Goal: Information Seeking & Learning: Learn about a topic

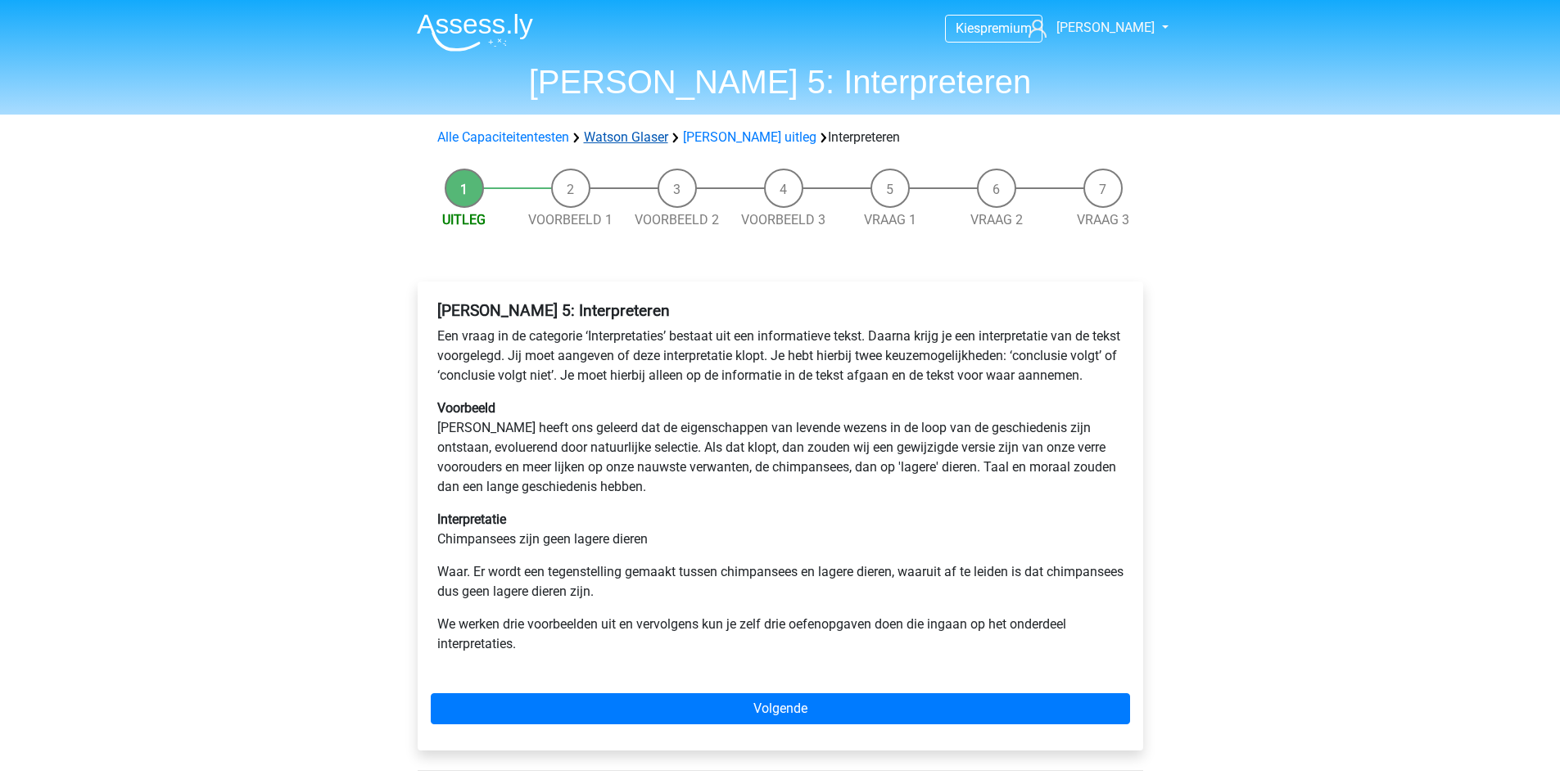
click at [623, 135] on link "Watson Glaser" at bounding box center [626, 137] width 84 height 15
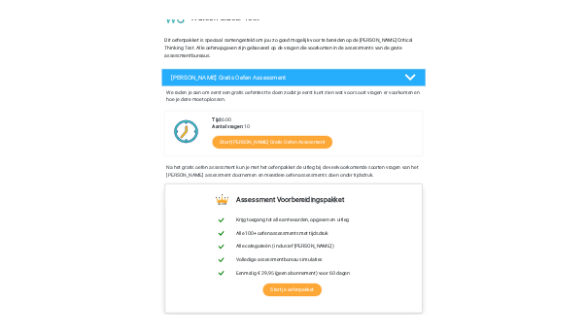
scroll to position [172, 0]
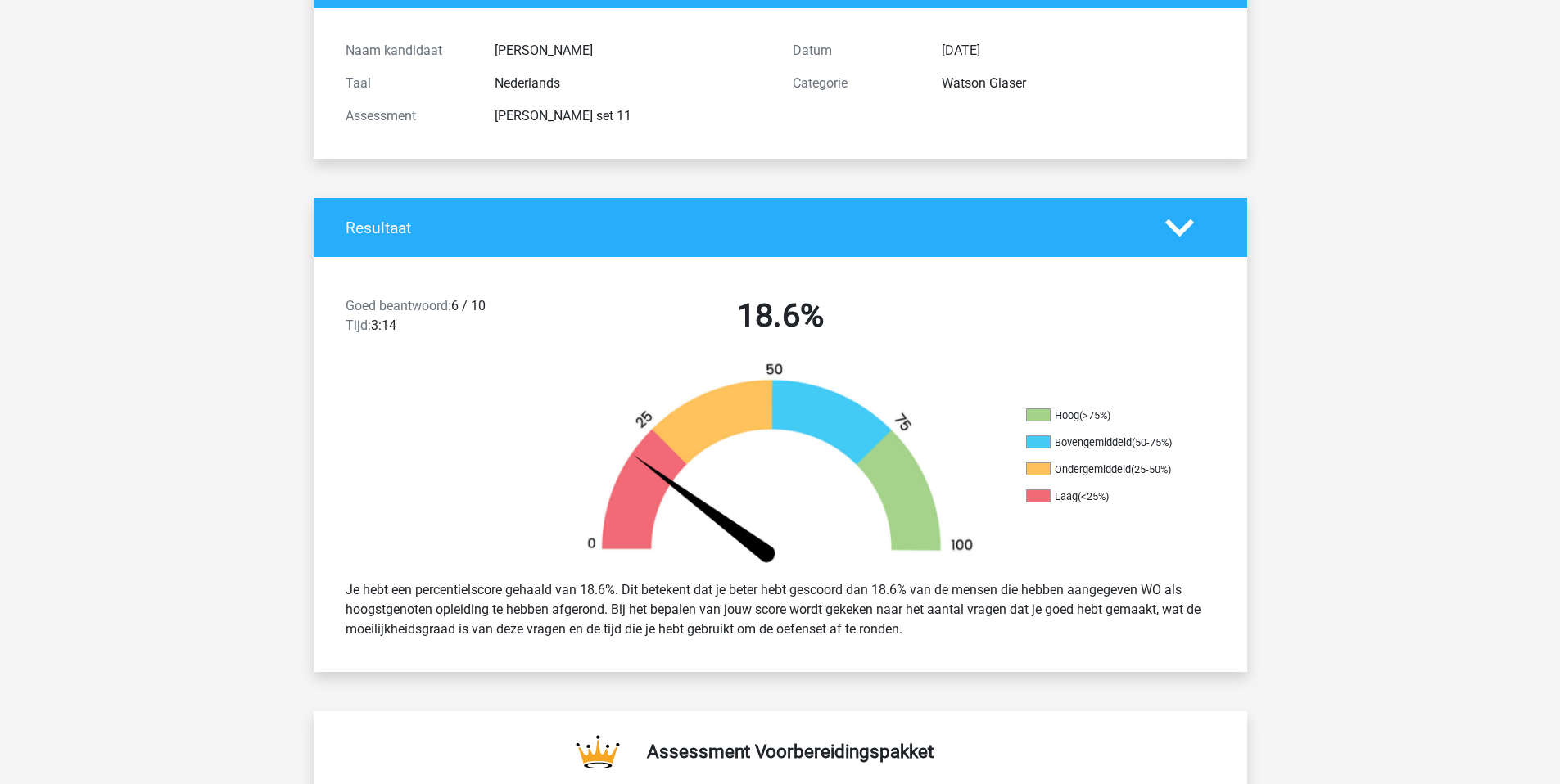
scroll to position [339, 0]
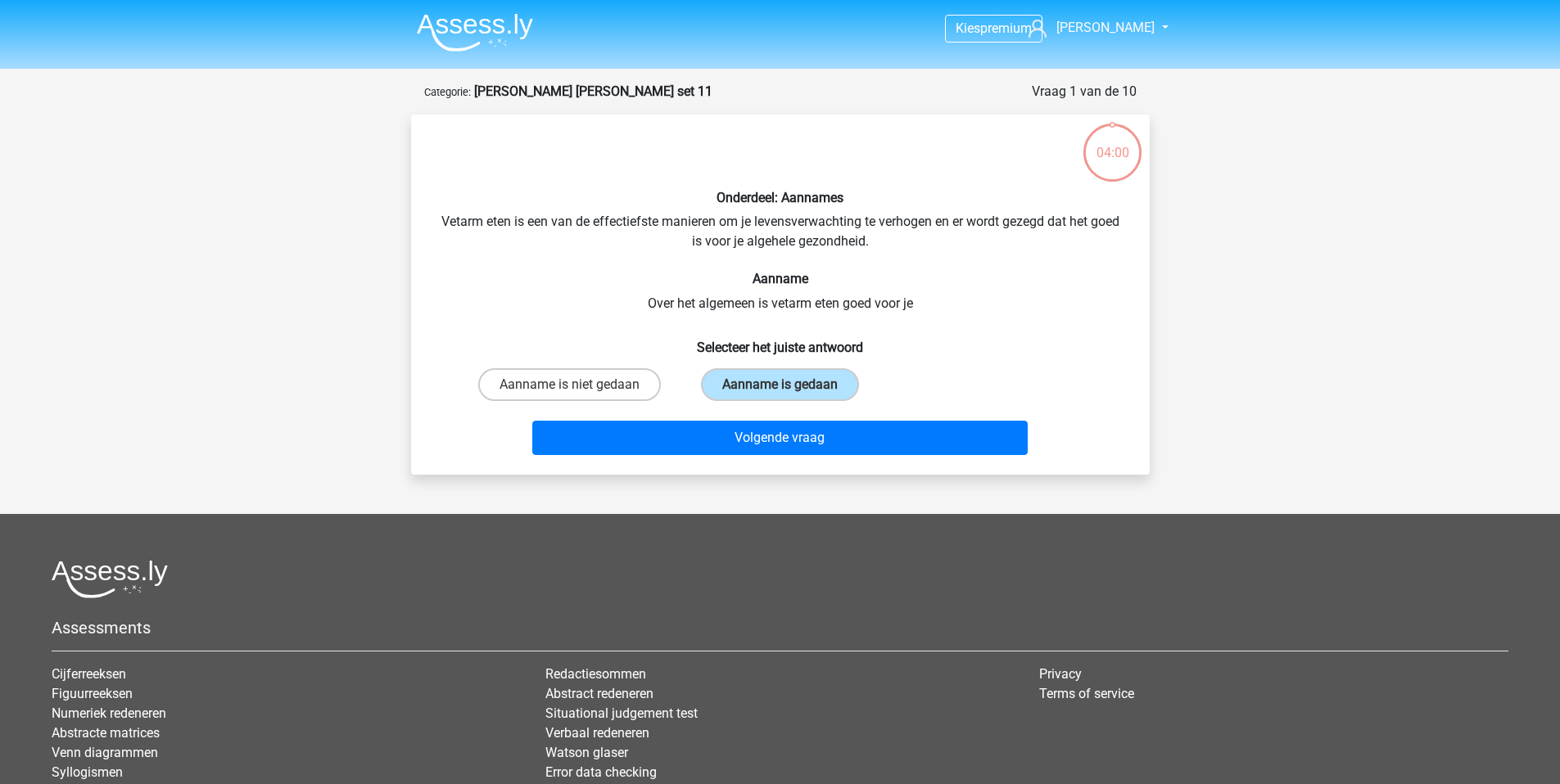
scroll to position [82, 0]
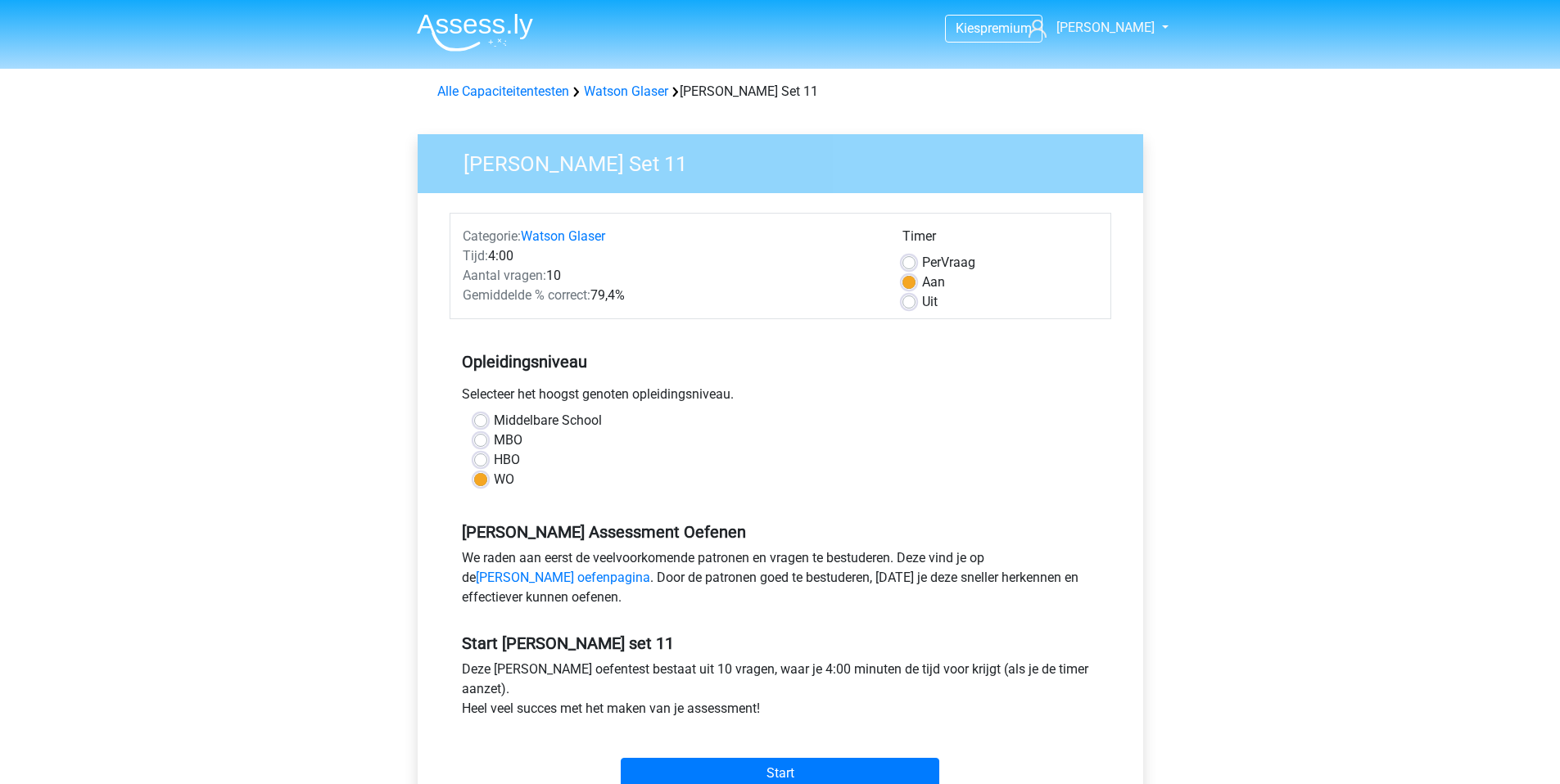
scroll to position [143, 0]
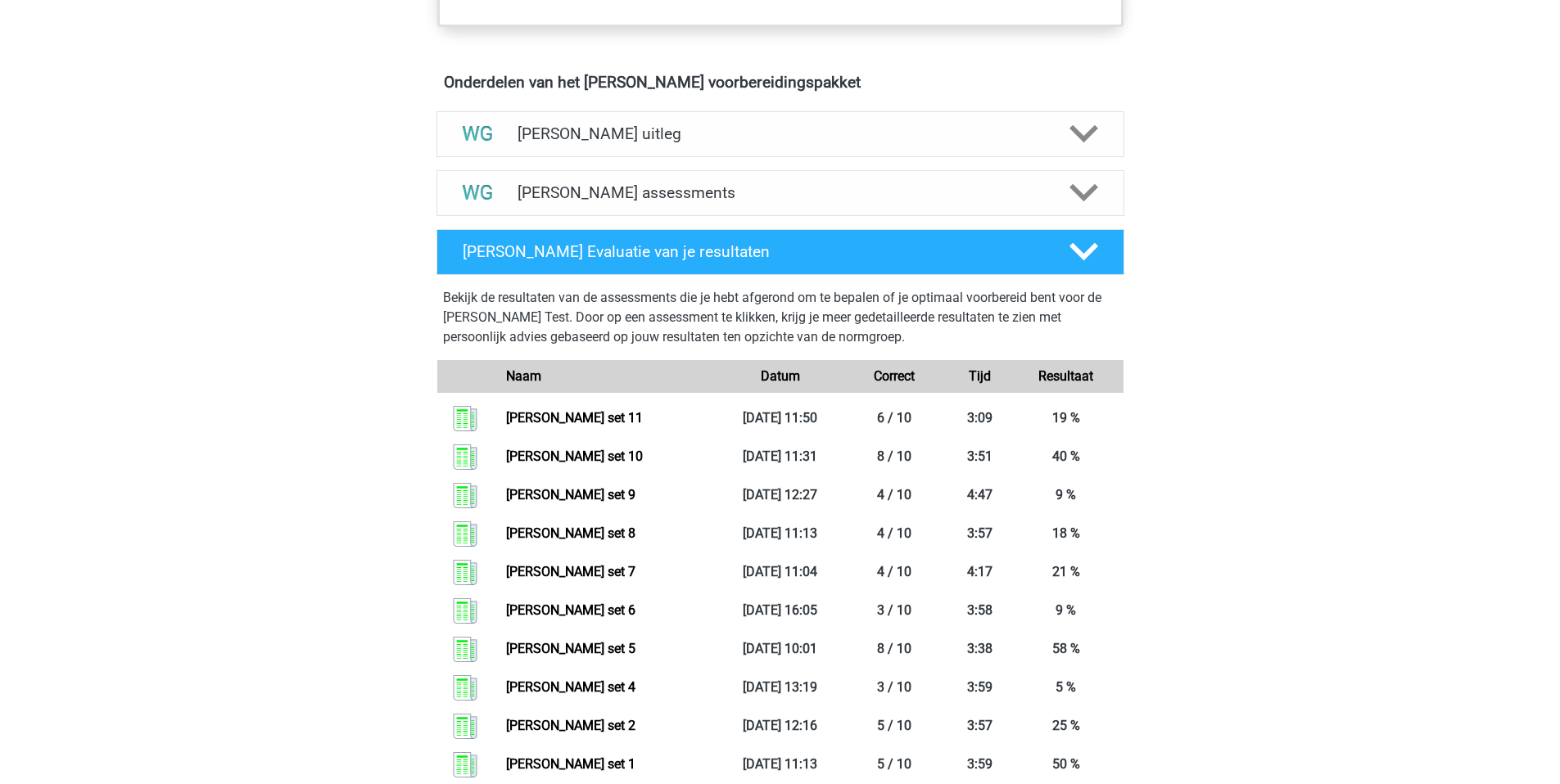
scroll to position [673, 0]
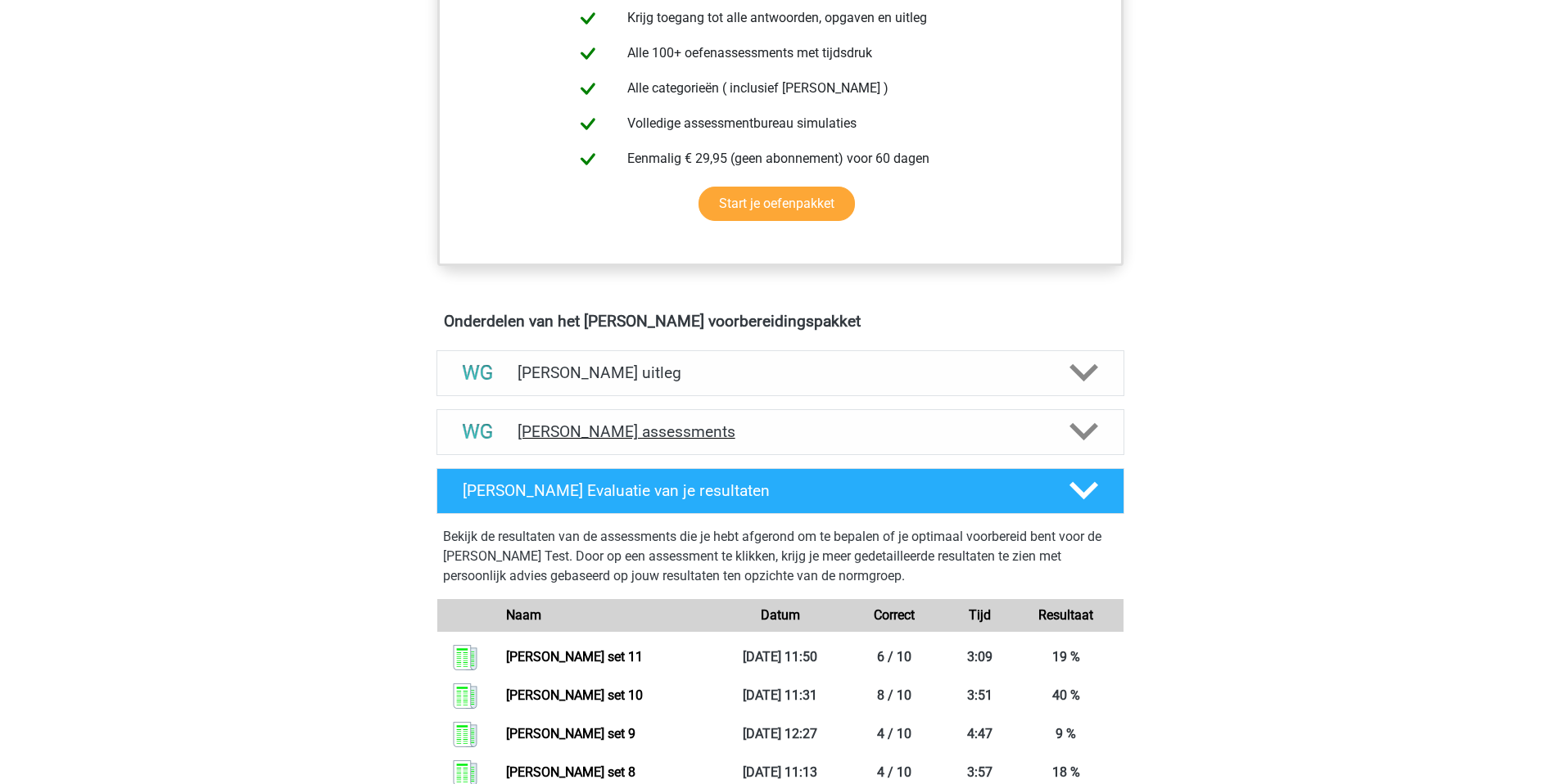
click at [642, 444] on div "[PERSON_NAME] assessments" at bounding box center [780, 432] width 687 height 45
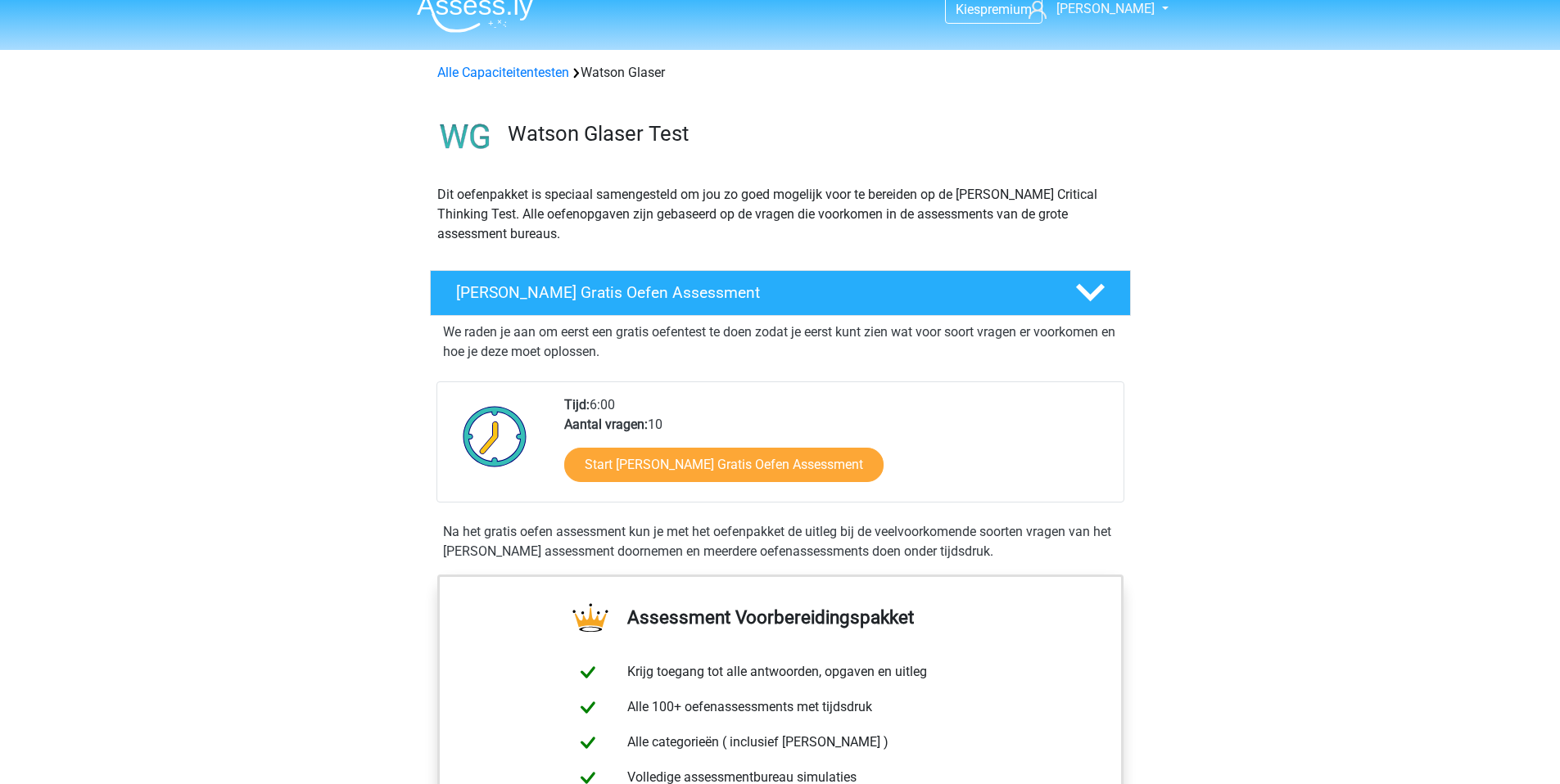
scroll to position [0, 0]
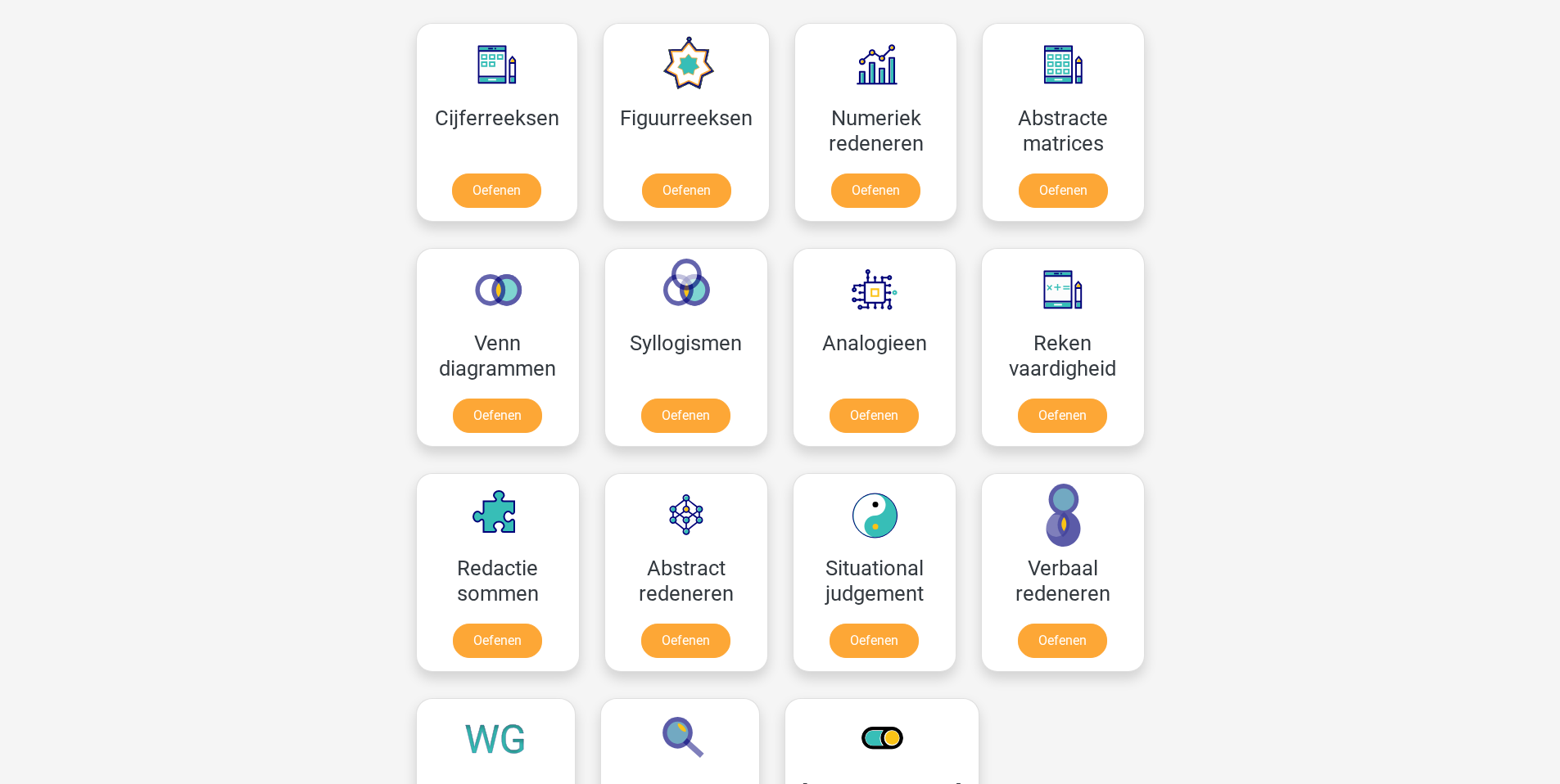
scroll to position [474, 0]
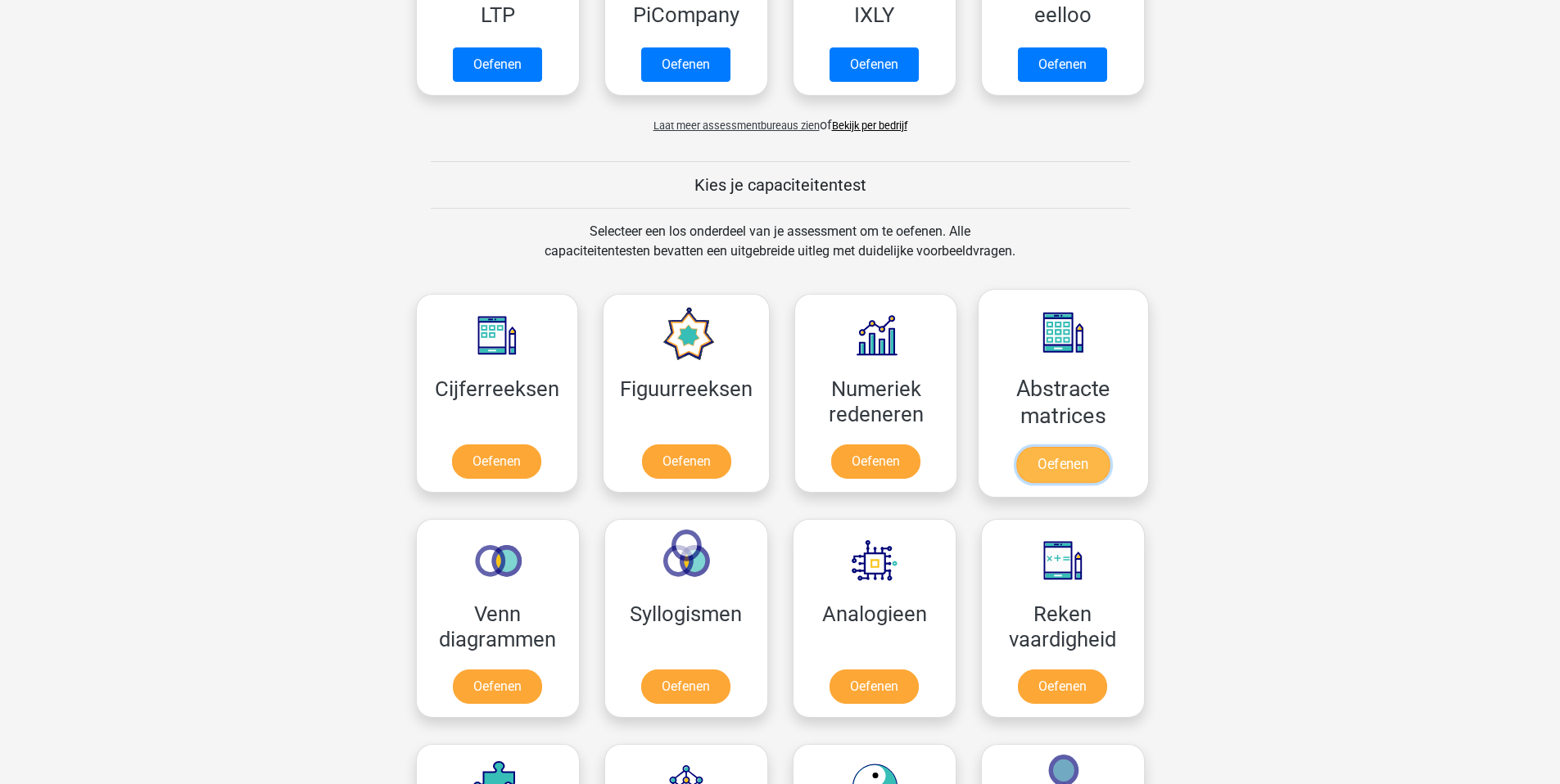
click at [1069, 472] on link "Oefenen" at bounding box center [1062, 465] width 93 height 36
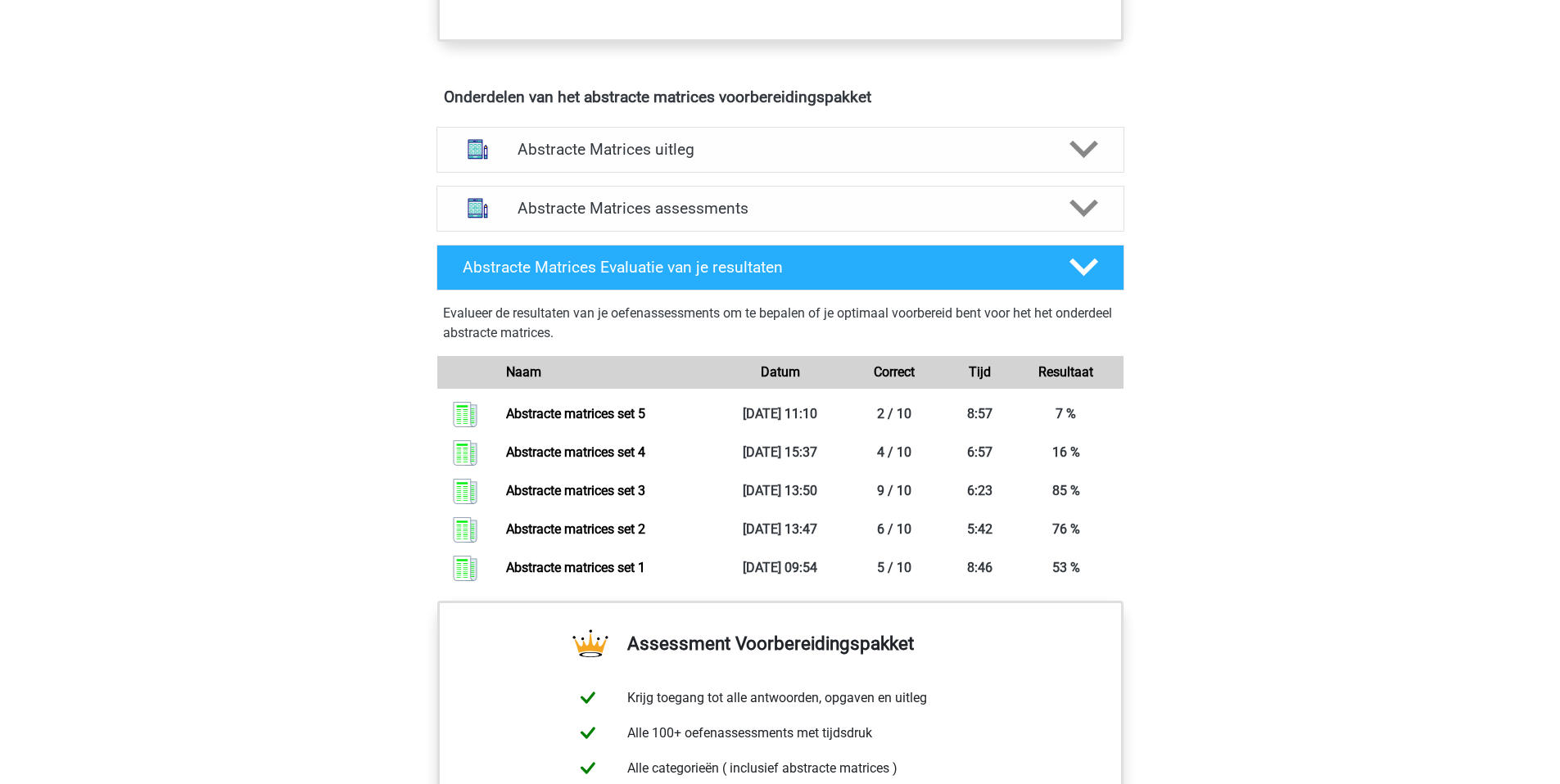
scroll to position [936, 0]
click at [612, 202] on h4 "Abstracte Matrices assessments" at bounding box center [780, 209] width 526 height 19
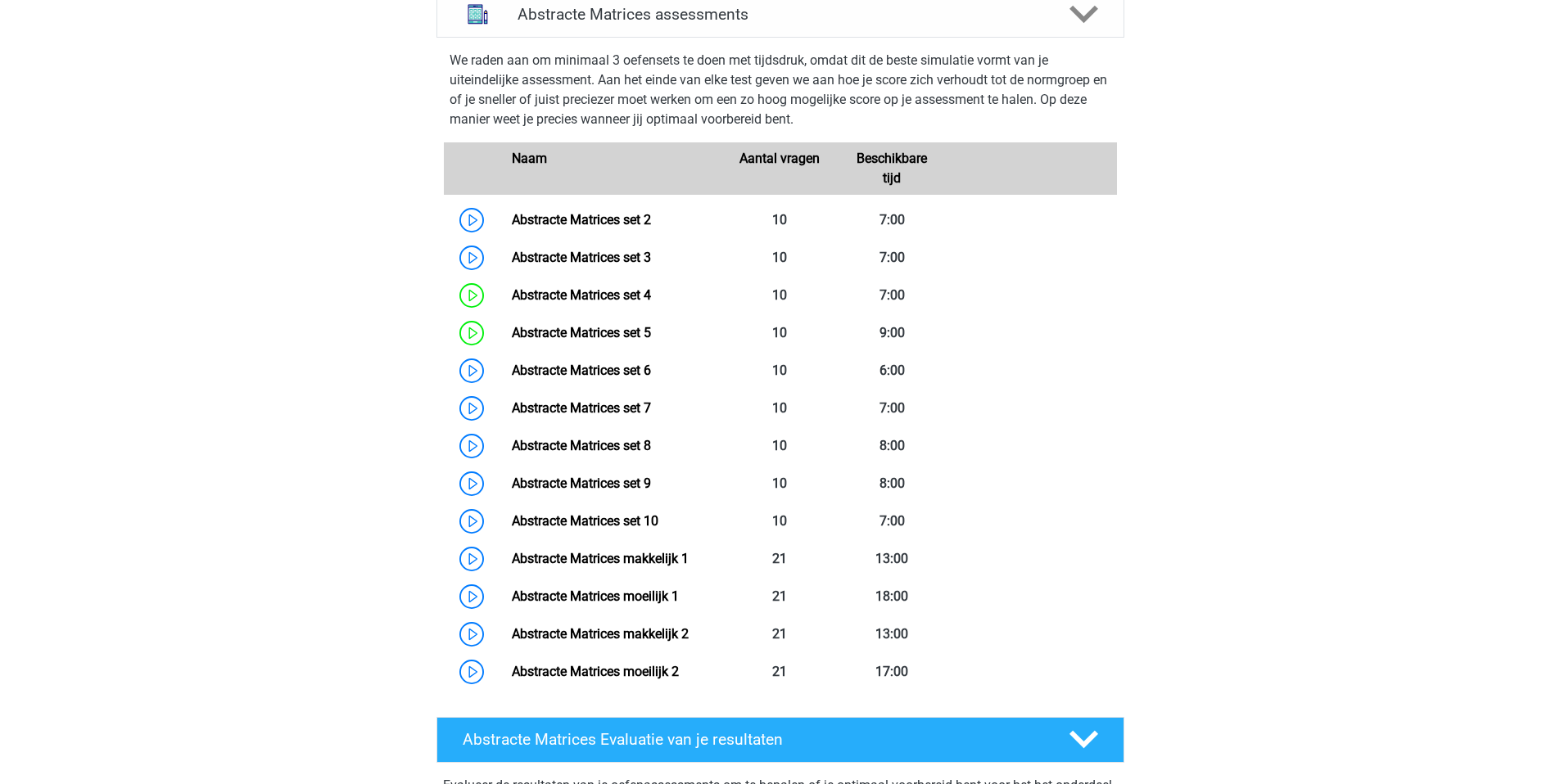
scroll to position [1133, 0]
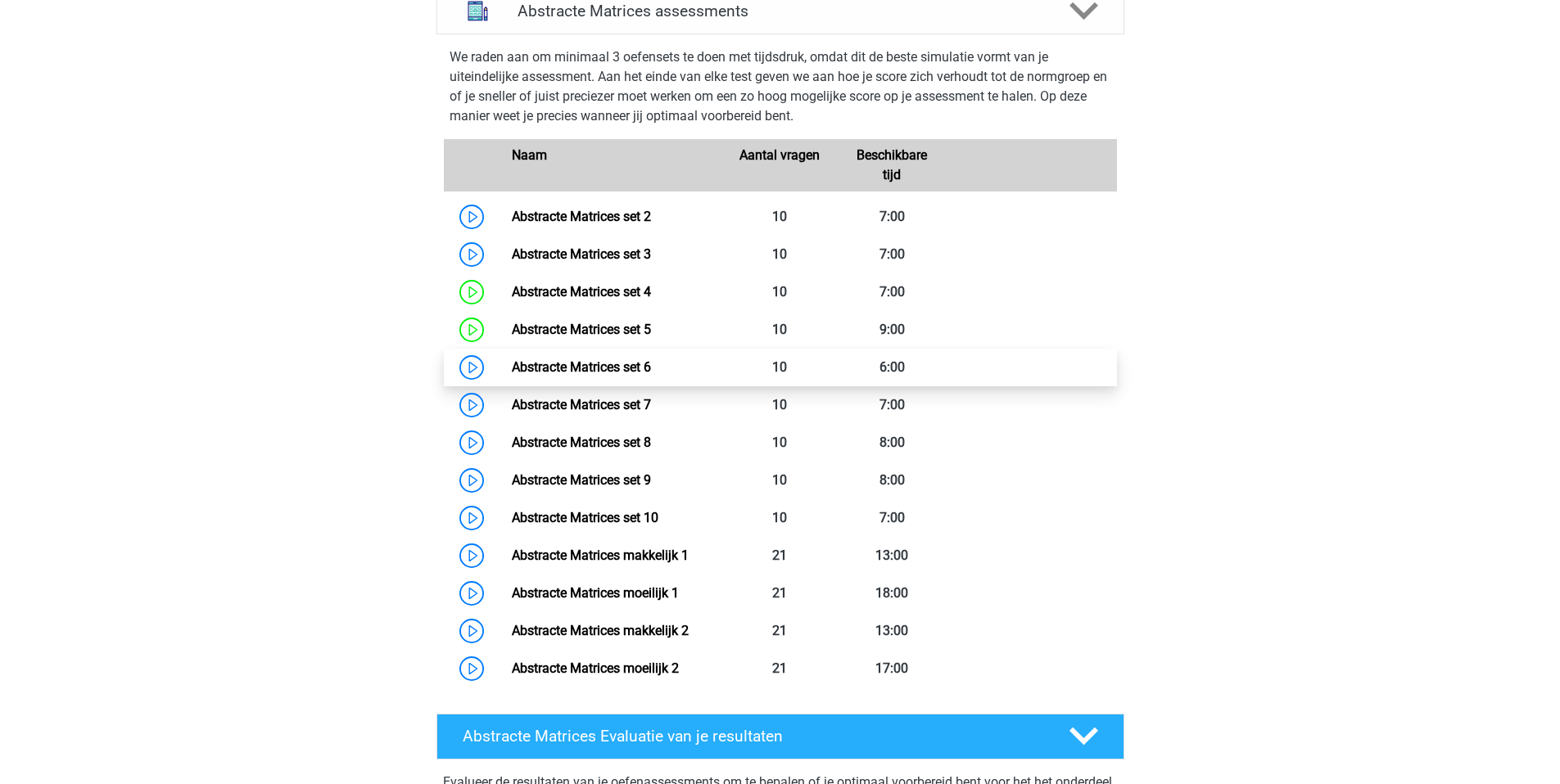
click at [511, 368] on link "Abstracte Matrices set 6" at bounding box center [580, 367] width 139 height 15
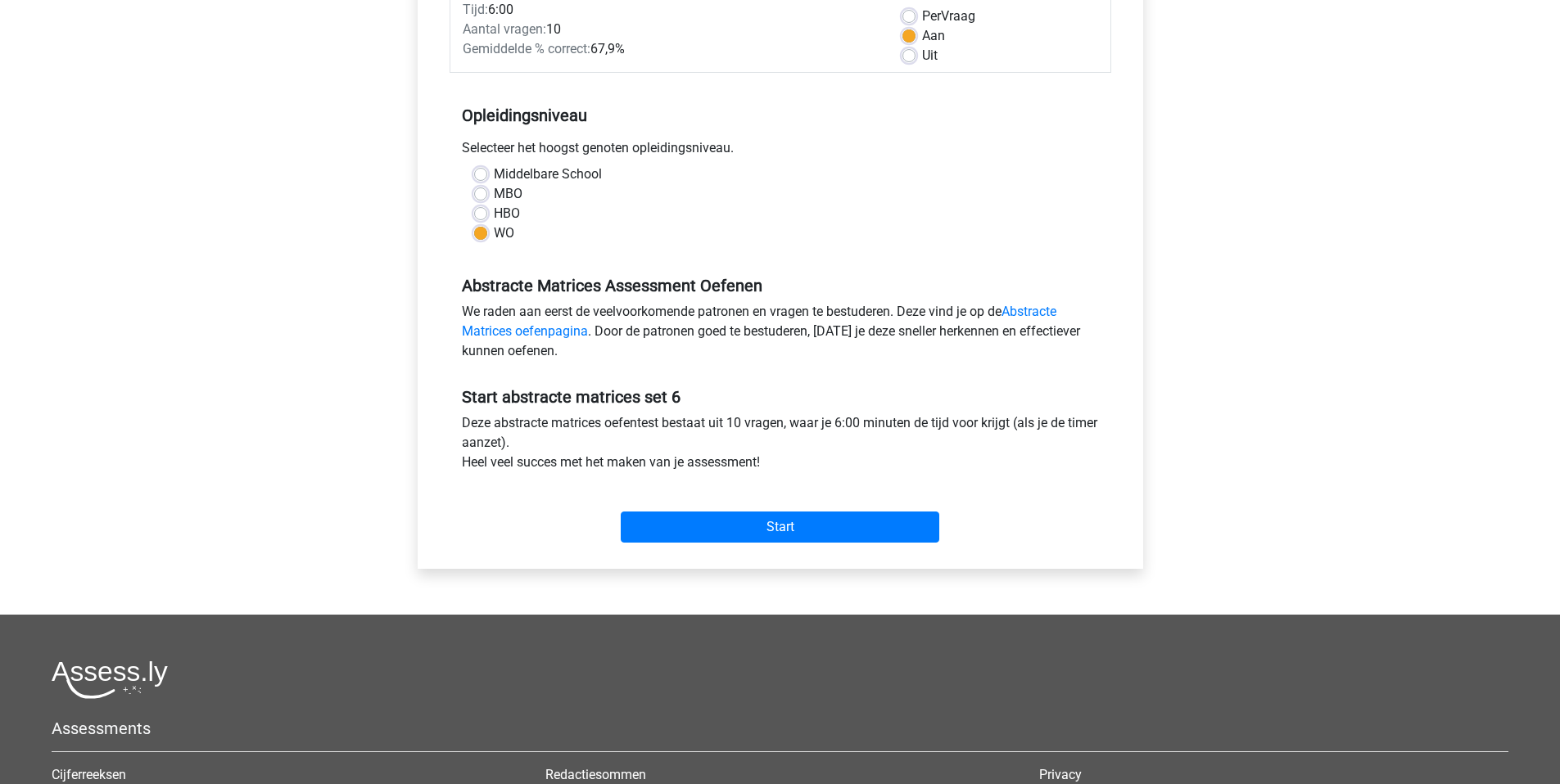
scroll to position [285, 0]
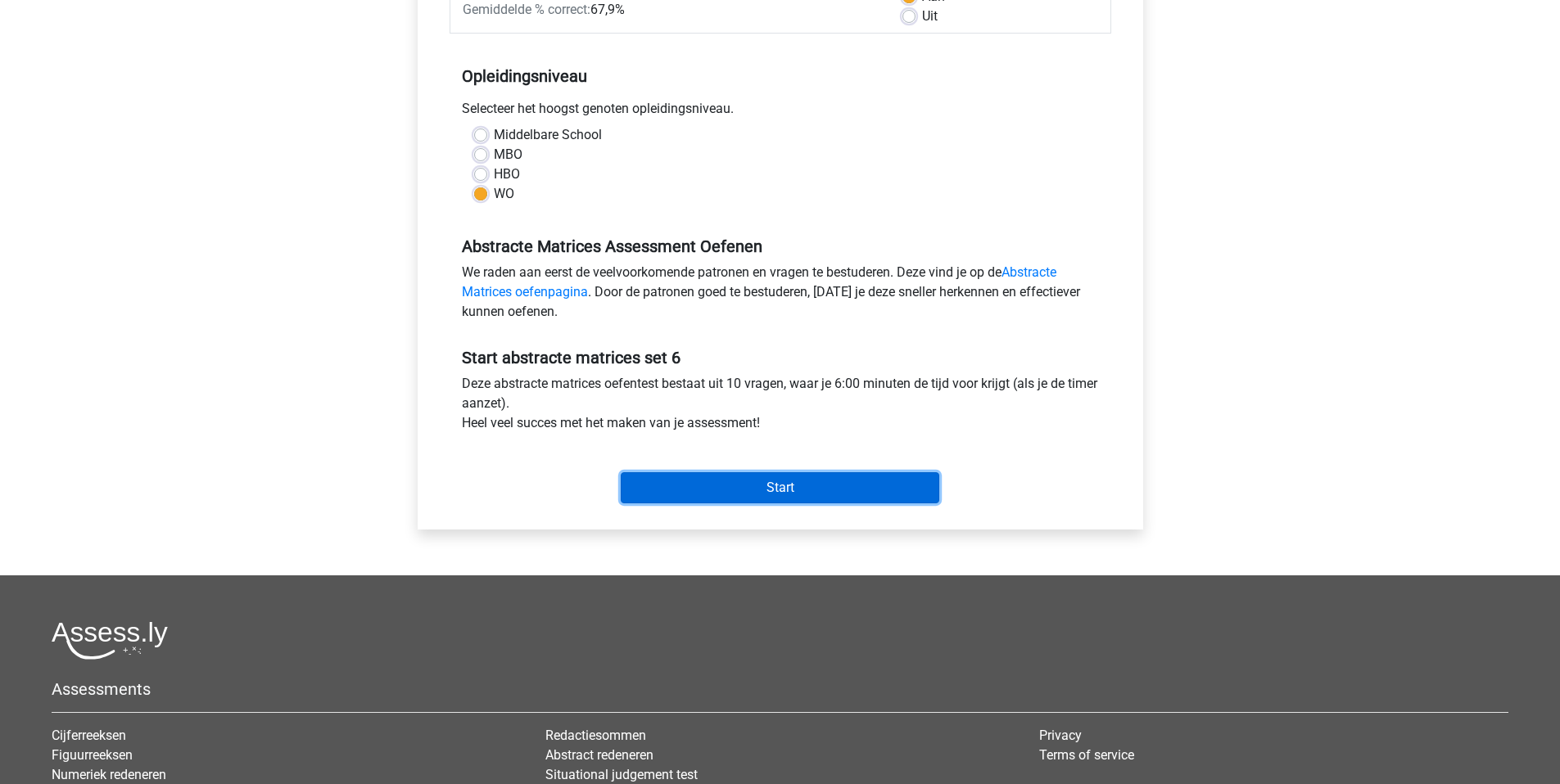
click at [805, 492] on input "Start" at bounding box center [780, 488] width 318 height 31
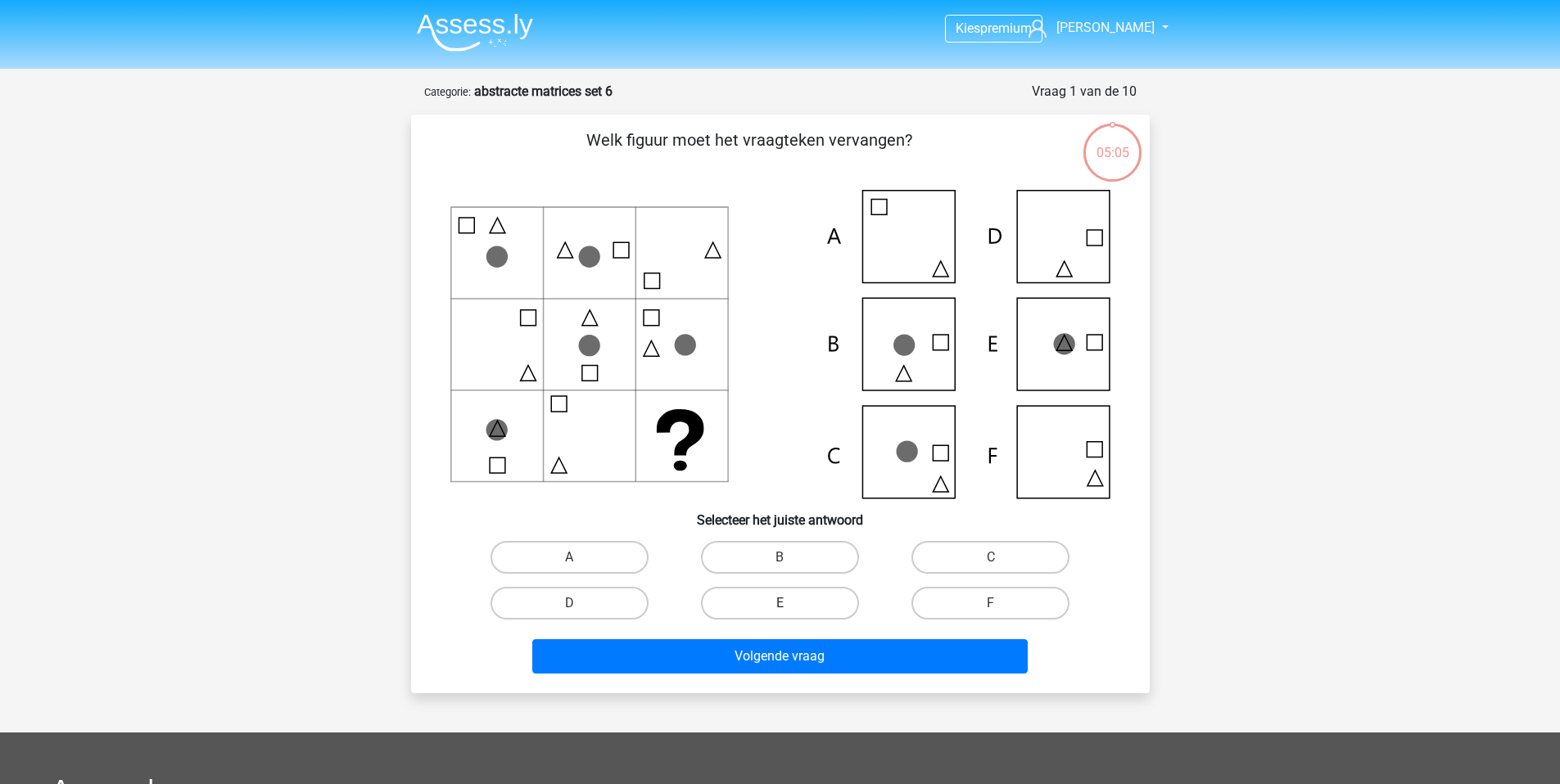
click at [796, 605] on label "E" at bounding box center [780, 603] width 158 height 33
click at [790, 605] on input "E" at bounding box center [784, 608] width 11 height 11
radio input "true"
click at [810, 563] on label "B" at bounding box center [780, 557] width 158 height 33
click at [790, 563] on input "B" at bounding box center [784, 563] width 11 height 11
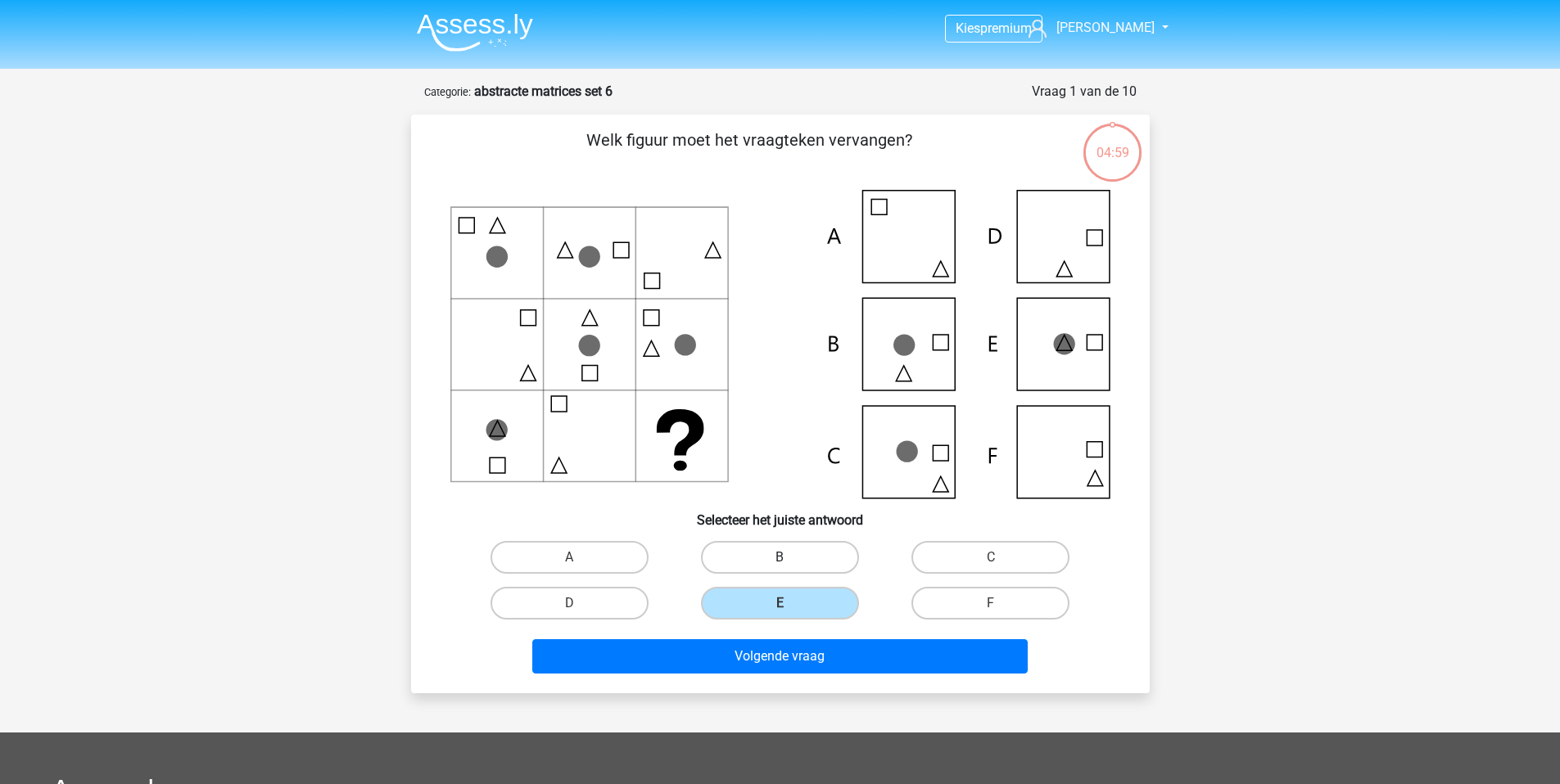
radio input "true"
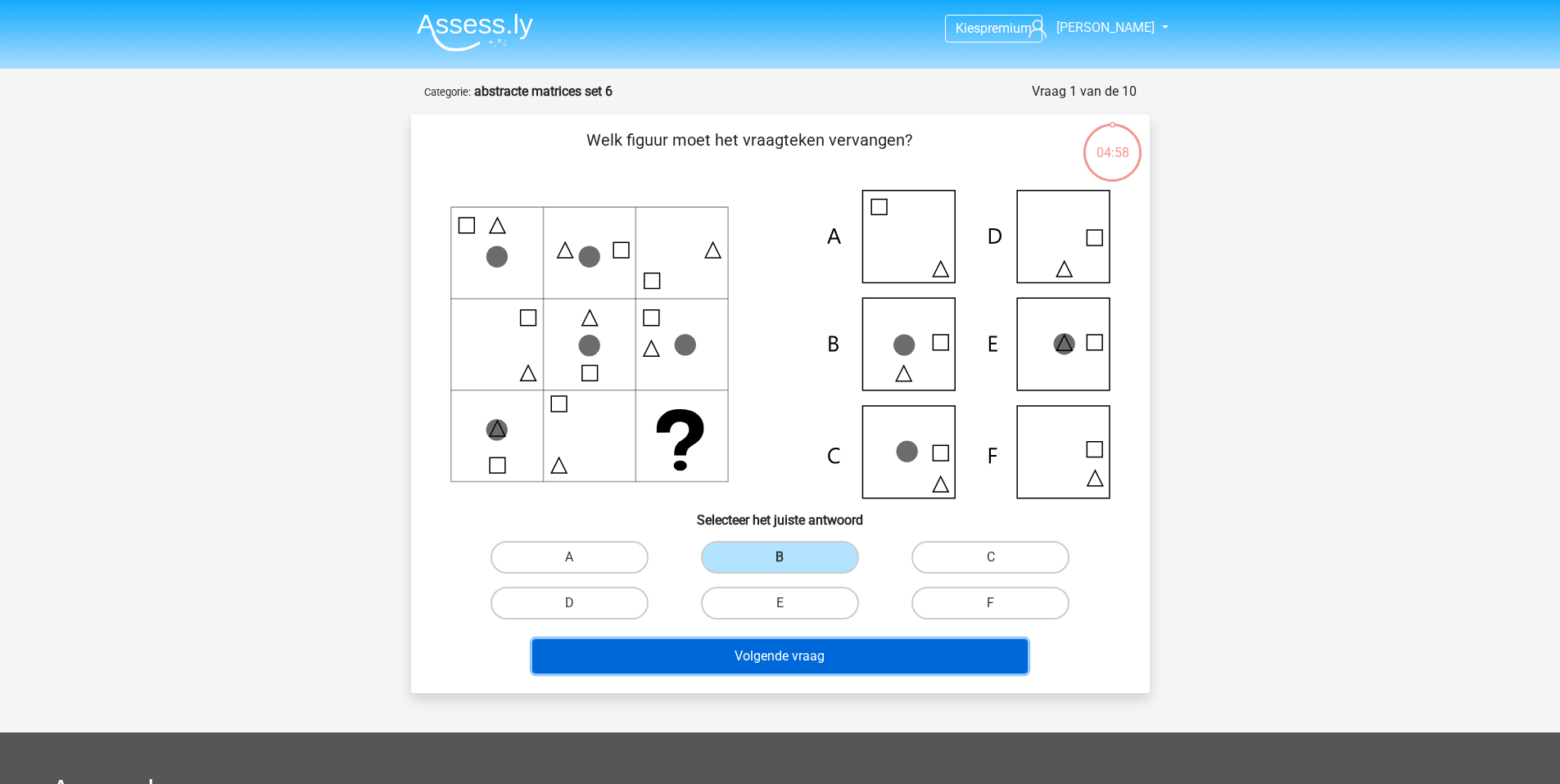
click at [845, 659] on button "Volgende vraag" at bounding box center [780, 656] width 495 height 35
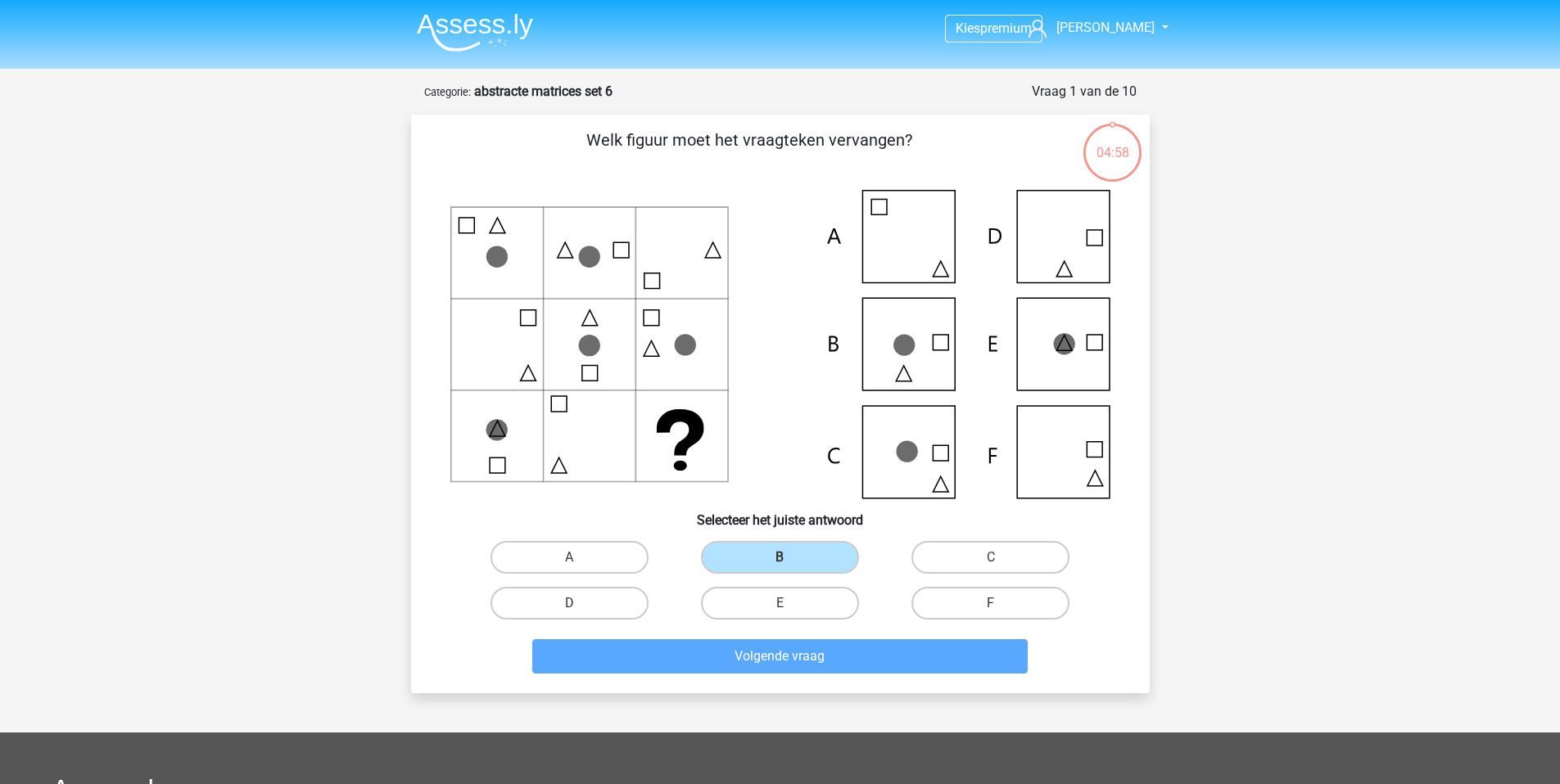
scroll to position [82, 0]
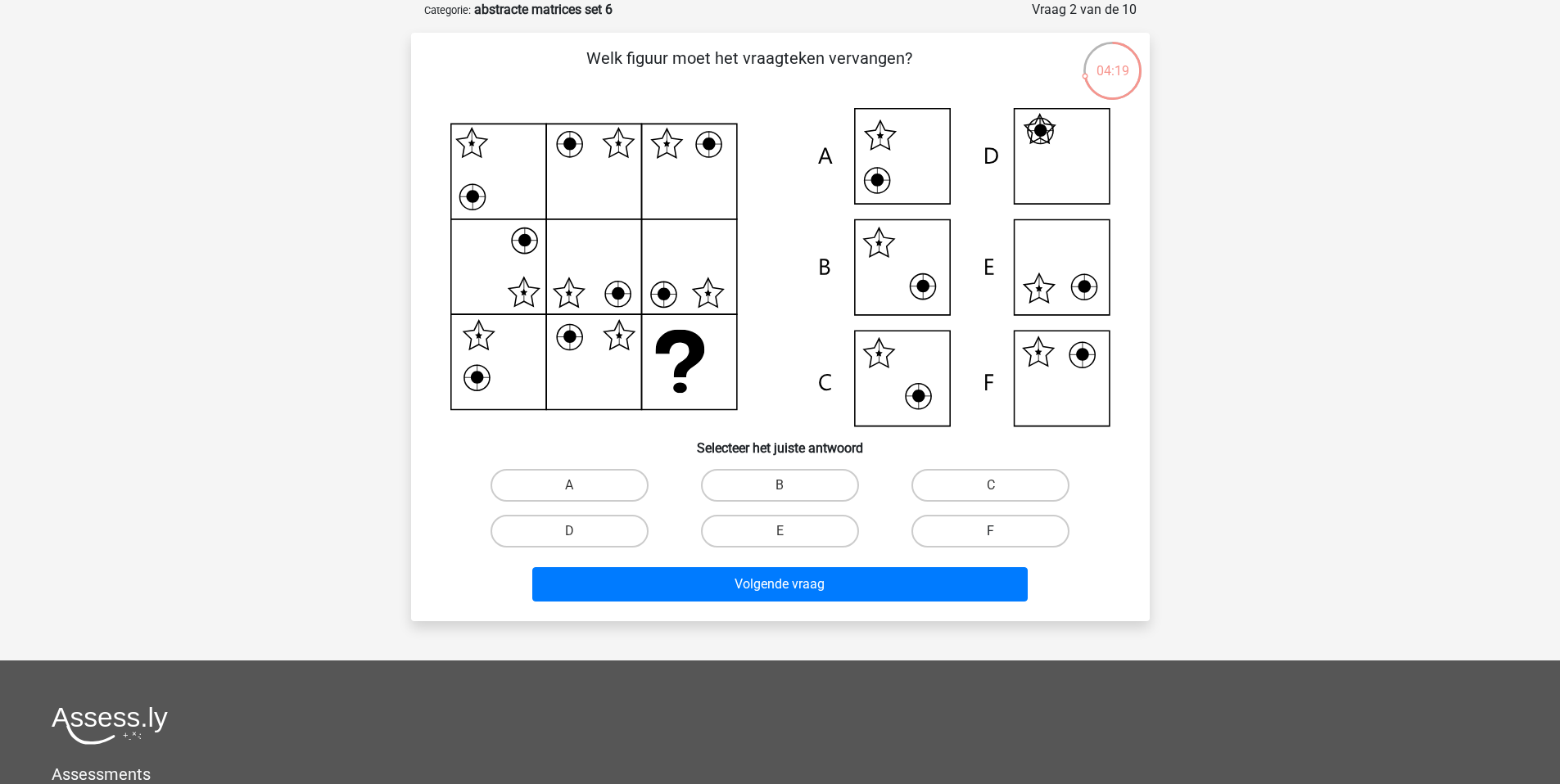
click at [973, 537] on label "F" at bounding box center [991, 531] width 158 height 33
click at [991, 537] on input "F" at bounding box center [996, 536] width 11 height 11
radio input "true"
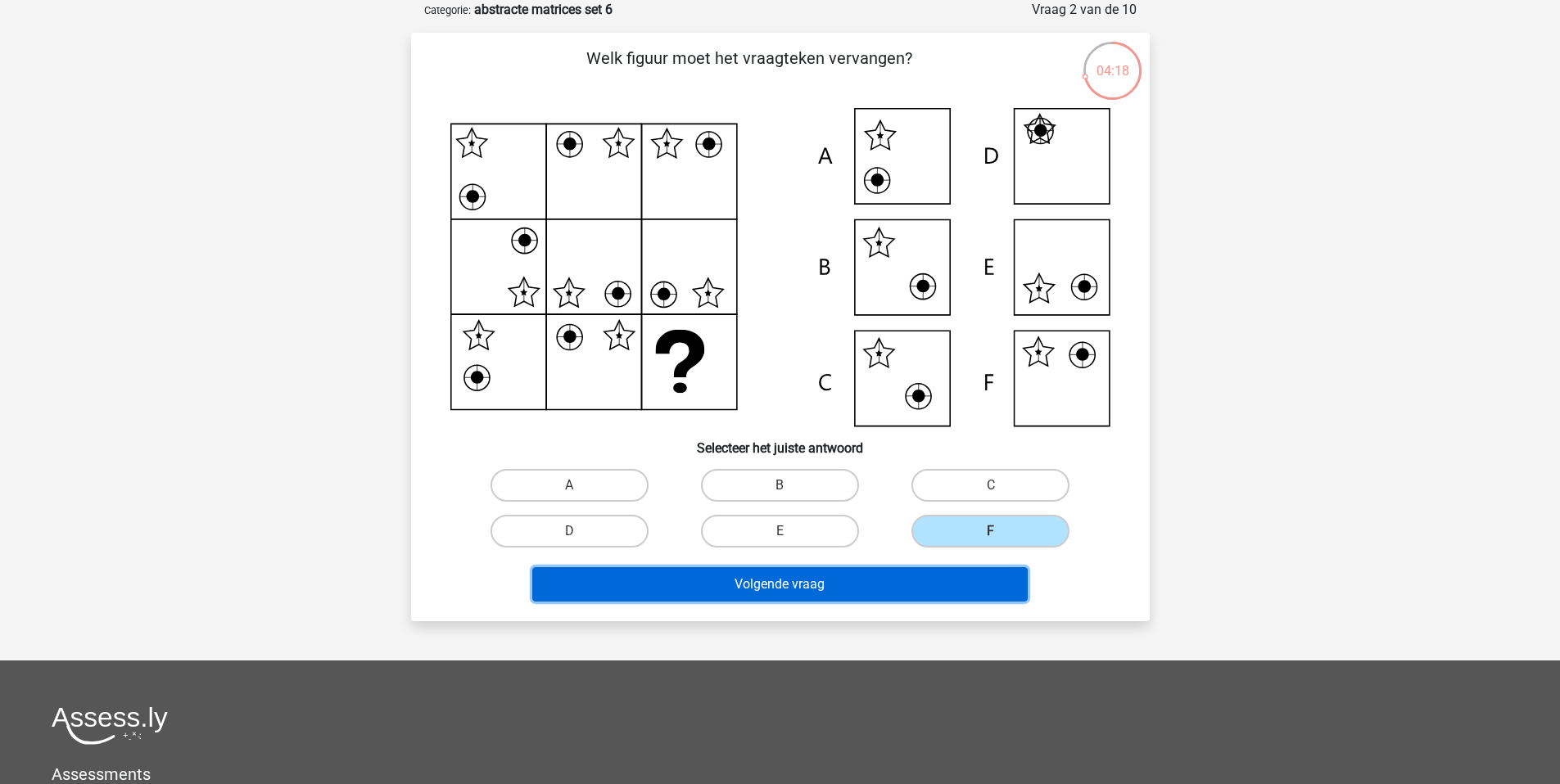
click at [960, 585] on button "Volgende vraag" at bounding box center [780, 584] width 495 height 35
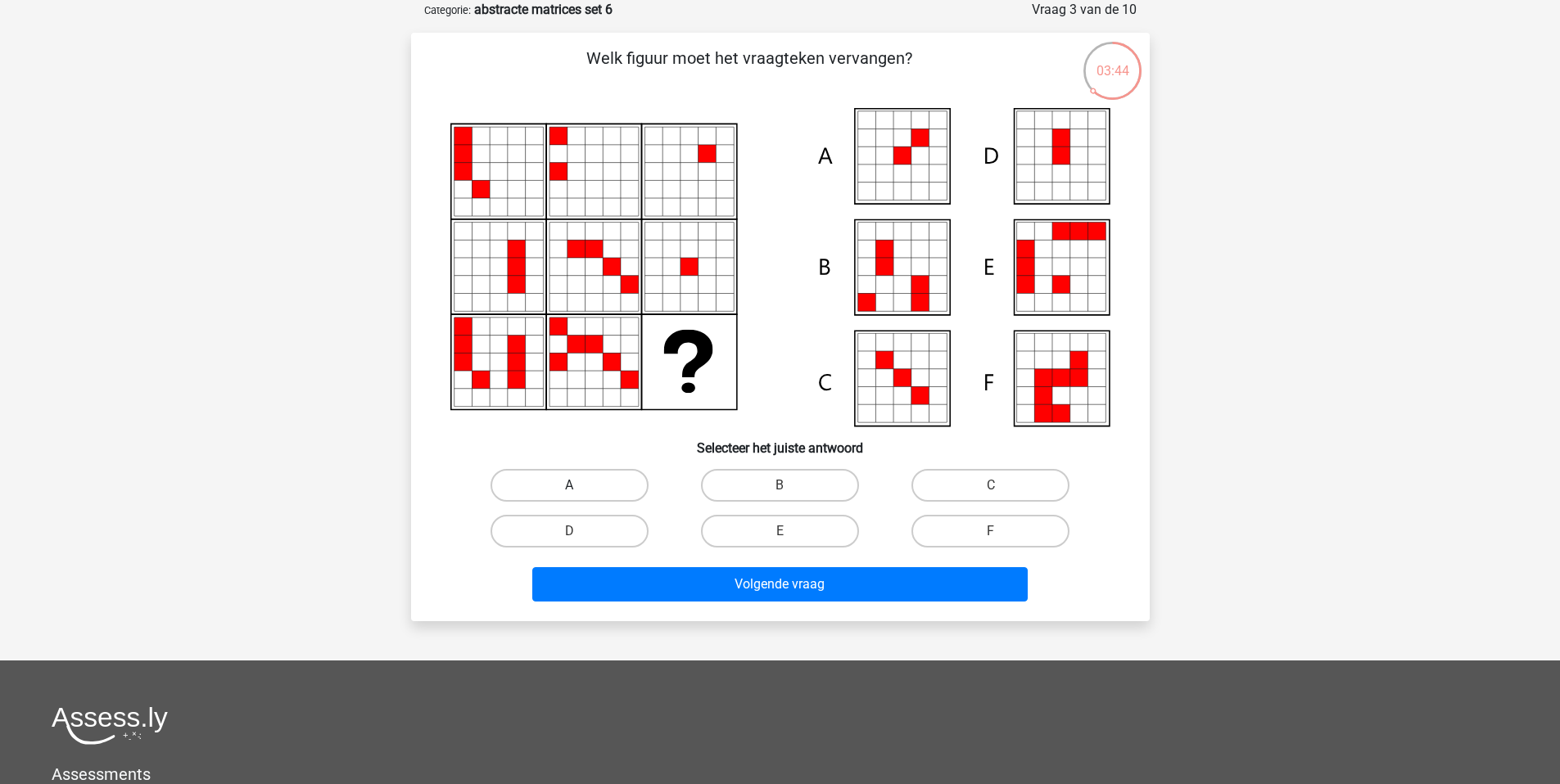
click at [599, 484] on label "A" at bounding box center [569, 485] width 158 height 33
click at [580, 485] on input "A" at bounding box center [574, 490] width 11 height 11
radio input "true"
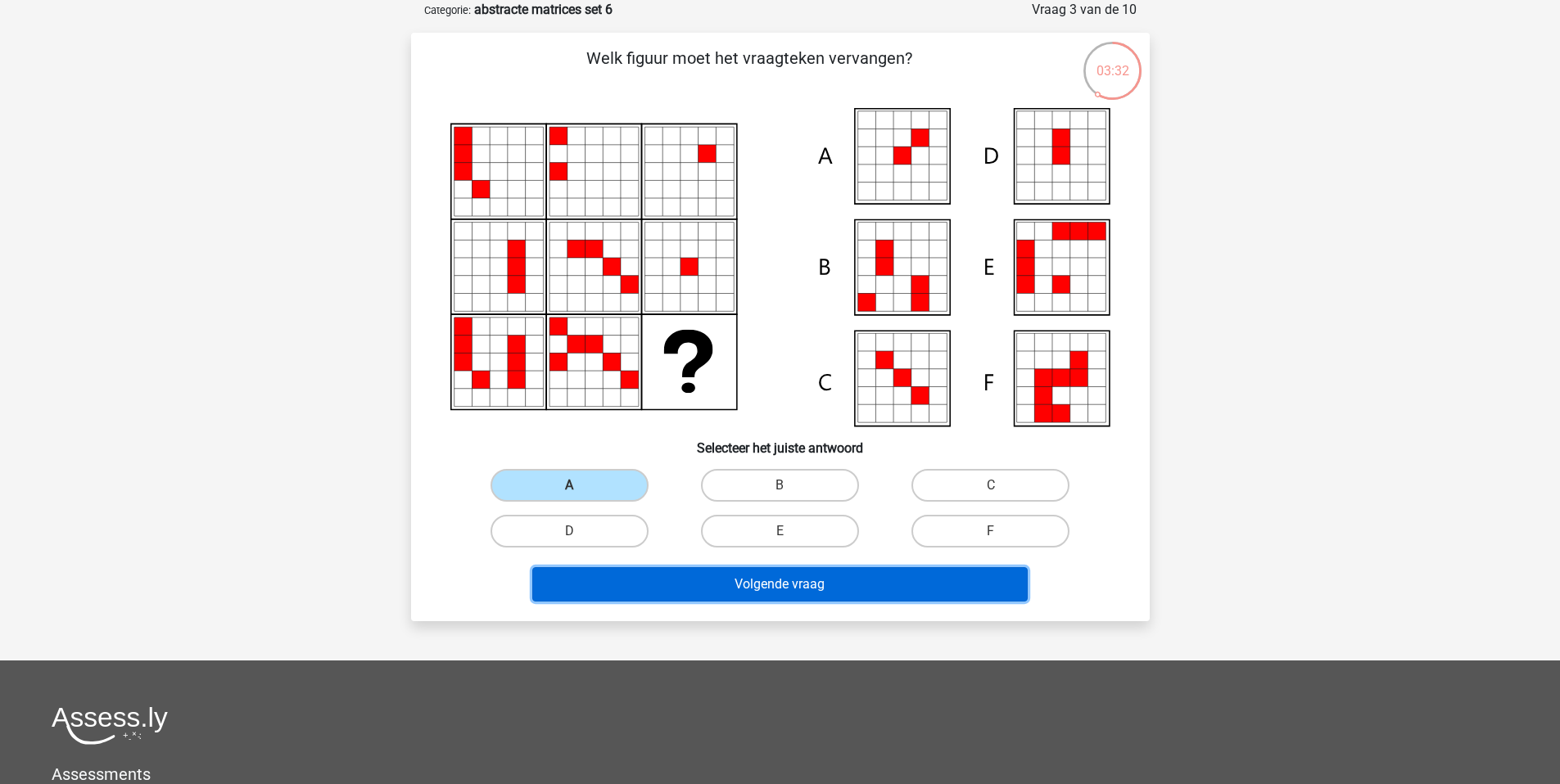
click at [728, 591] on button "Volgende vraag" at bounding box center [780, 584] width 495 height 35
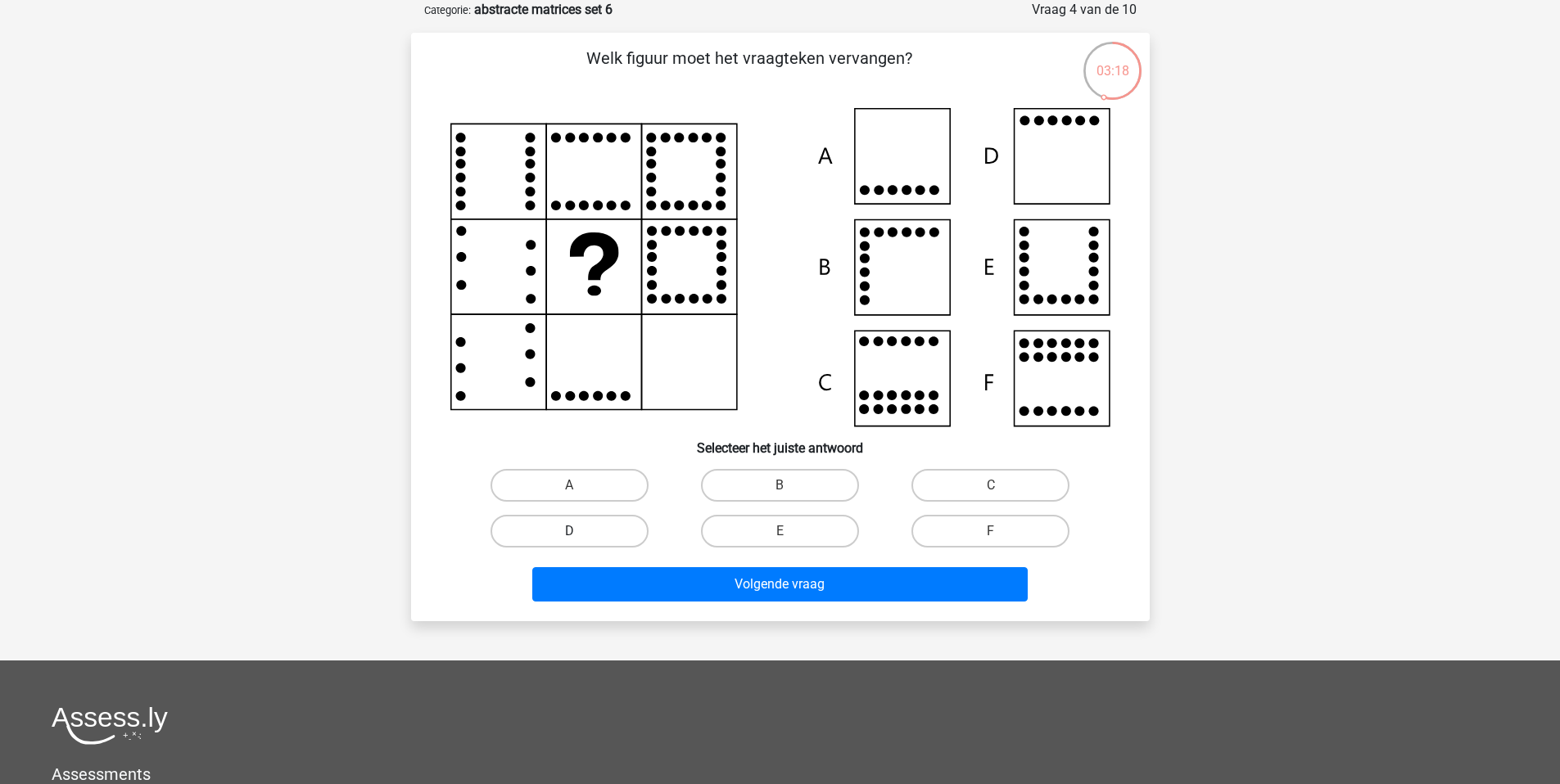
click at [603, 528] on label "D" at bounding box center [569, 531] width 158 height 33
click at [580, 531] on input "D" at bounding box center [574, 536] width 11 height 11
radio input "true"
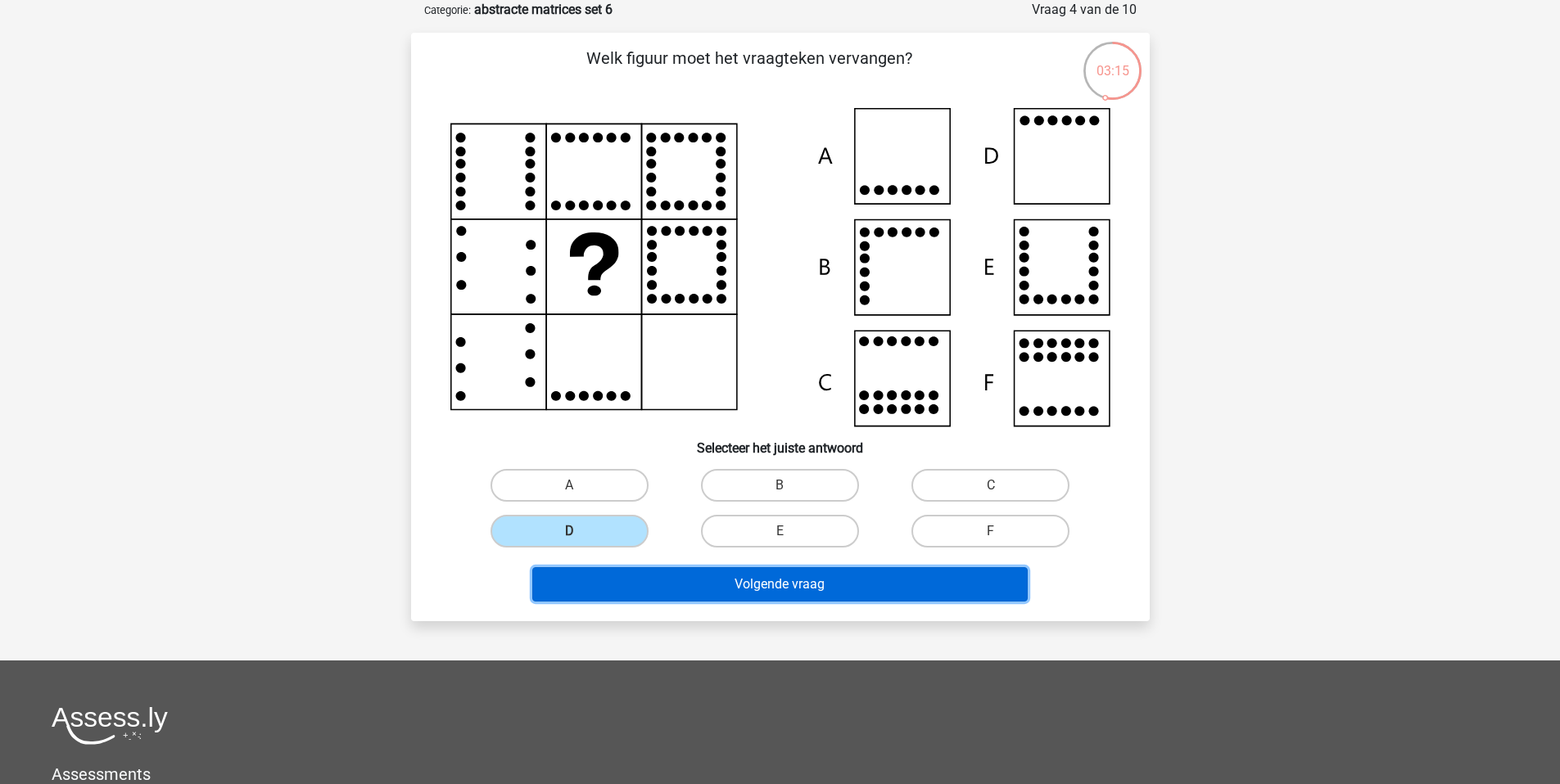
click at [769, 587] on button "Volgende vraag" at bounding box center [780, 584] width 495 height 35
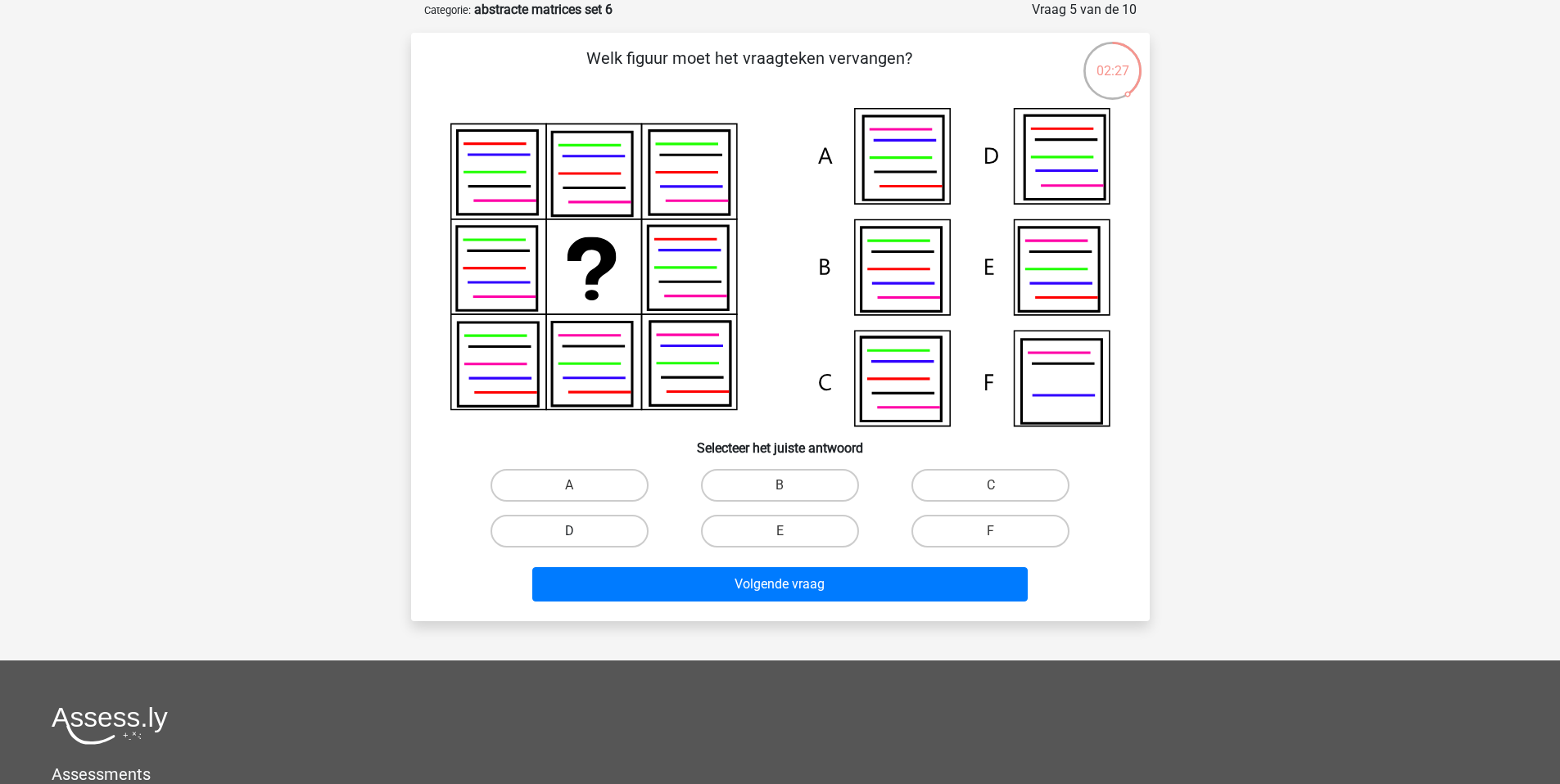
click at [608, 536] on label "D" at bounding box center [569, 531] width 158 height 33
click at [580, 536] on input "D" at bounding box center [574, 536] width 11 height 11
radio input "true"
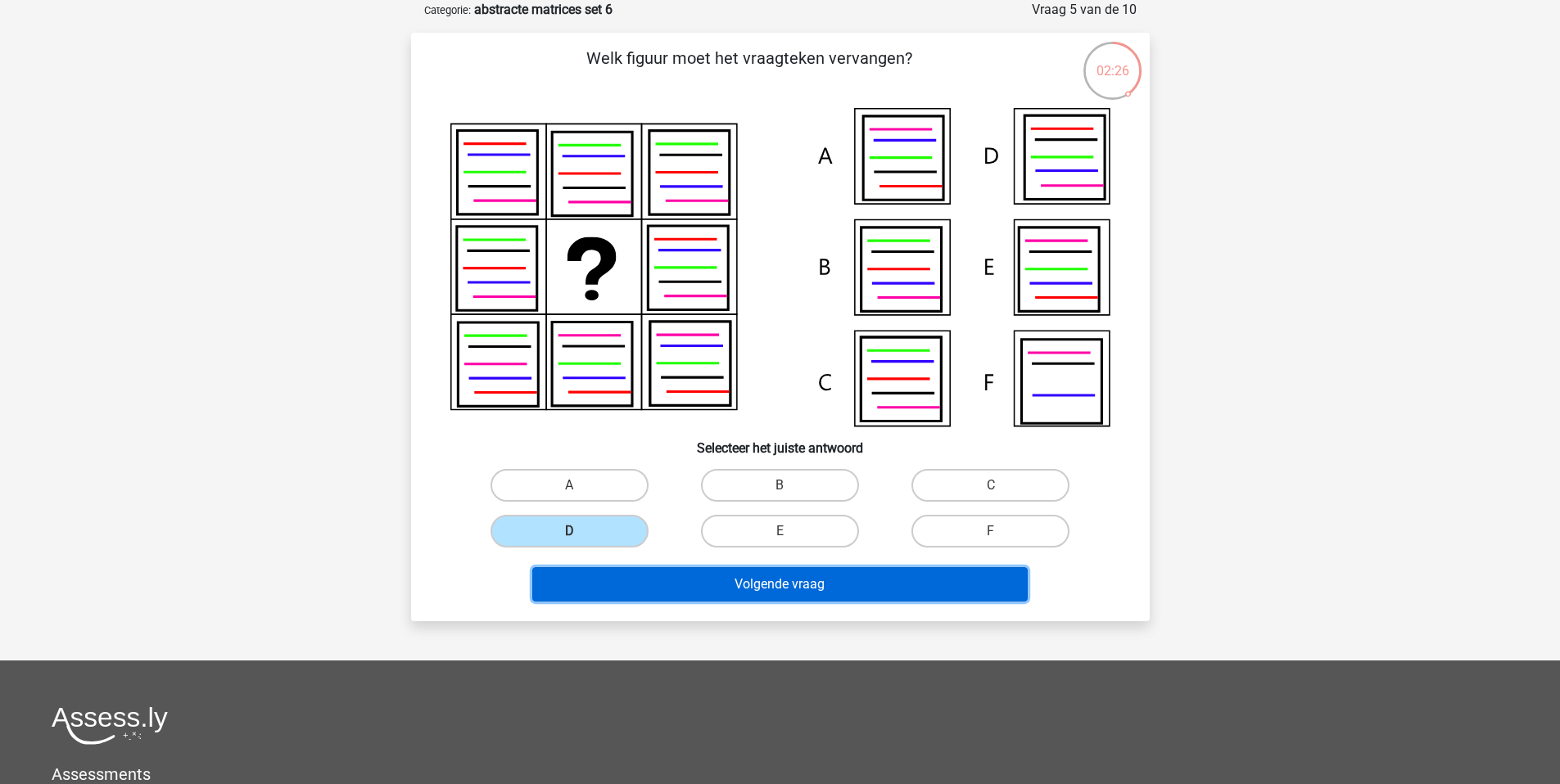
click at [761, 591] on button "Volgende vraag" at bounding box center [780, 584] width 495 height 35
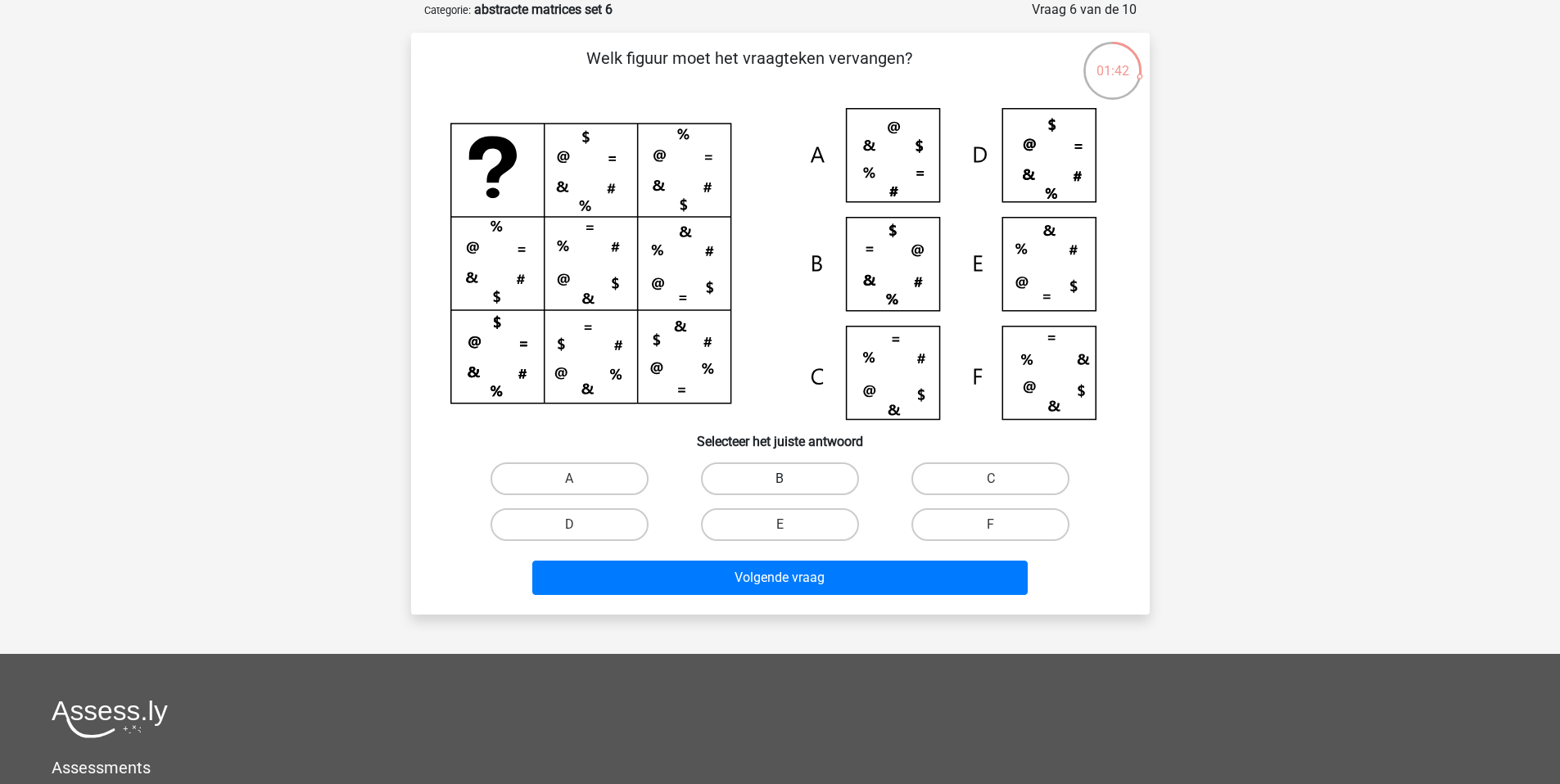
click at [798, 477] on label "B" at bounding box center [780, 478] width 158 height 33
click at [790, 479] on input "B" at bounding box center [784, 484] width 11 height 11
radio input "true"
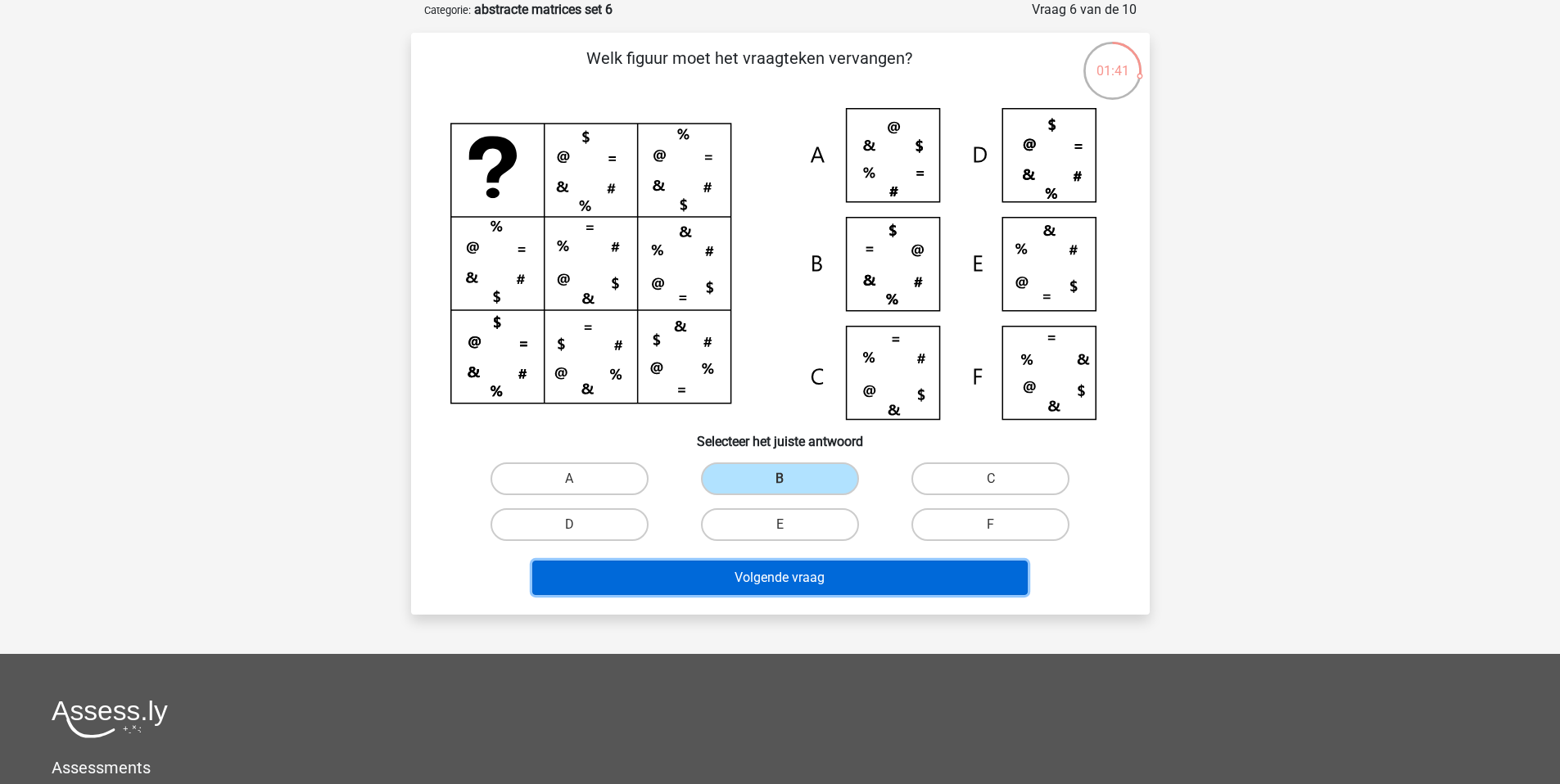
click at [826, 575] on button "Volgende vraag" at bounding box center [780, 578] width 495 height 35
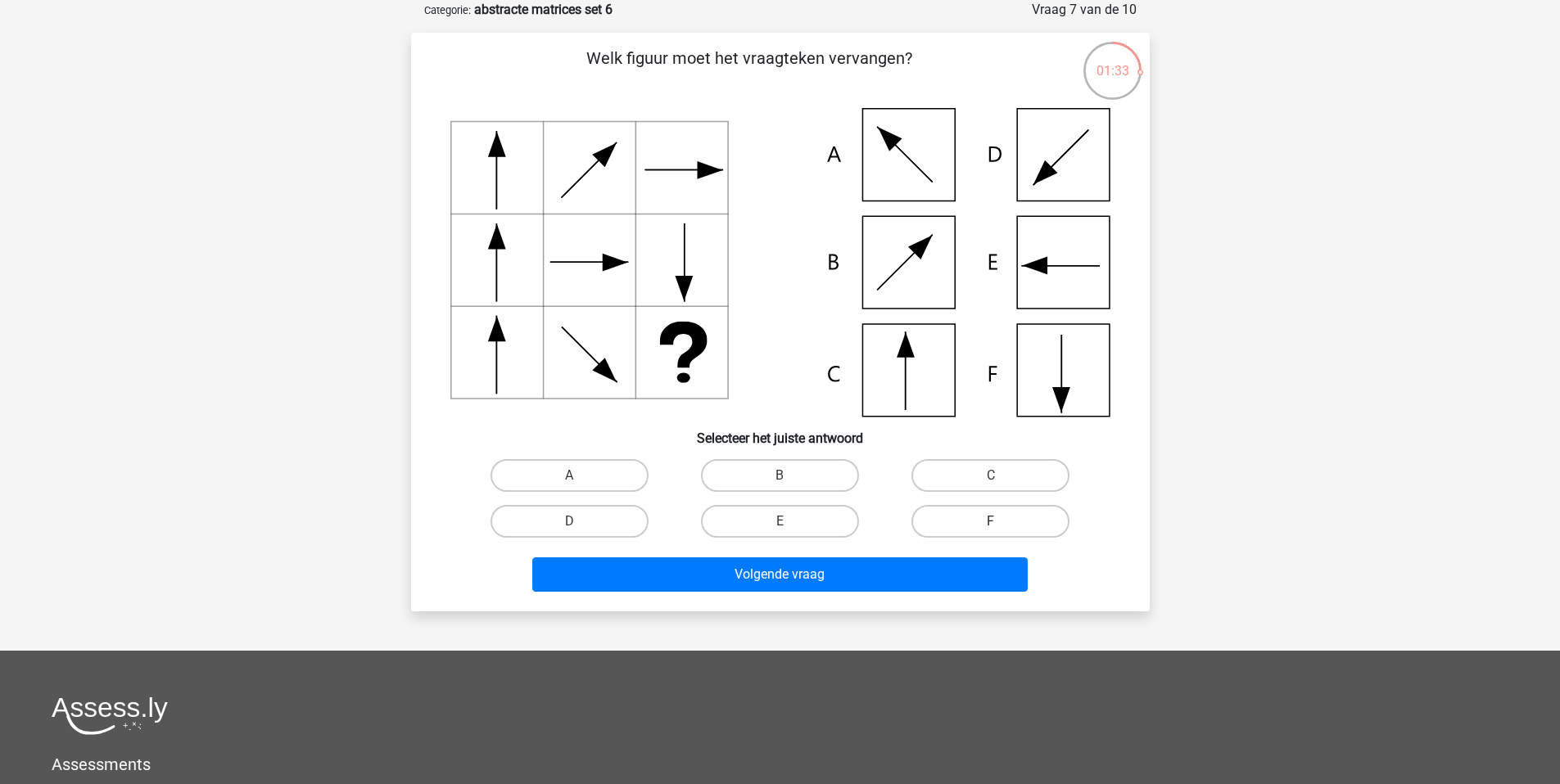
click at [957, 524] on label "F" at bounding box center [991, 521] width 158 height 33
click at [991, 524] on input "F" at bounding box center [996, 526] width 11 height 11
radio input "true"
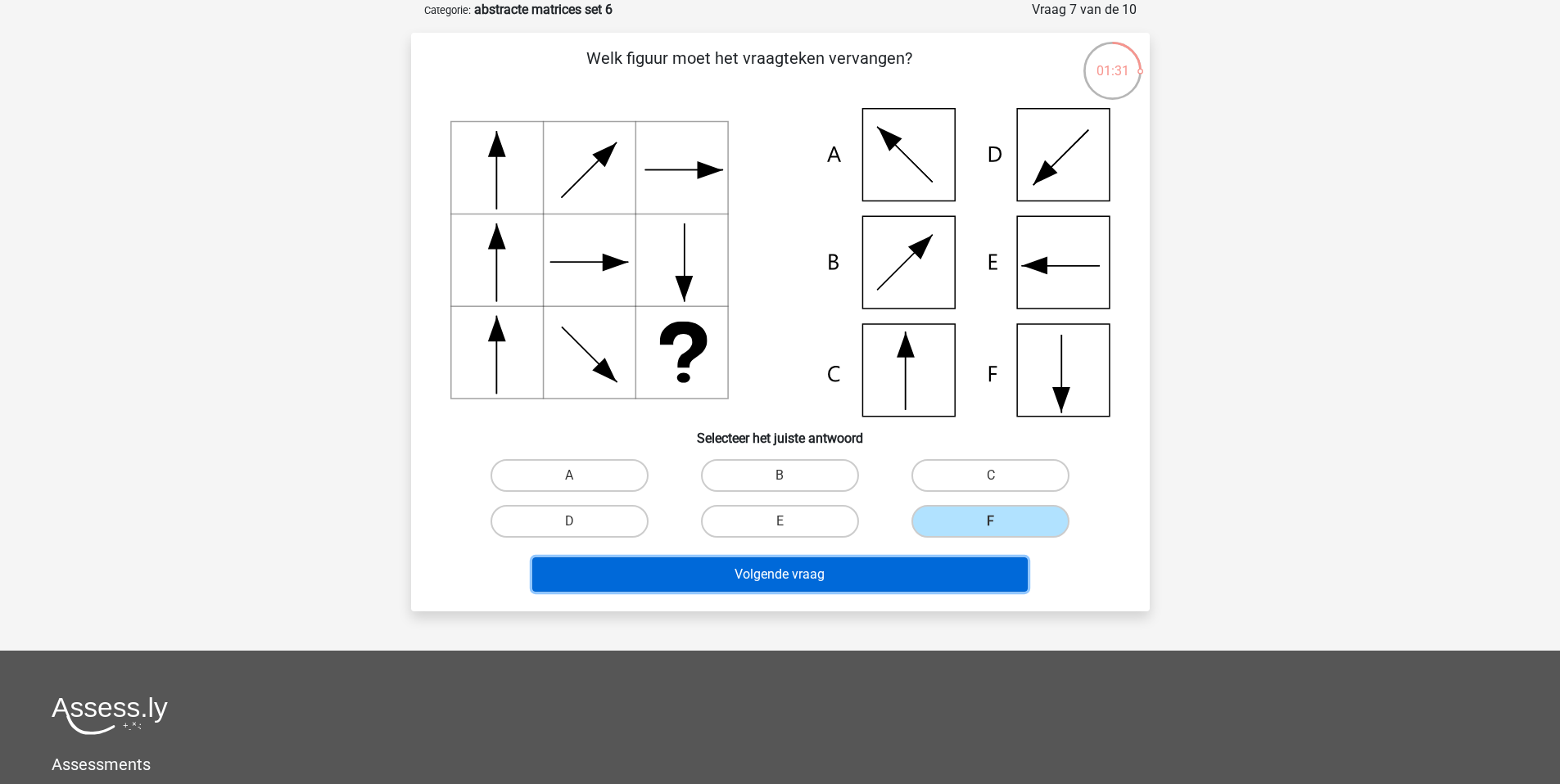
click at [799, 580] on button "Volgende vraag" at bounding box center [780, 574] width 495 height 35
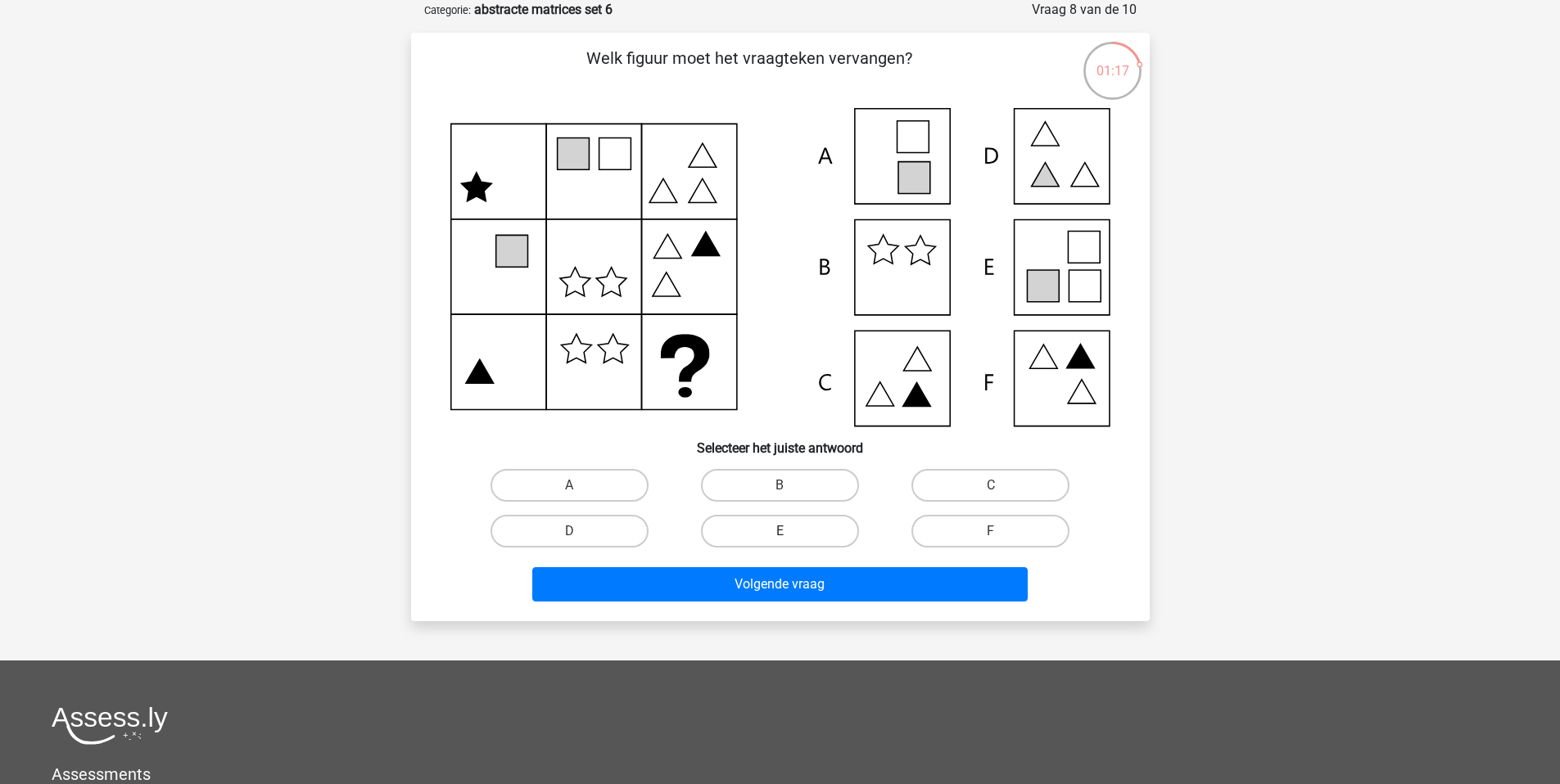
click at [774, 535] on label "E" at bounding box center [780, 531] width 158 height 33
click at [779, 535] on input "E" at bounding box center [784, 536] width 11 height 11
radio input "true"
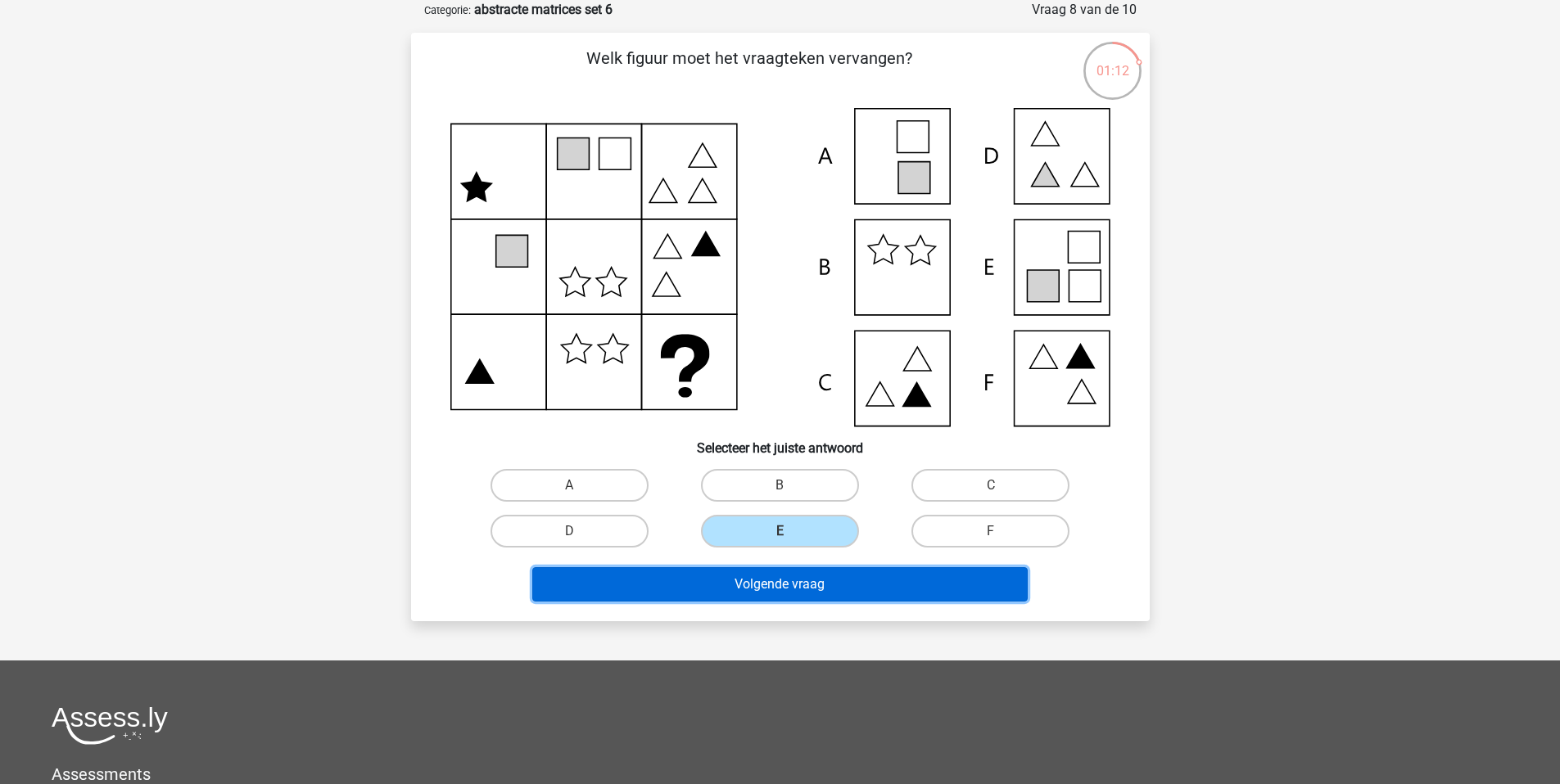
click at [836, 584] on button "Volgende vraag" at bounding box center [780, 584] width 495 height 35
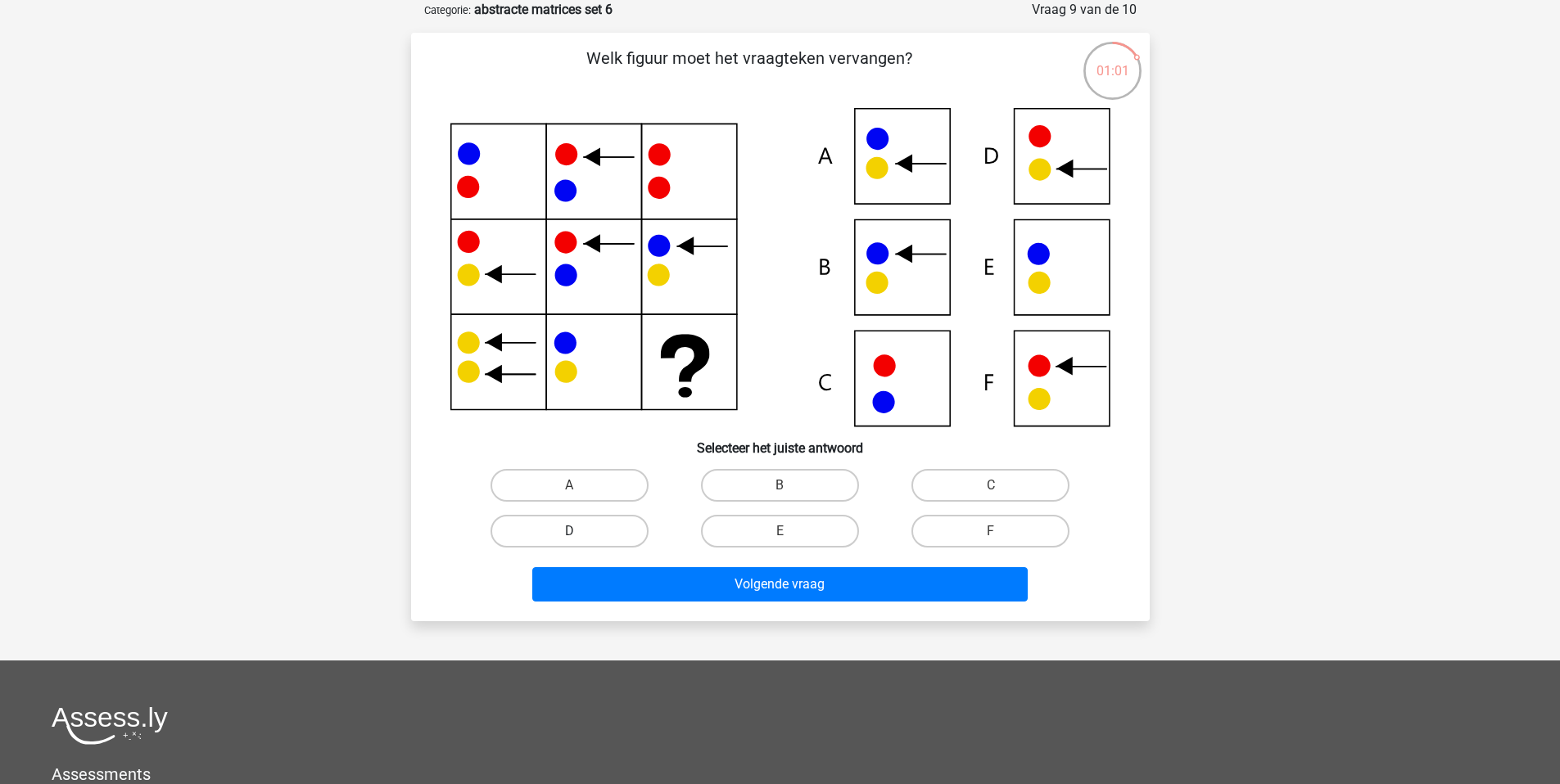
click at [596, 525] on label "D" at bounding box center [569, 531] width 158 height 33
click at [580, 531] on input "D" at bounding box center [574, 536] width 11 height 11
radio input "true"
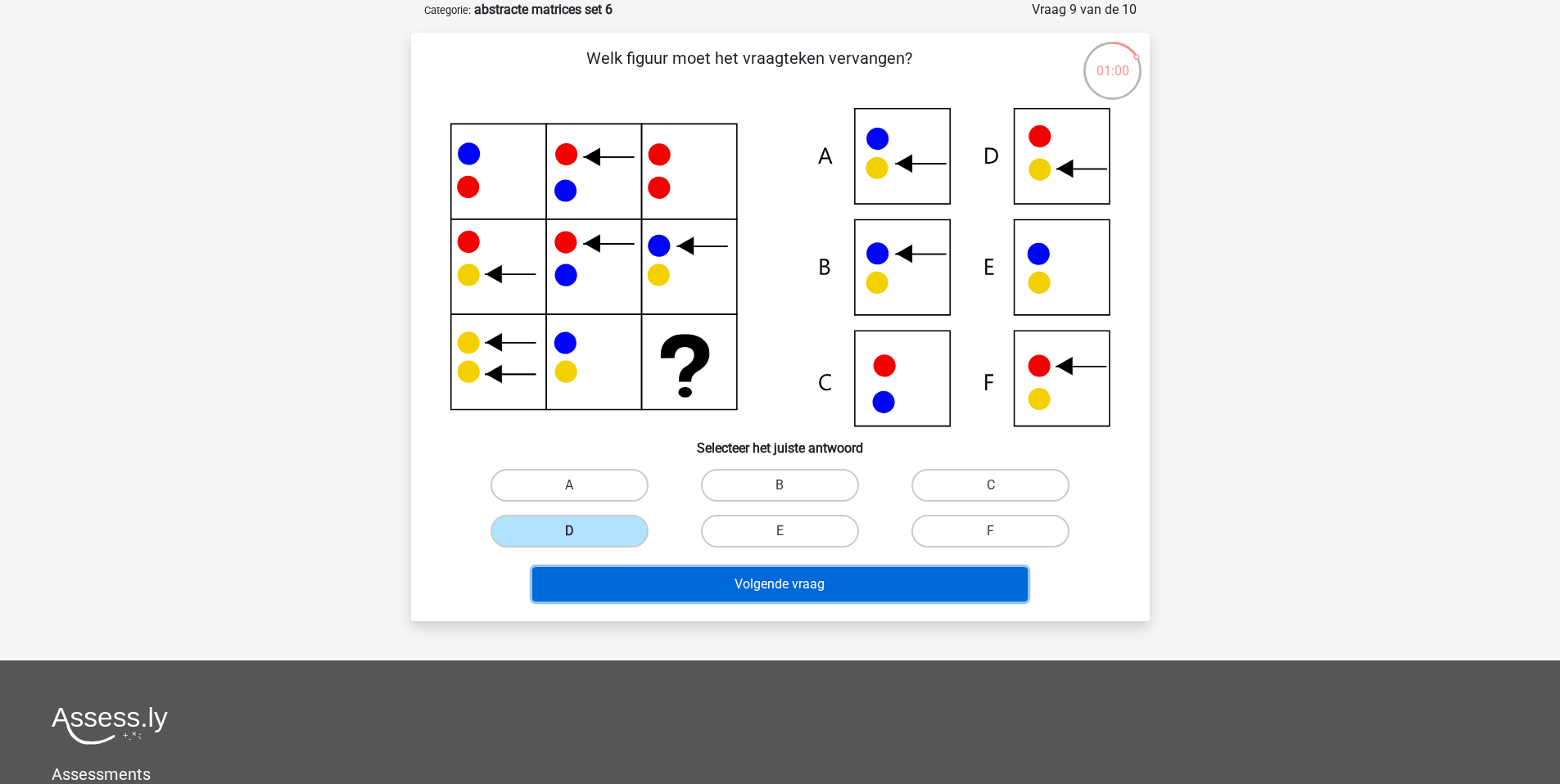
click at [774, 579] on button "Volgende vraag" at bounding box center [780, 584] width 495 height 35
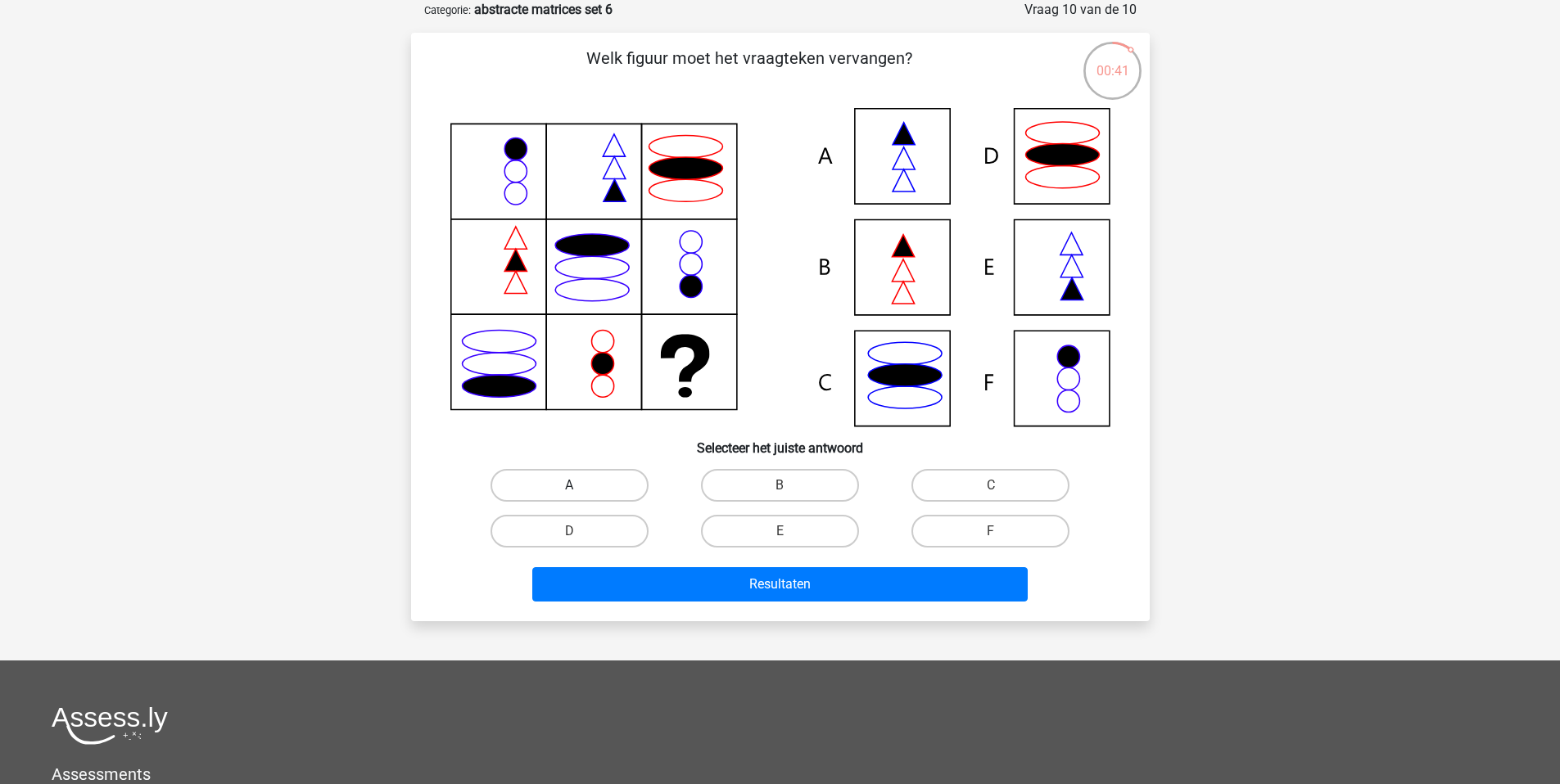
click at [618, 477] on label "A" at bounding box center [569, 485] width 158 height 33
click at [580, 485] on input "A" at bounding box center [574, 490] width 11 height 11
radio input "true"
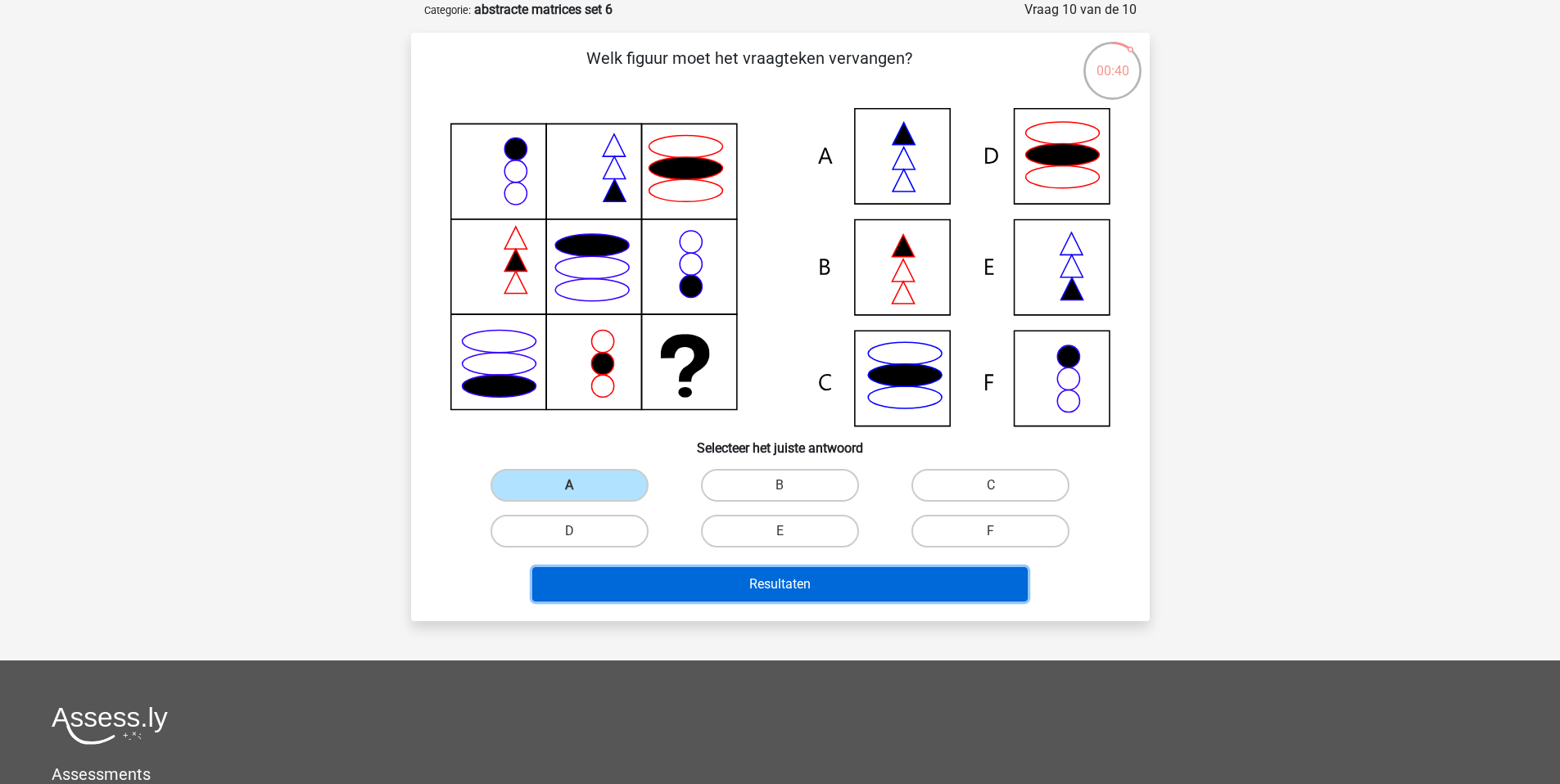
click at [770, 582] on button "Resultaten" at bounding box center [780, 584] width 495 height 35
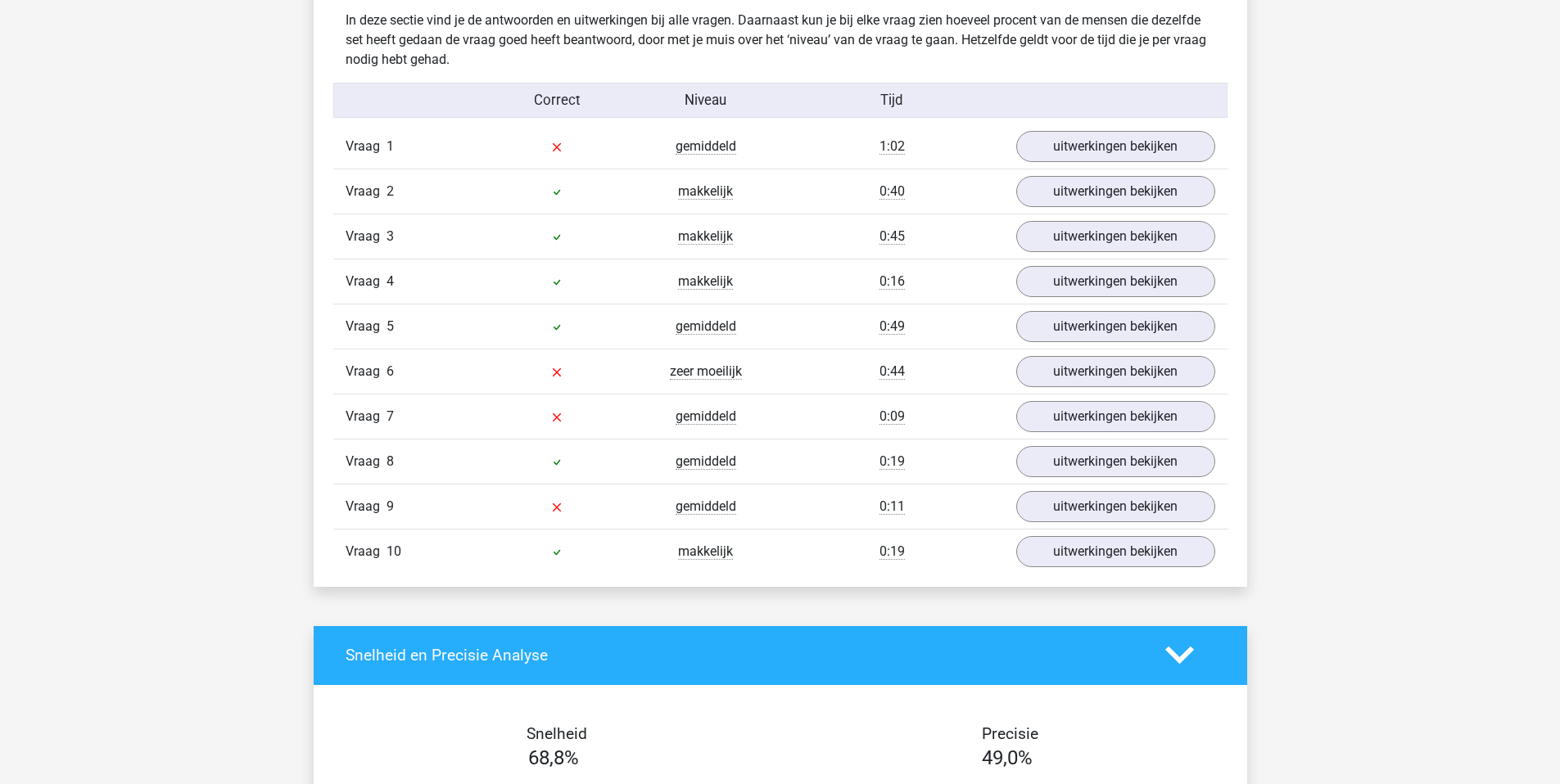
scroll to position [1276, 0]
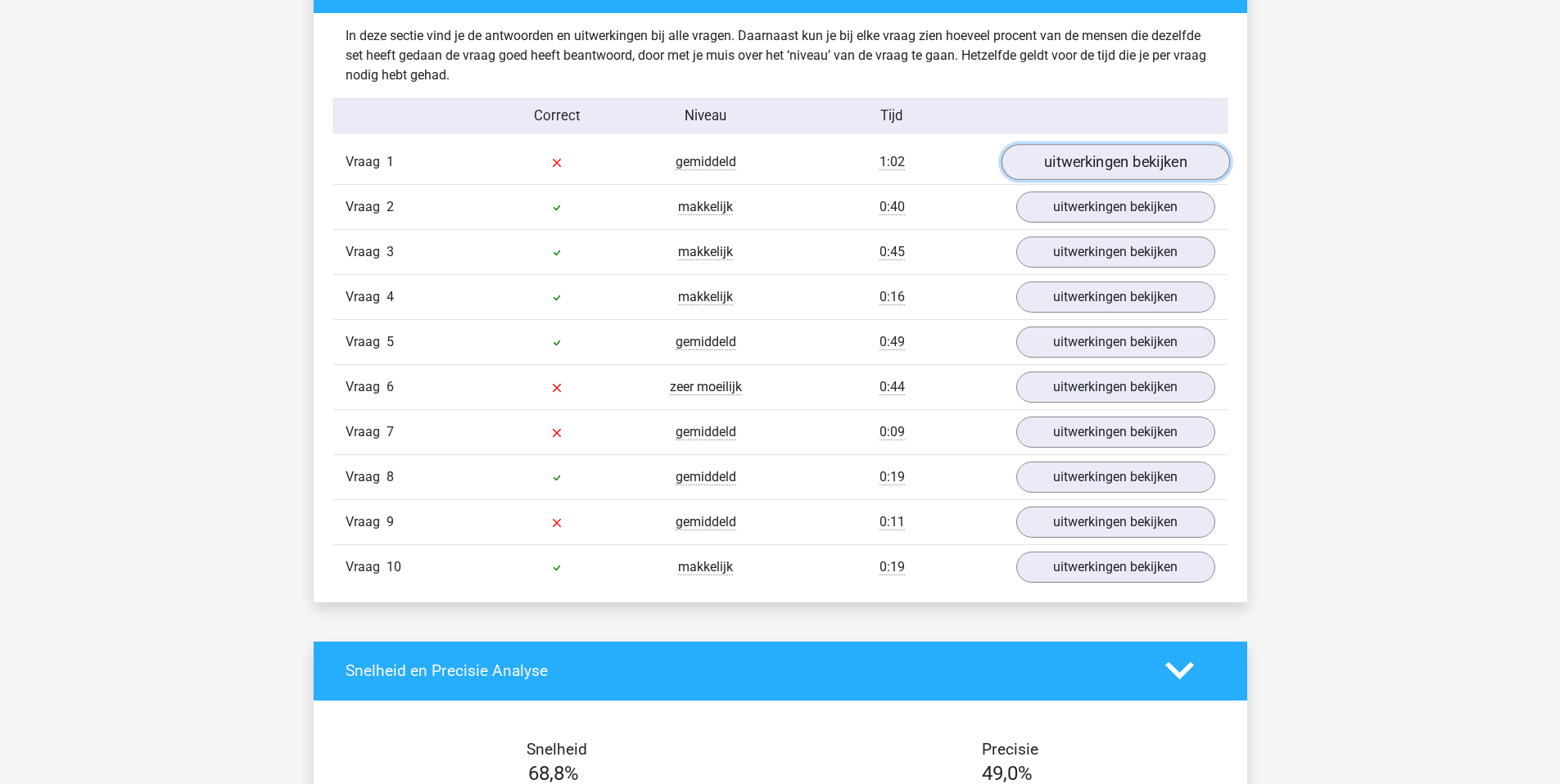
click at [1100, 159] on link "uitwerkingen bekijken" at bounding box center [1114, 162] width 228 height 36
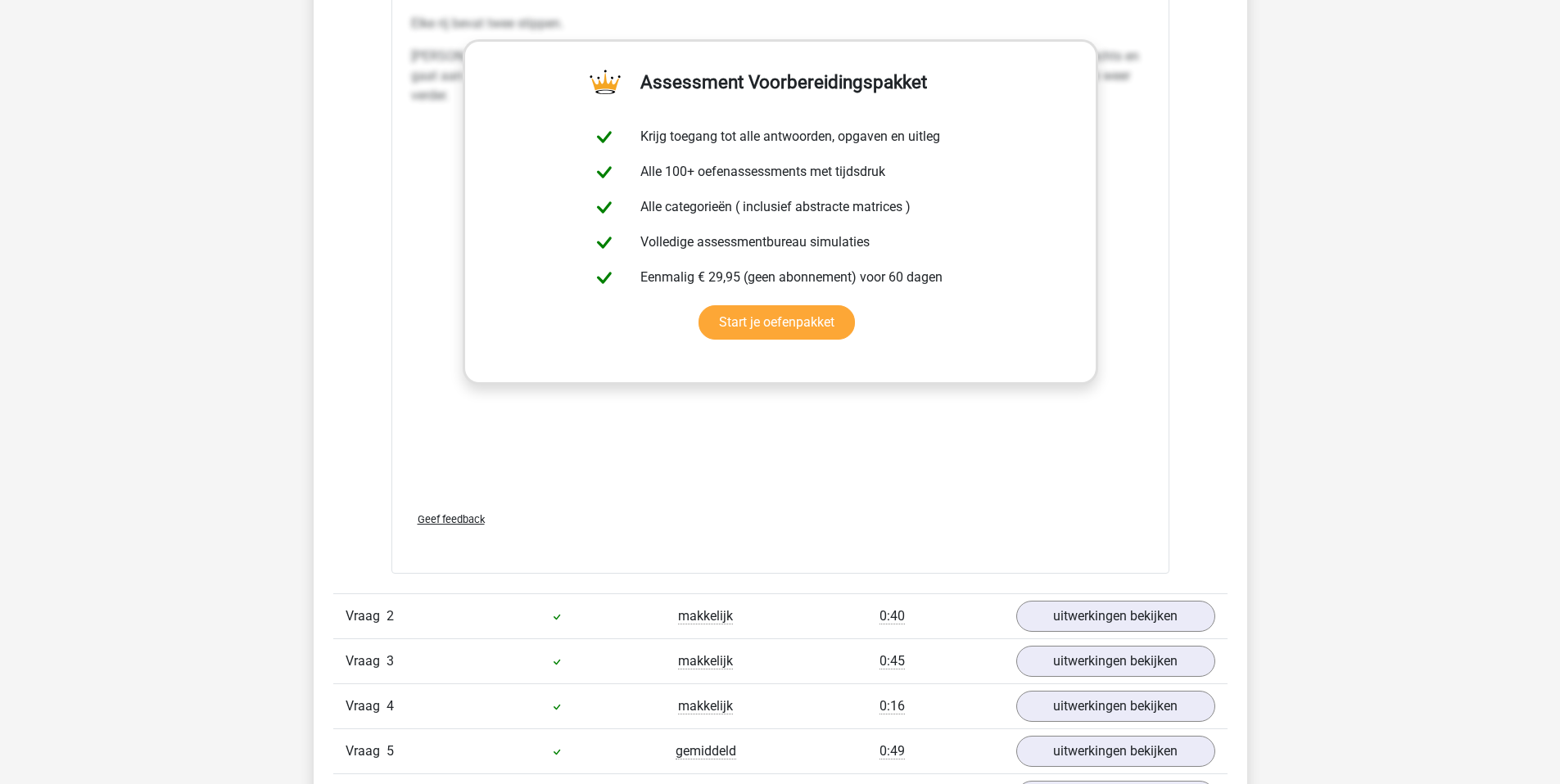
scroll to position [2038, 0]
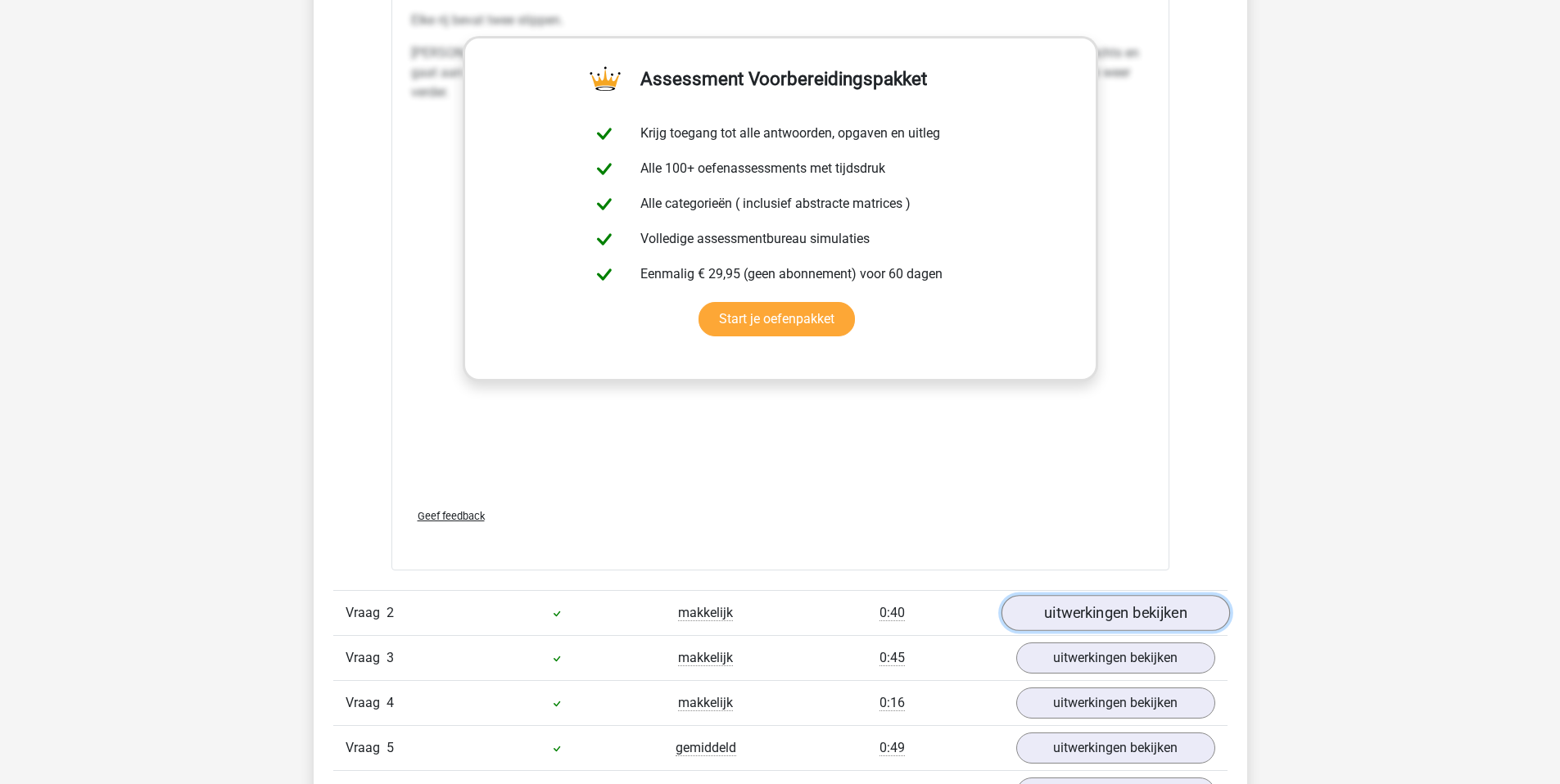
click at [1094, 619] on link "uitwerkingen bekijken" at bounding box center [1114, 613] width 228 height 36
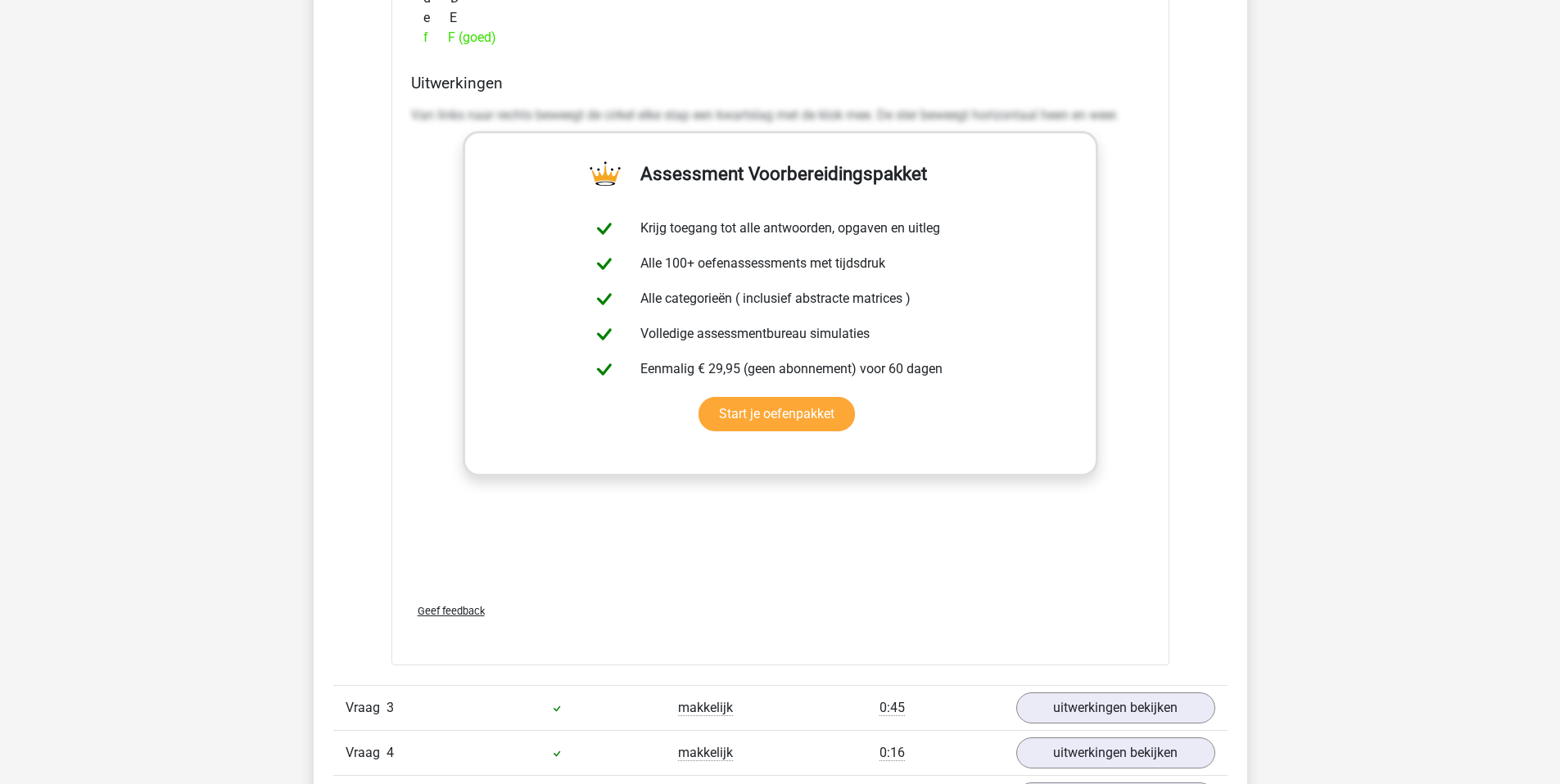
scroll to position [3225, 0]
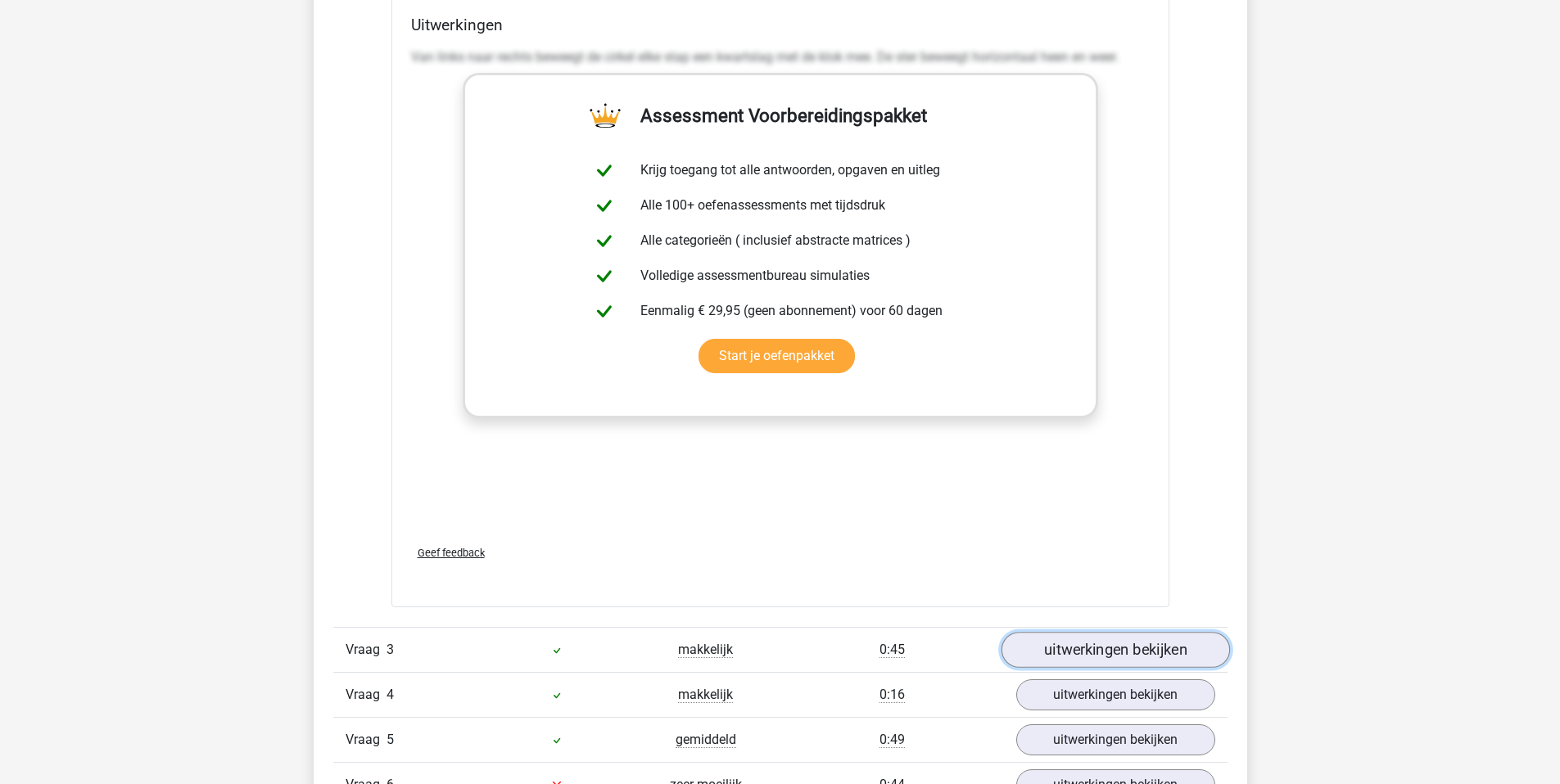
click at [1091, 644] on link "uitwerkingen bekijken" at bounding box center [1114, 649] width 228 height 36
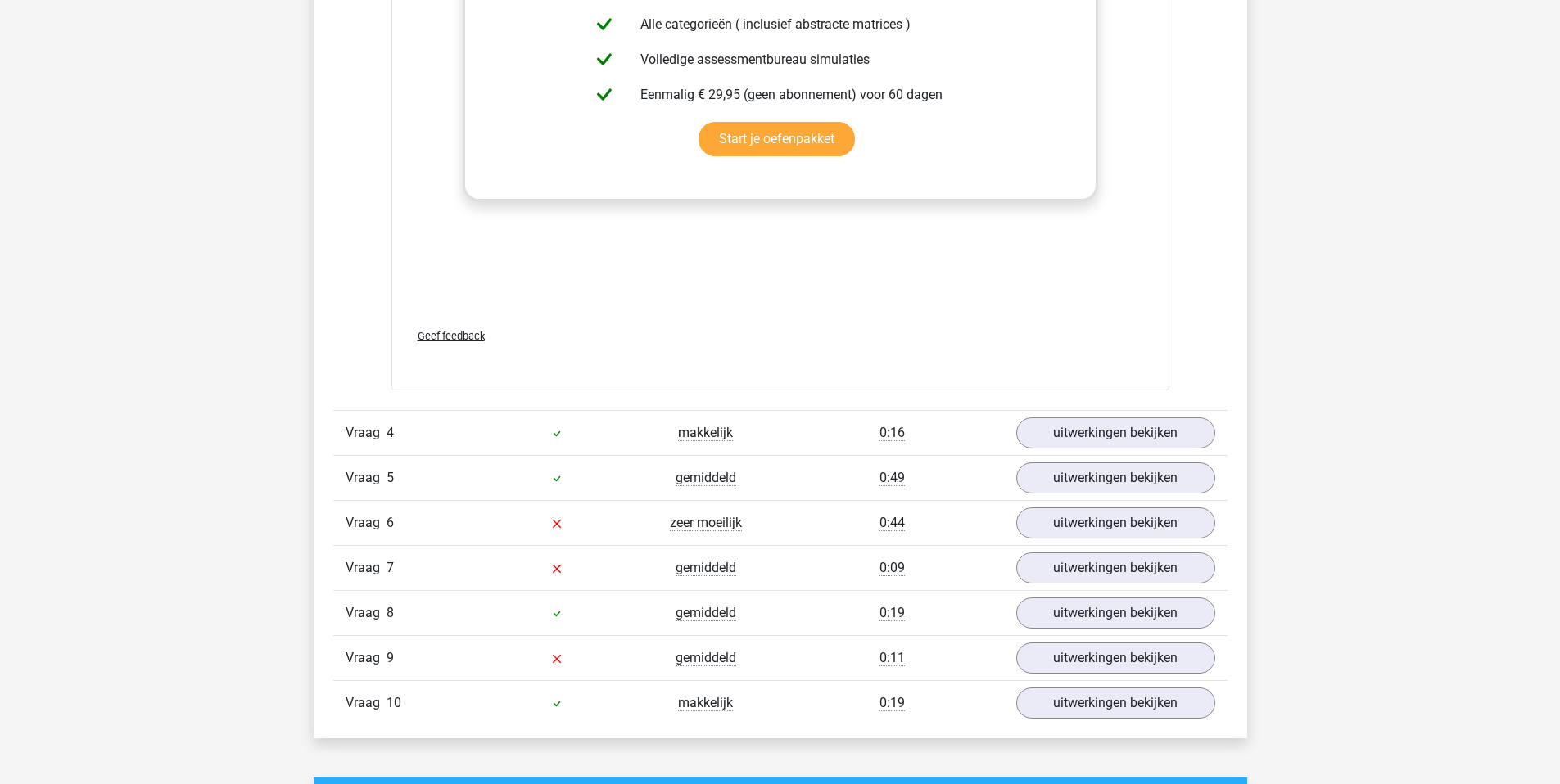
scroll to position [4743, 0]
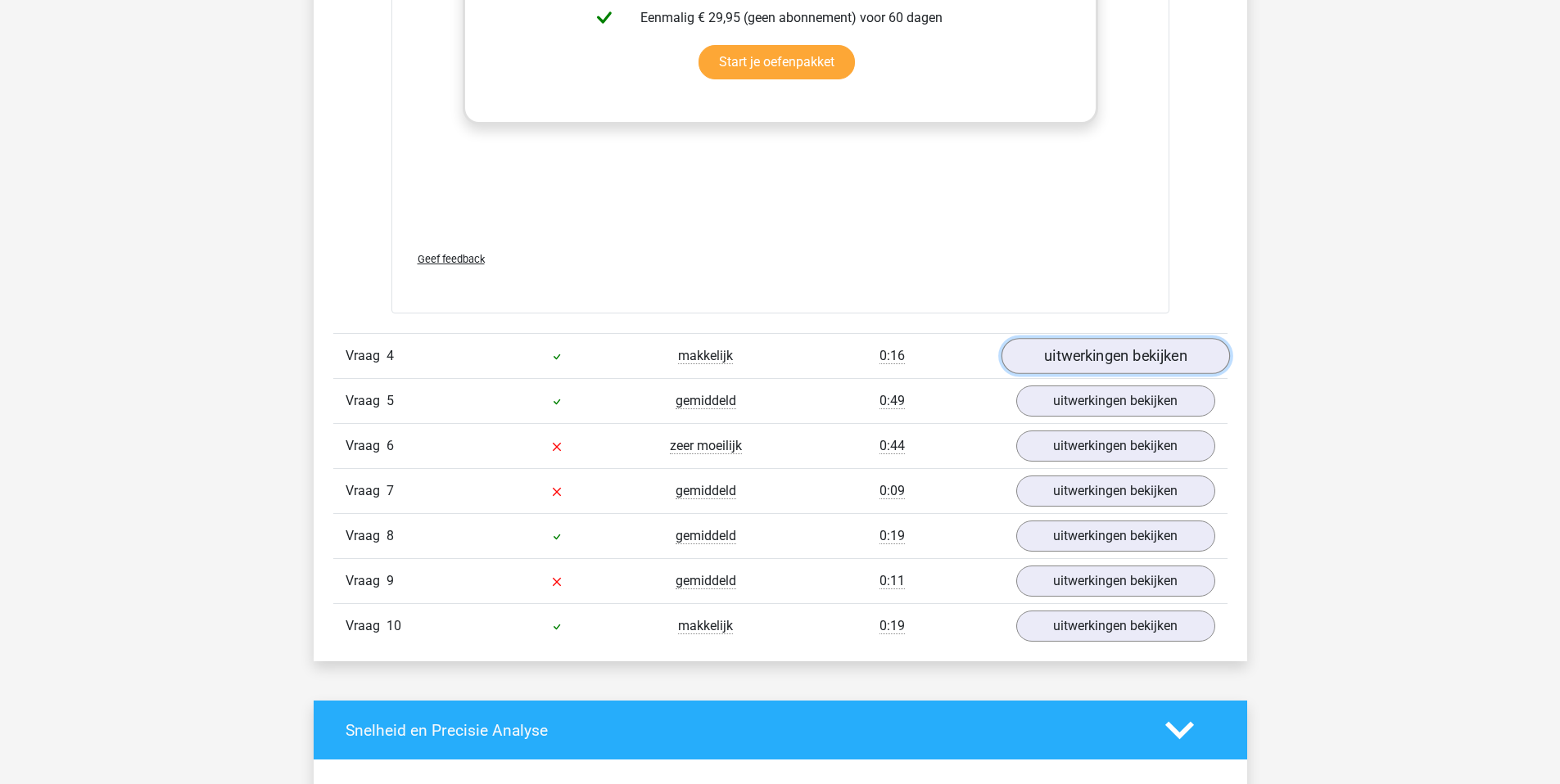
click at [1151, 358] on link "uitwerkingen bekijken" at bounding box center [1114, 356] width 228 height 36
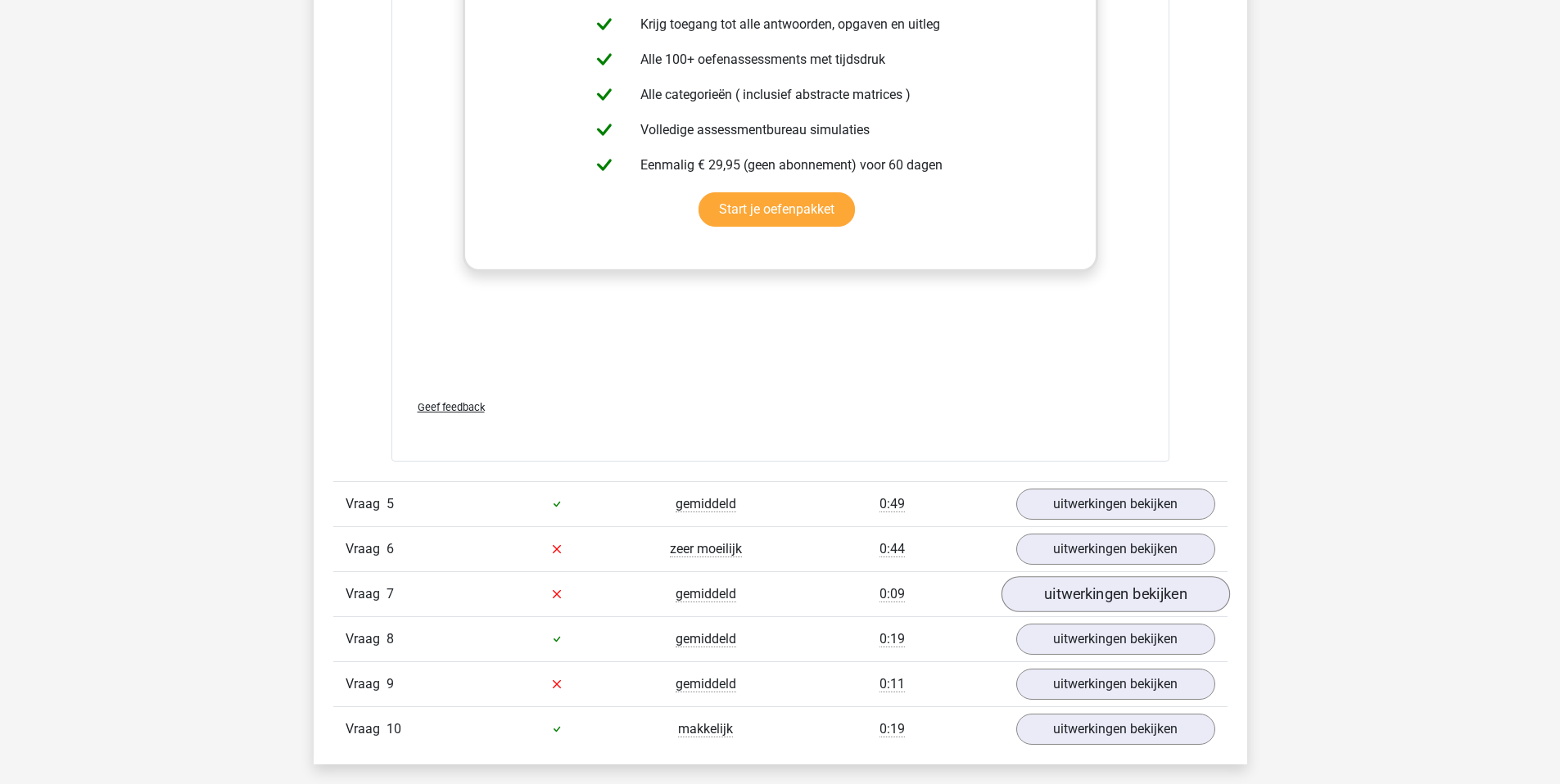
scroll to position [5822, 0]
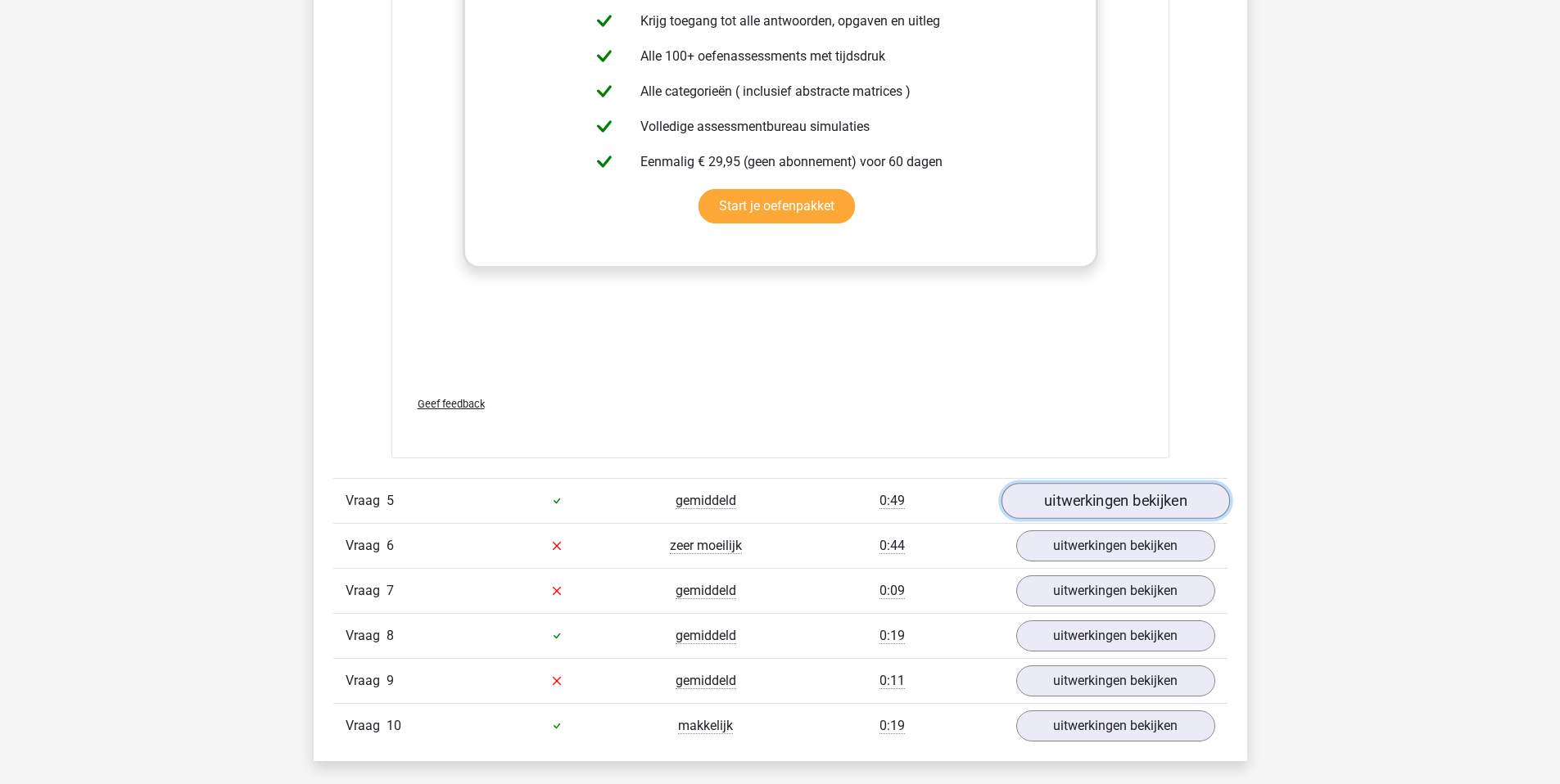
click at [1109, 508] on link "uitwerkingen bekijken" at bounding box center [1114, 500] width 228 height 36
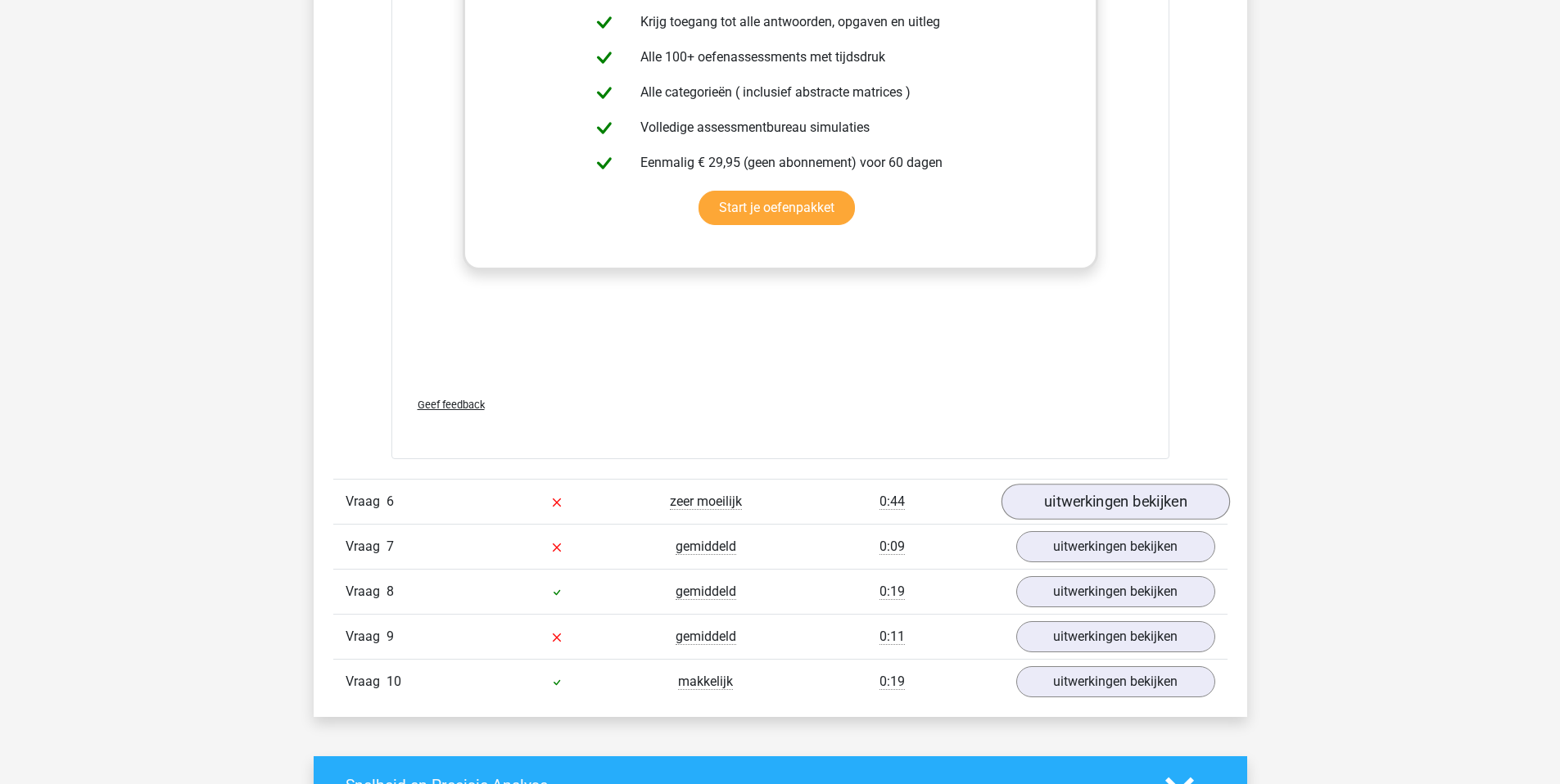
scroll to position [7053, 0]
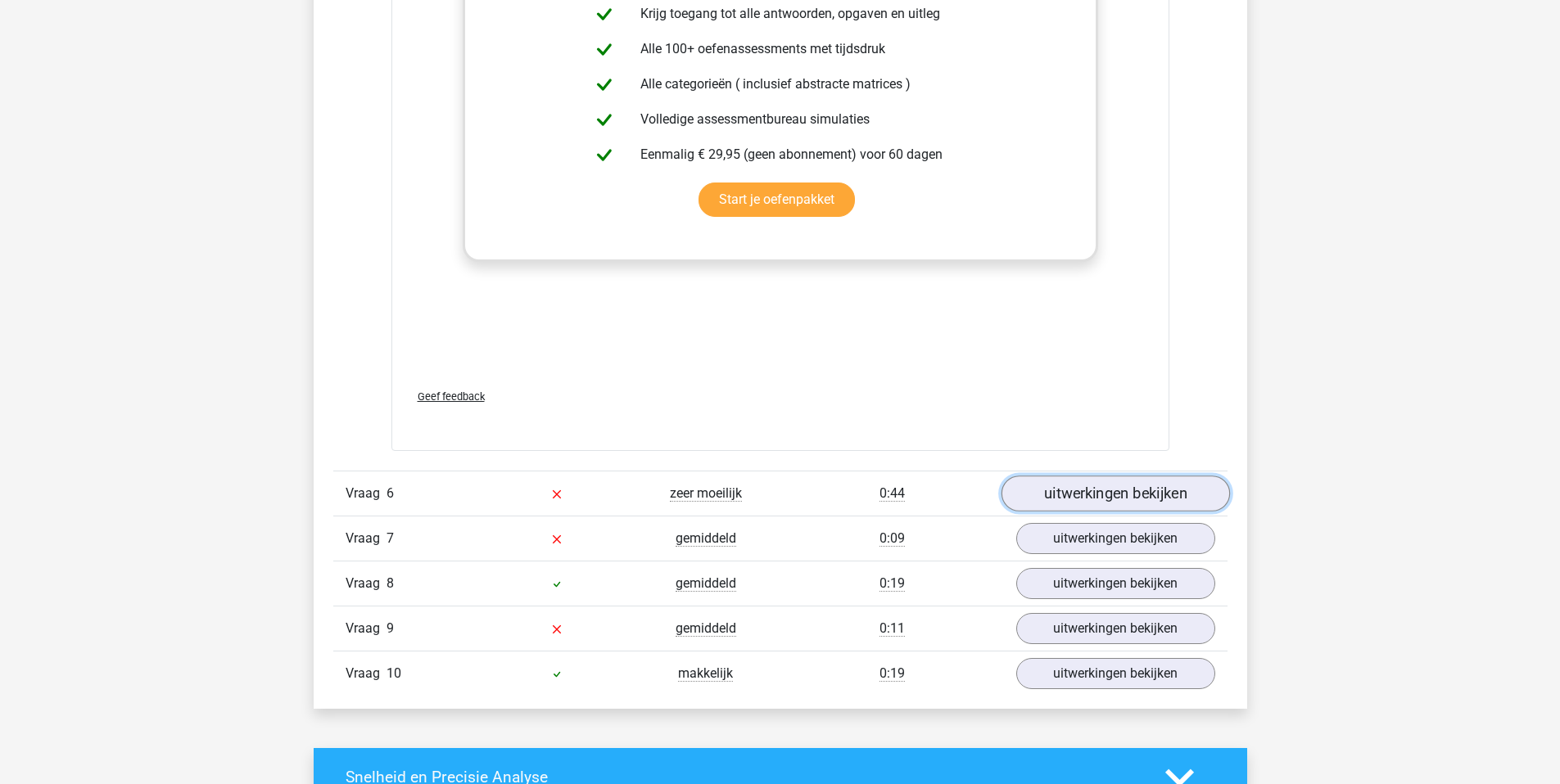
click at [1130, 499] on link "uitwerkingen bekijken" at bounding box center [1114, 493] width 228 height 36
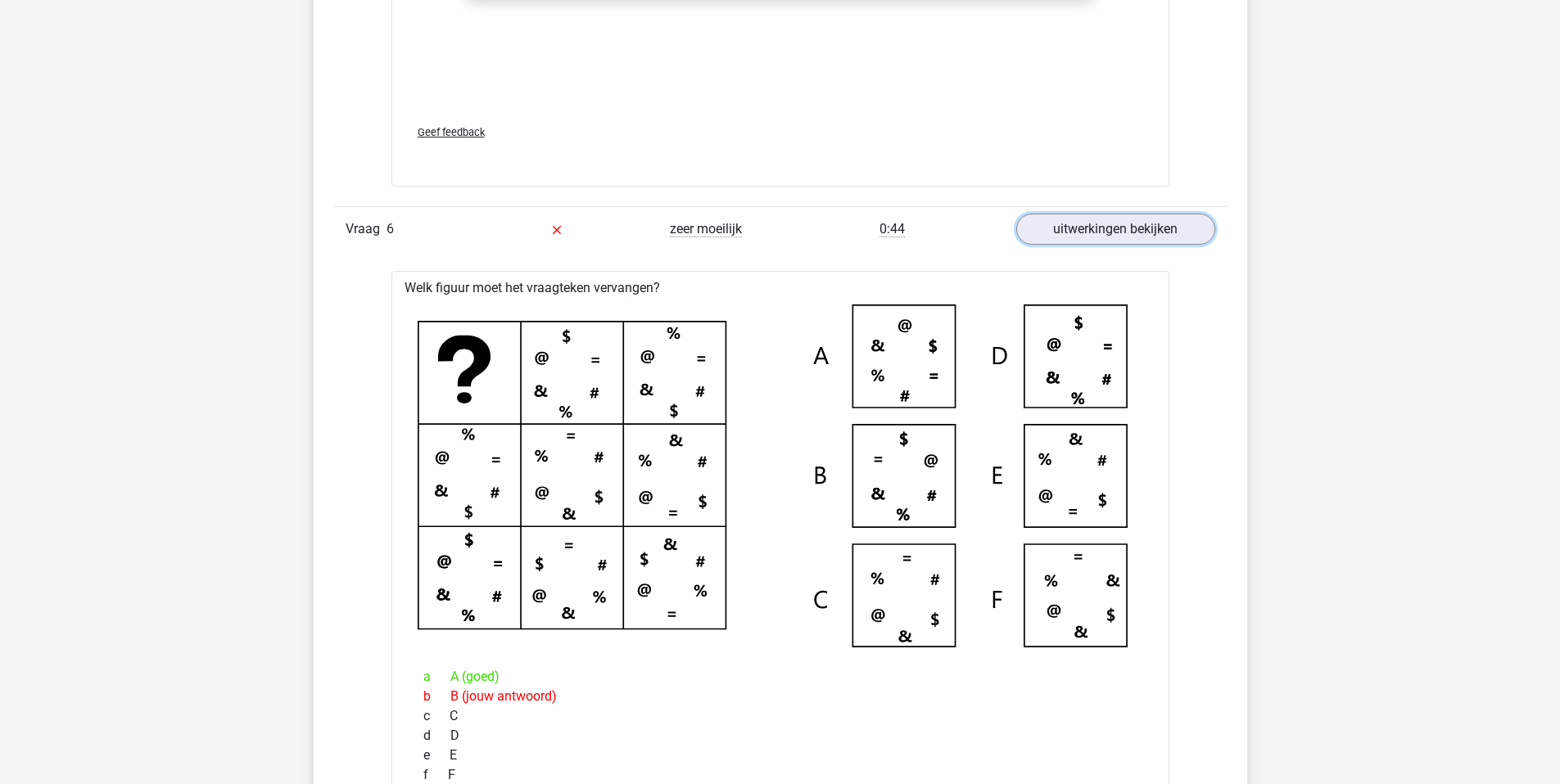
scroll to position [7310, 0]
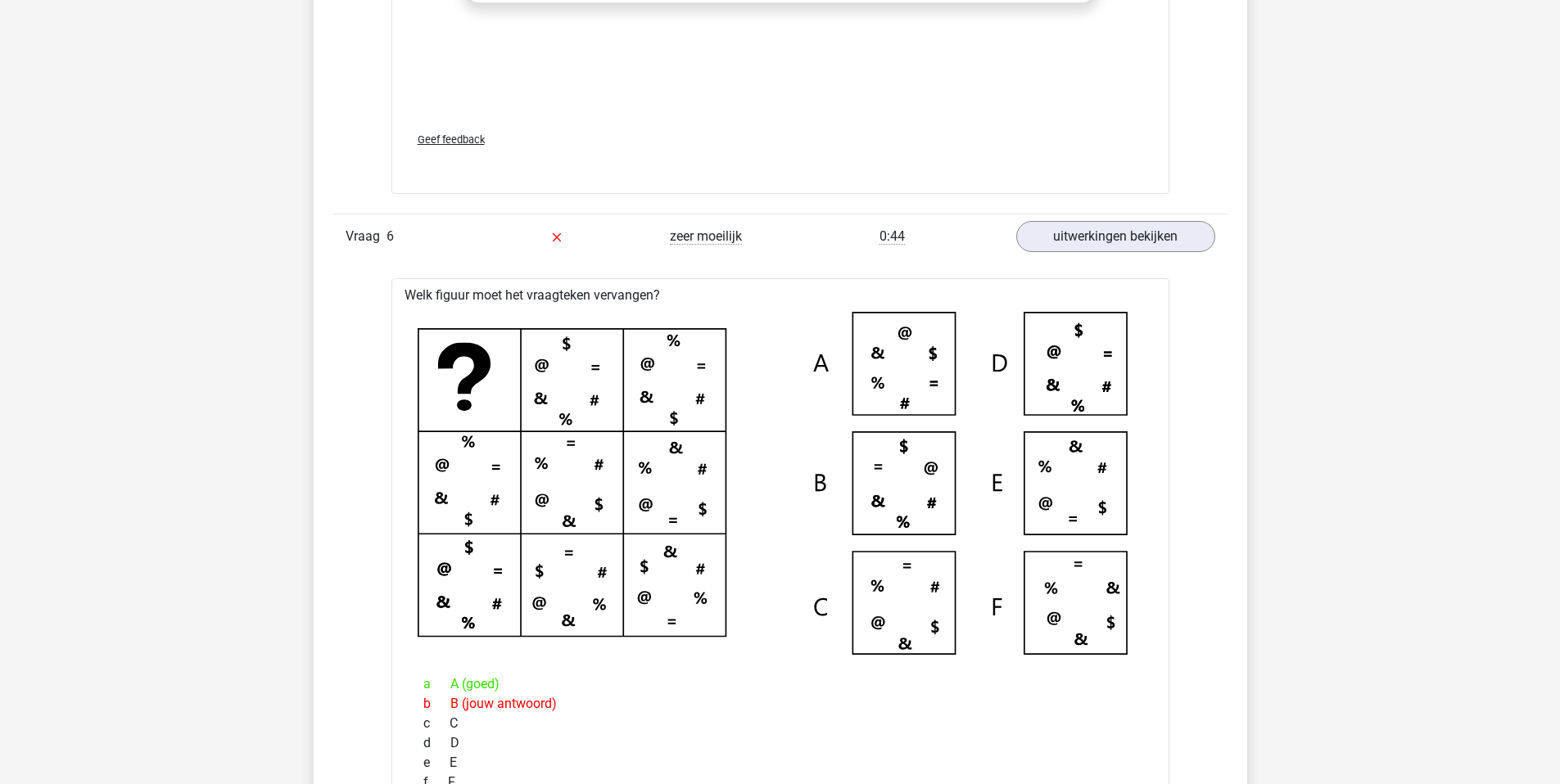
click at [878, 361] on icon at bounding box center [780, 483] width 725 height 343
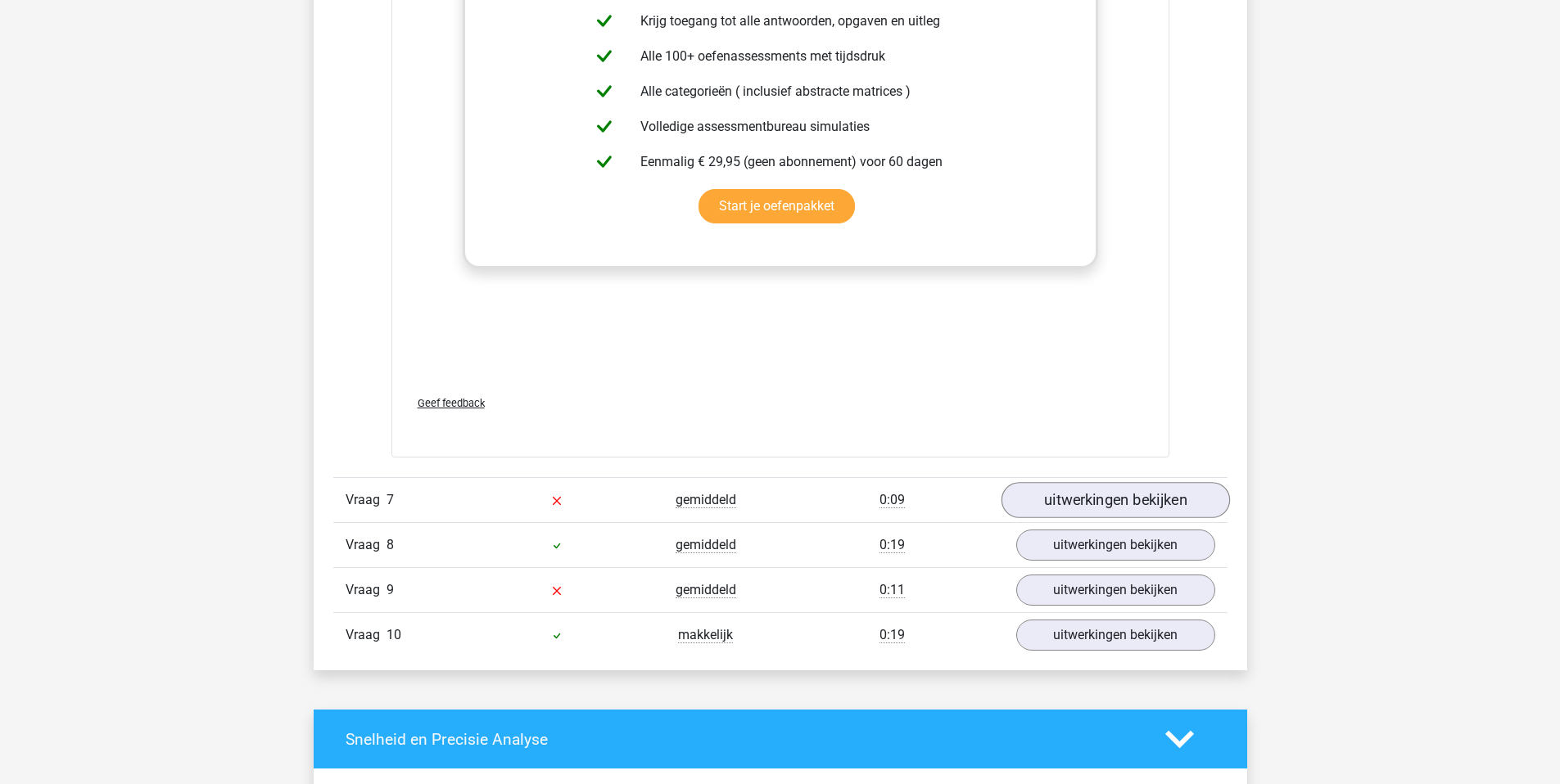
scroll to position [8293, 0]
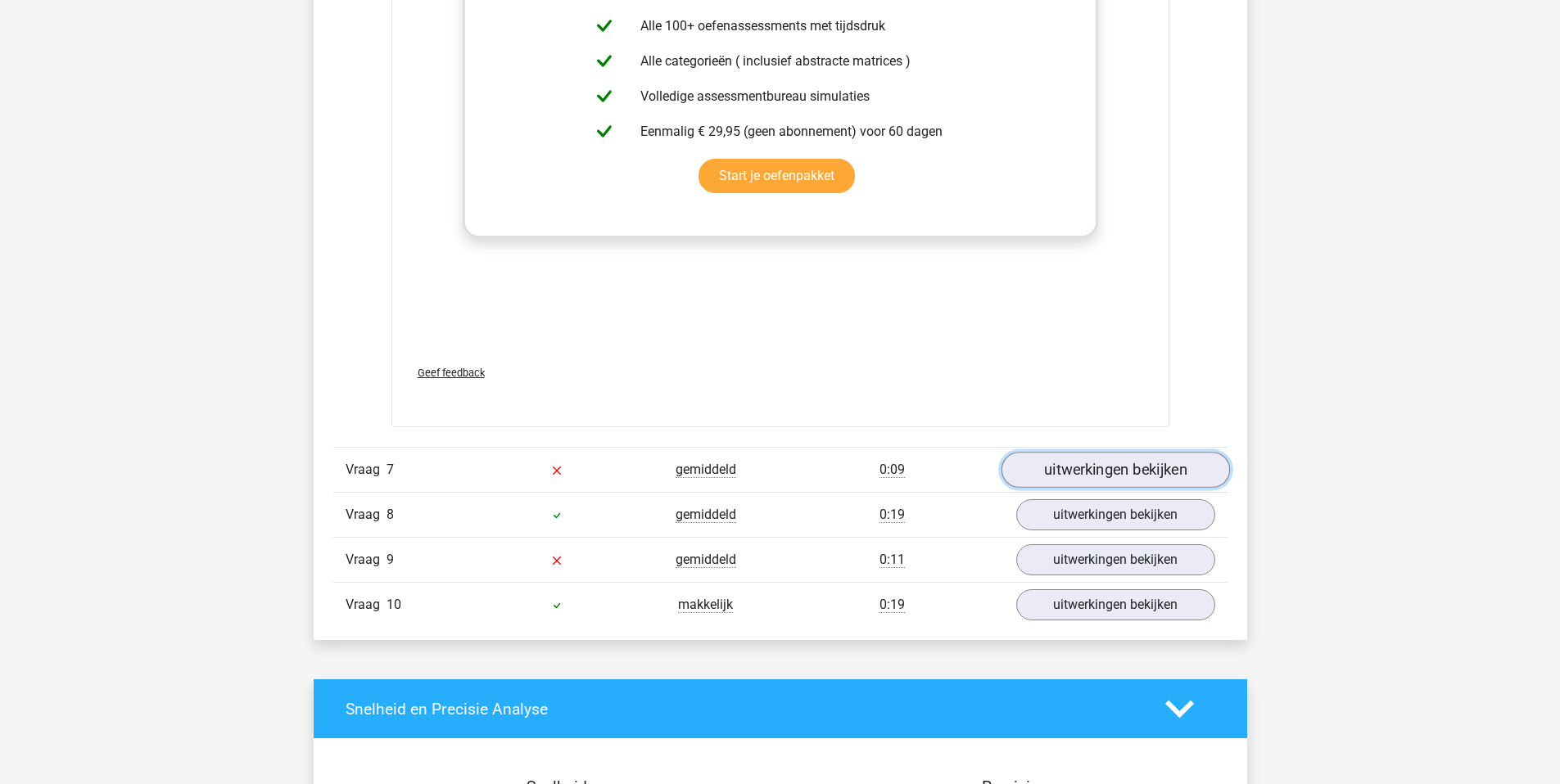
click at [1125, 473] on link "uitwerkingen bekijken" at bounding box center [1114, 470] width 228 height 36
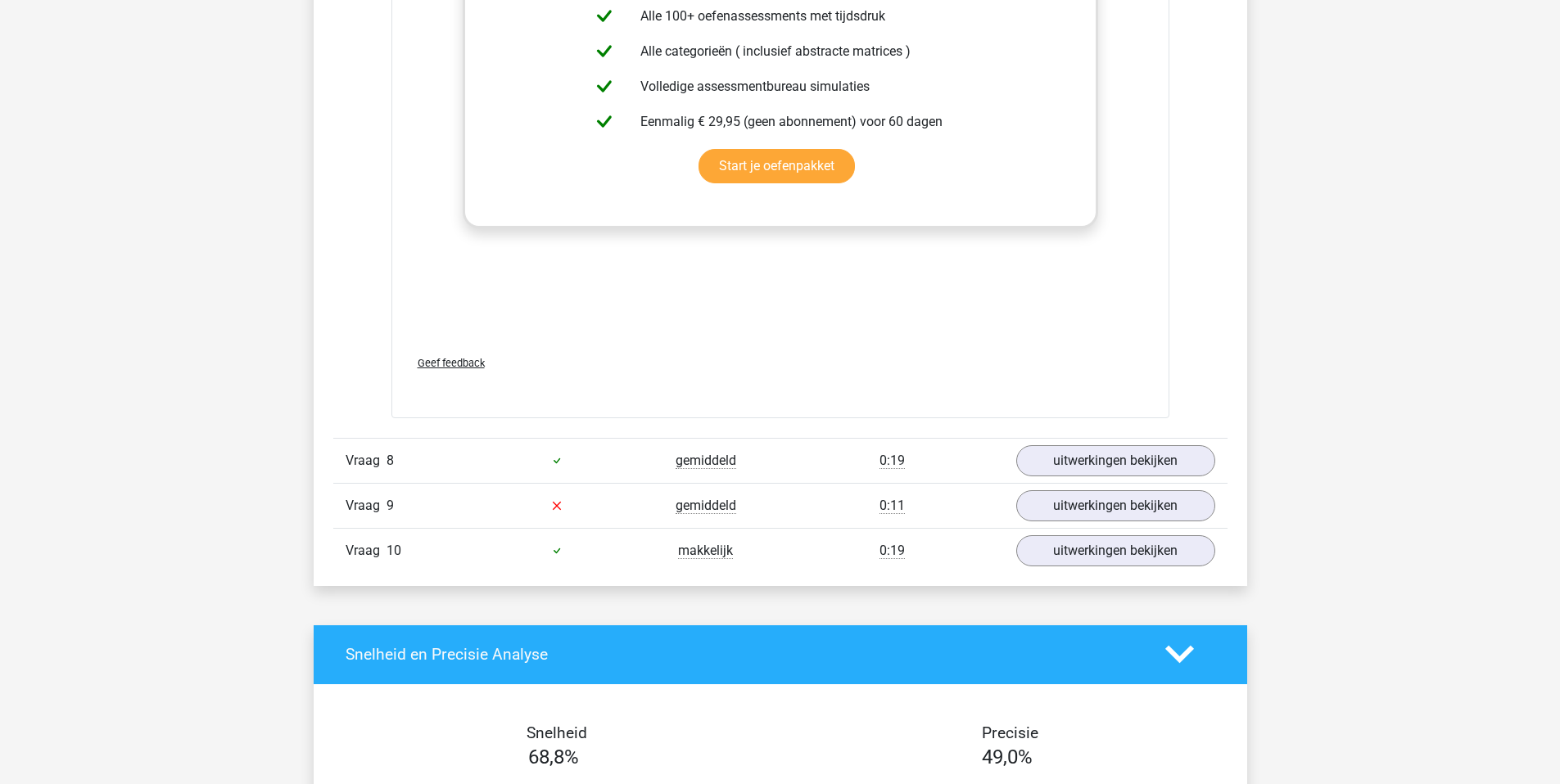
scroll to position [9517, 0]
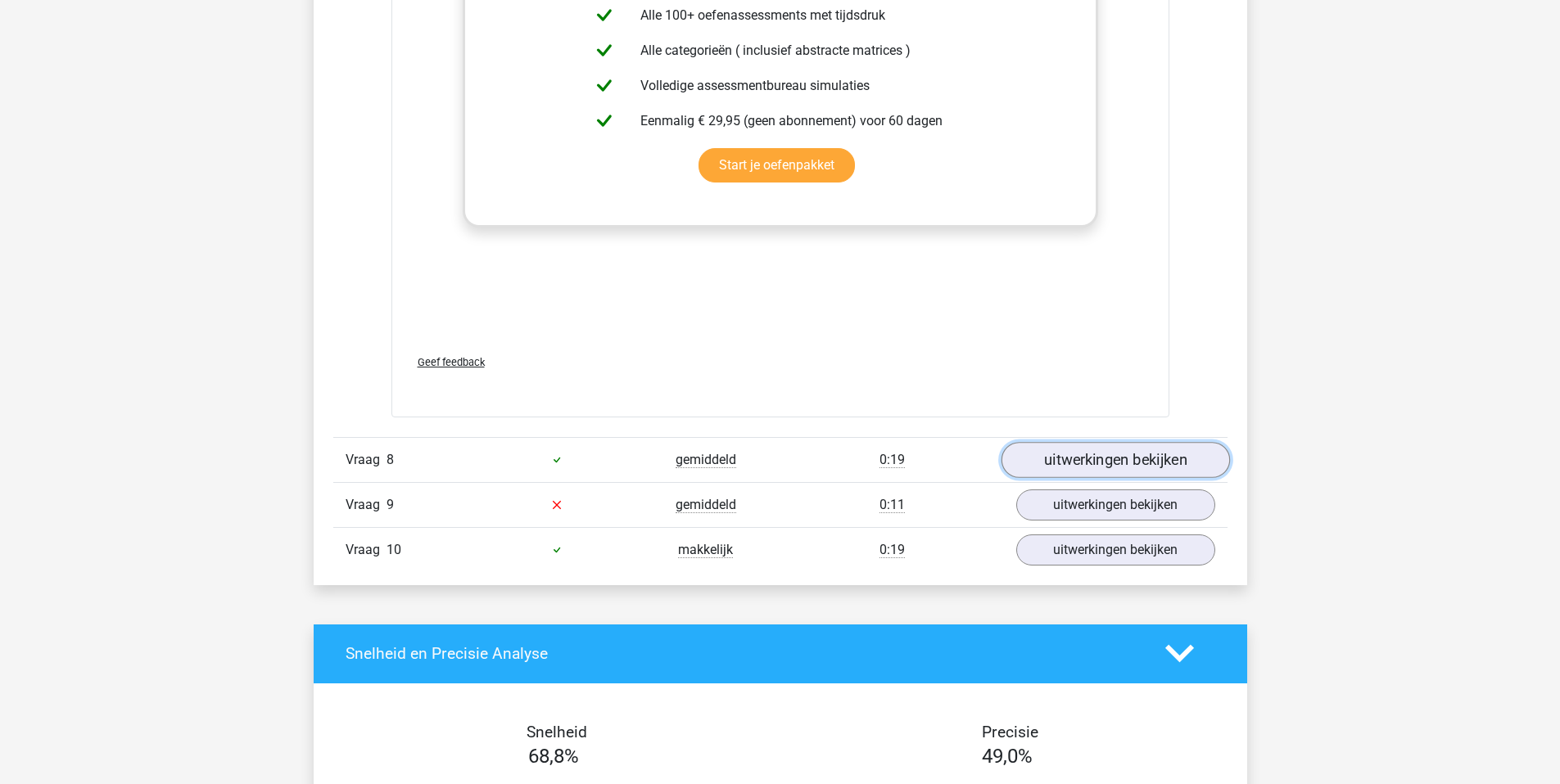
click at [1109, 472] on link "uitwerkingen bekijken" at bounding box center [1114, 460] width 228 height 36
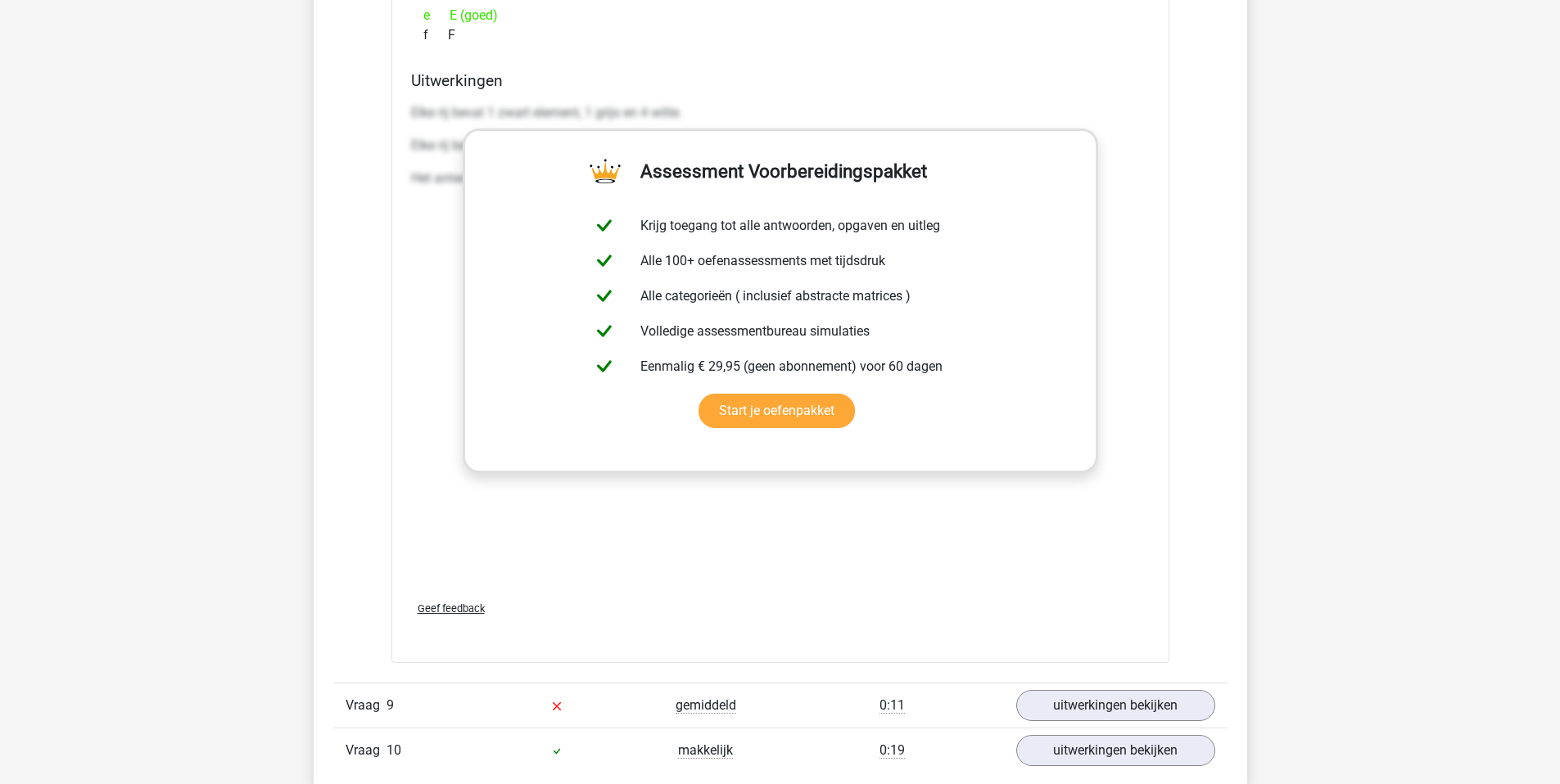
scroll to position [10803, 0]
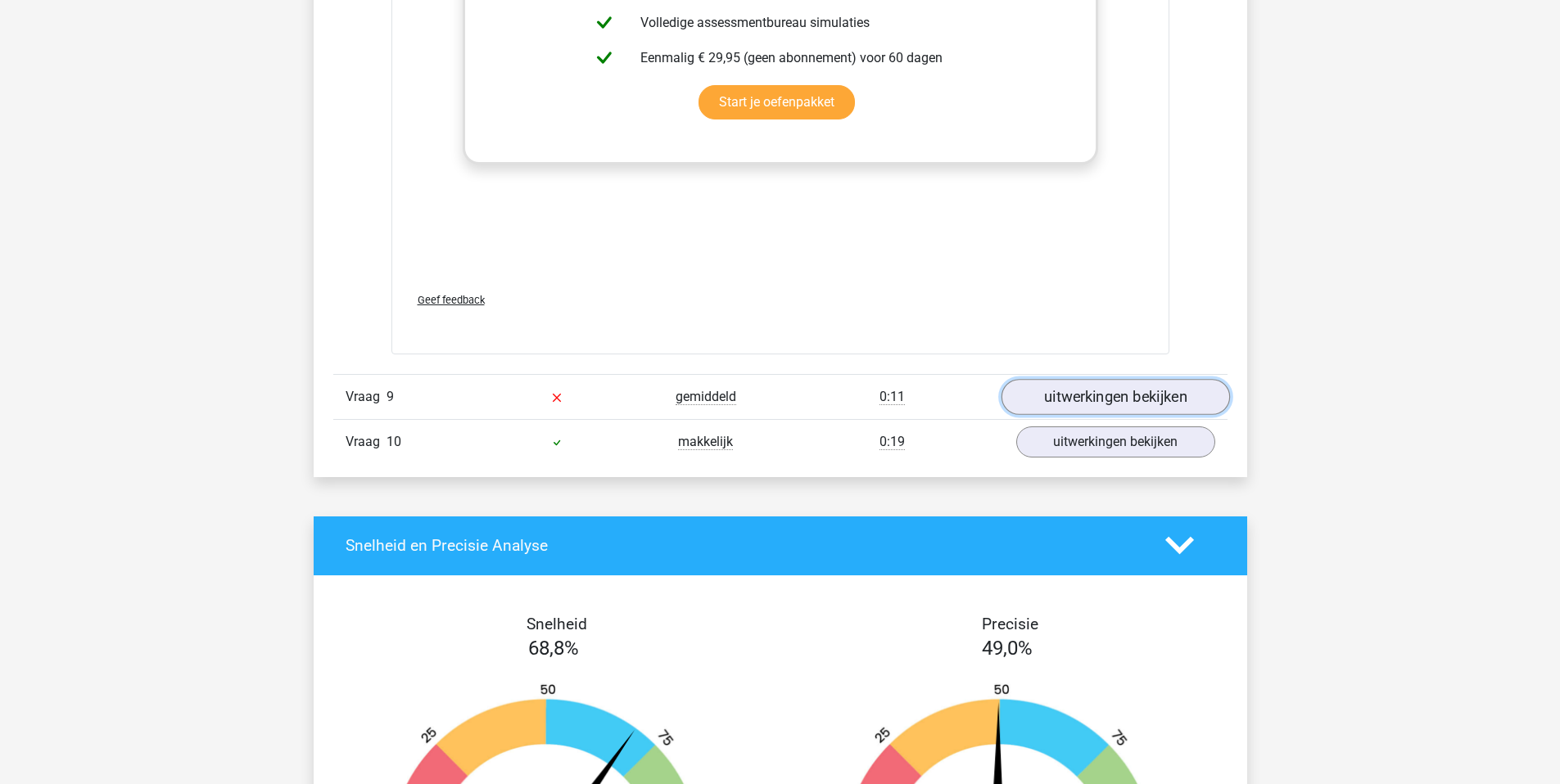
click at [1109, 385] on link "uitwerkingen bekijken" at bounding box center [1114, 397] width 228 height 36
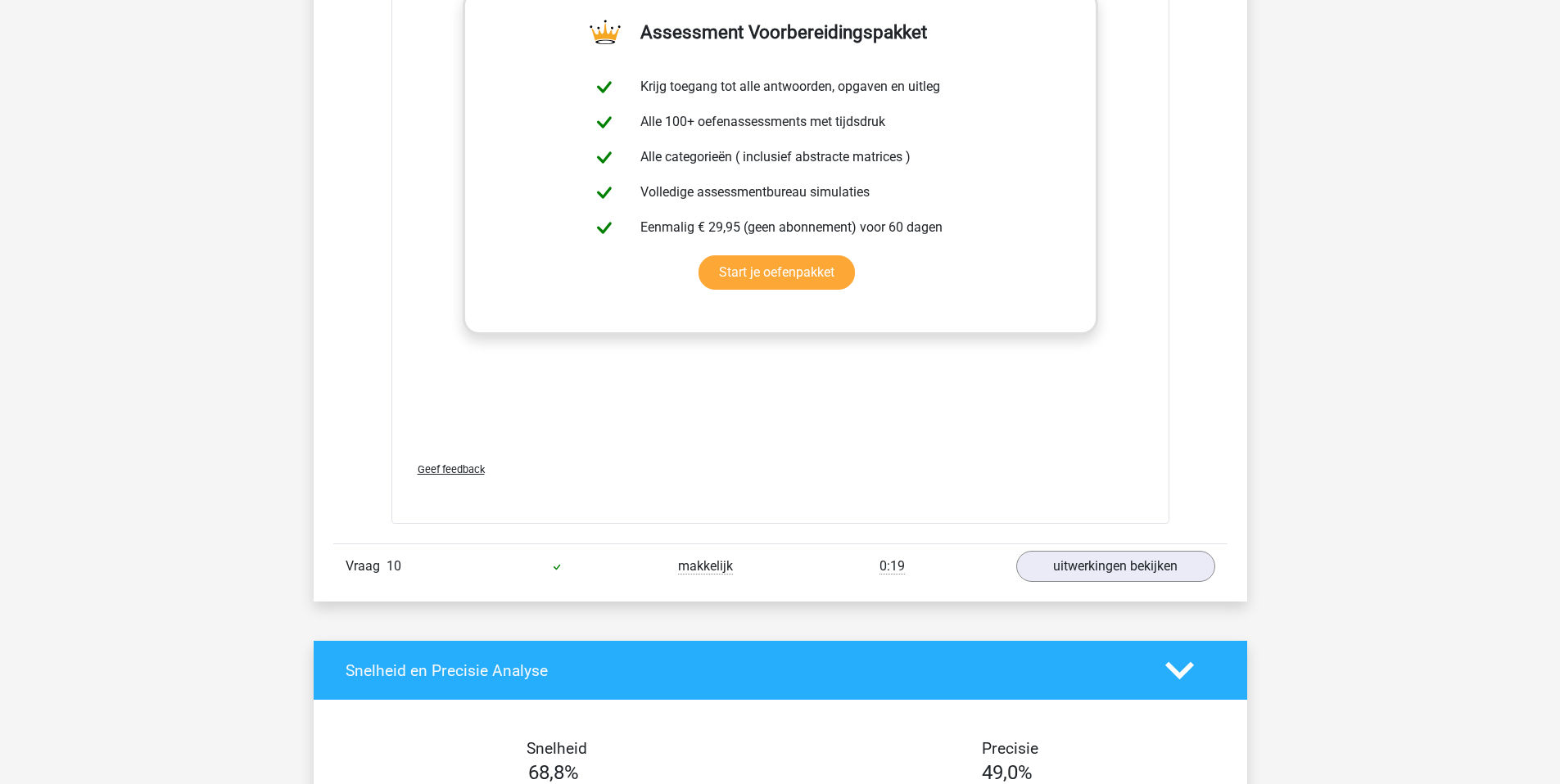
scroll to position [11938, 0]
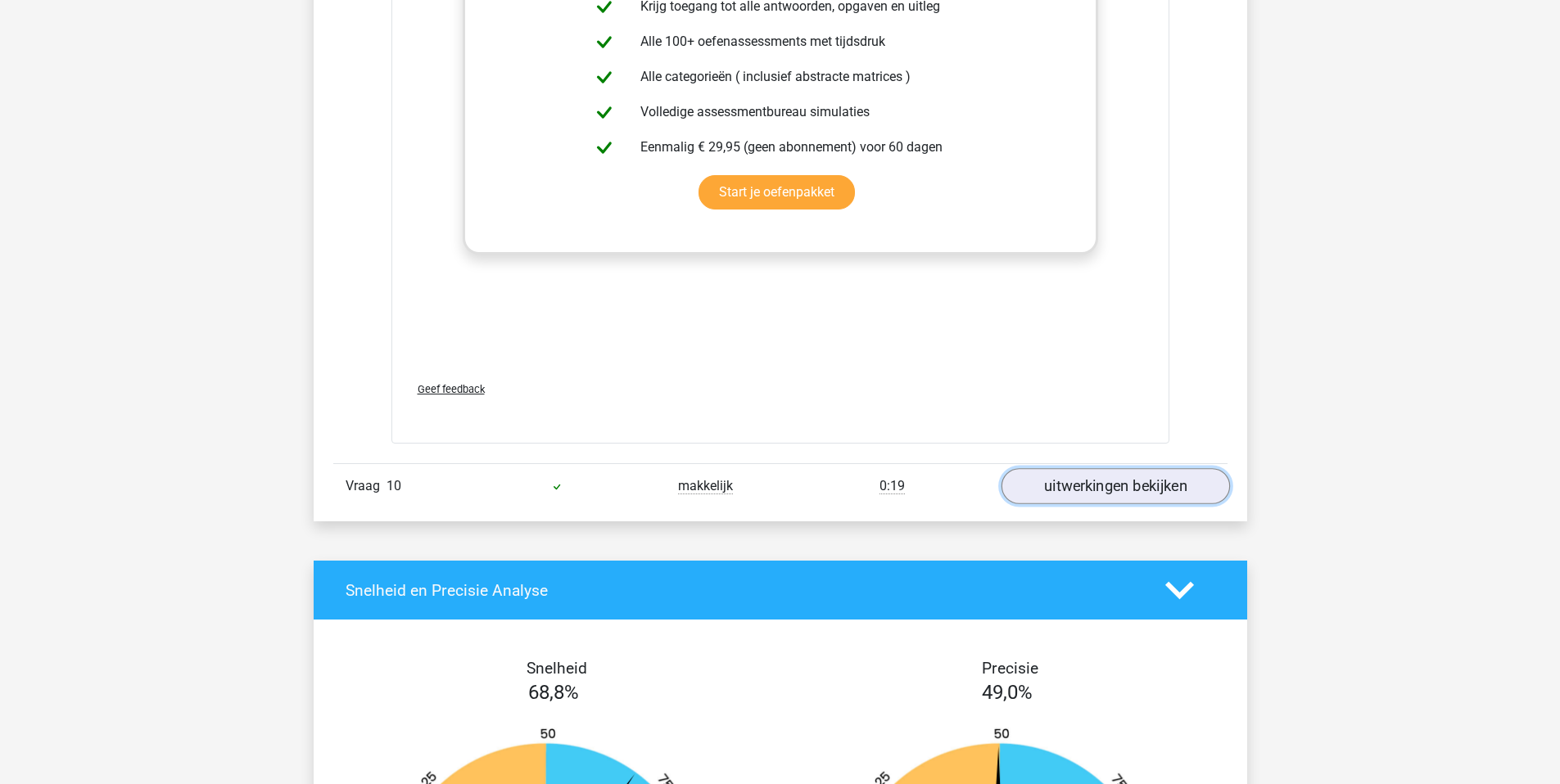
click at [1118, 502] on link "uitwerkingen bekijken" at bounding box center [1114, 486] width 228 height 36
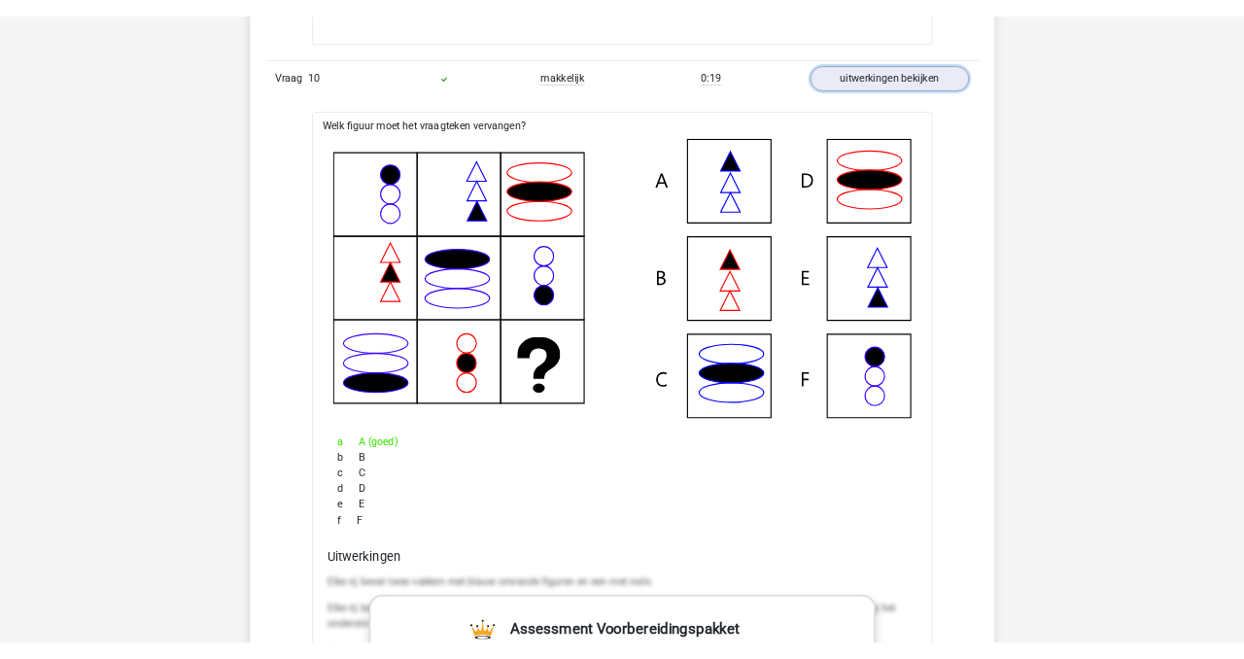
scroll to position [14737, 0]
